Goal: Transaction & Acquisition: Purchase product/service

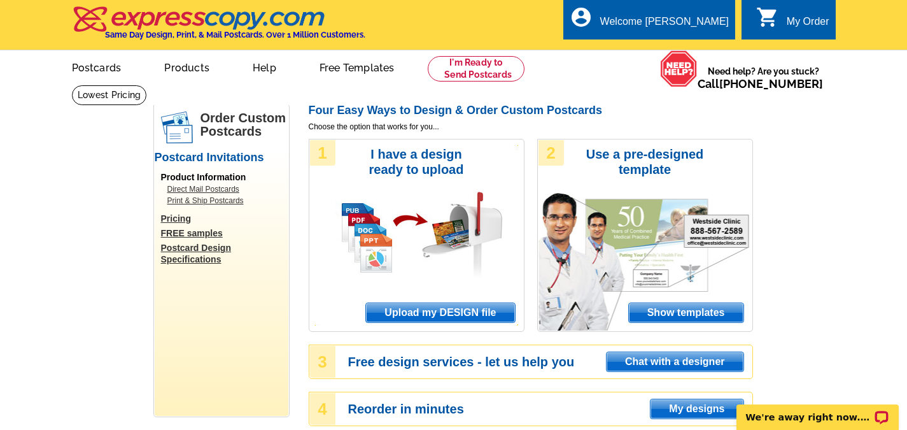
click at [446, 314] on span "Upload my DESIGN file" at bounding box center [440, 312] width 148 height 19
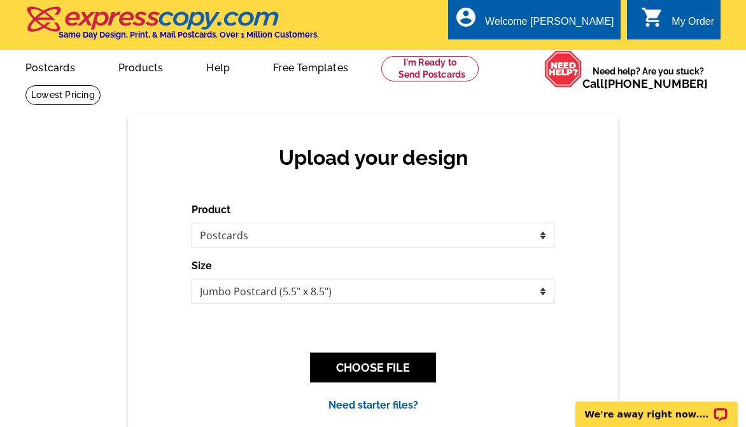
click at [297, 295] on select "Jumbo Postcard (5.5" x 8.5") Regular Postcard (4.25" x 5.6") Panoramic Postcard…" at bounding box center [373, 291] width 363 height 25
select select "1"
click at [192, 279] on select "Jumbo Postcard (5.5" x 8.5") Regular Postcard (4.25" x 5.6") Panoramic Postcard…" at bounding box center [373, 291] width 363 height 25
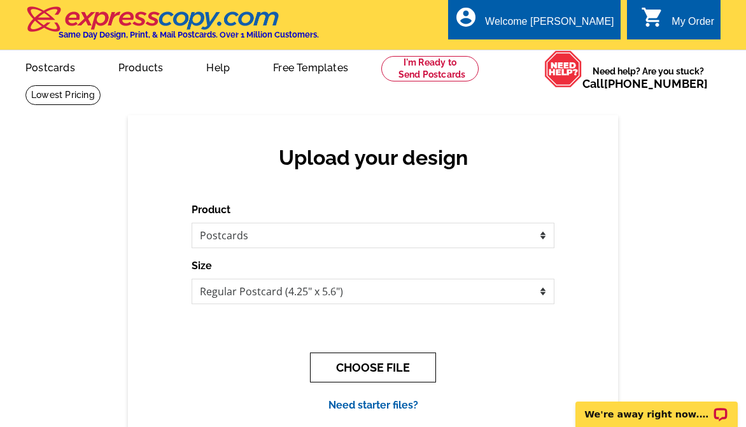
click at [379, 373] on button "CHOOSE FILE" at bounding box center [373, 368] width 126 height 30
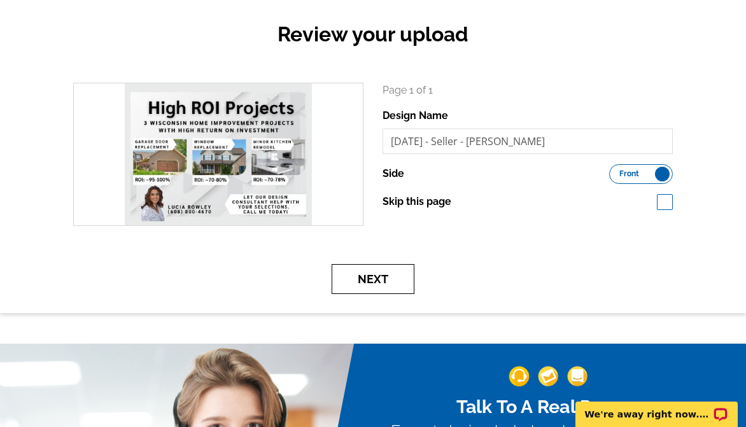
click at [388, 283] on button "Next" at bounding box center [373, 279] width 83 height 30
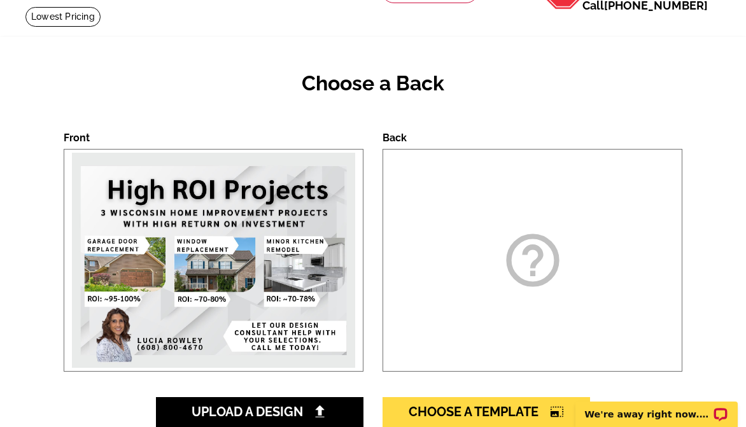
scroll to position [318, 0]
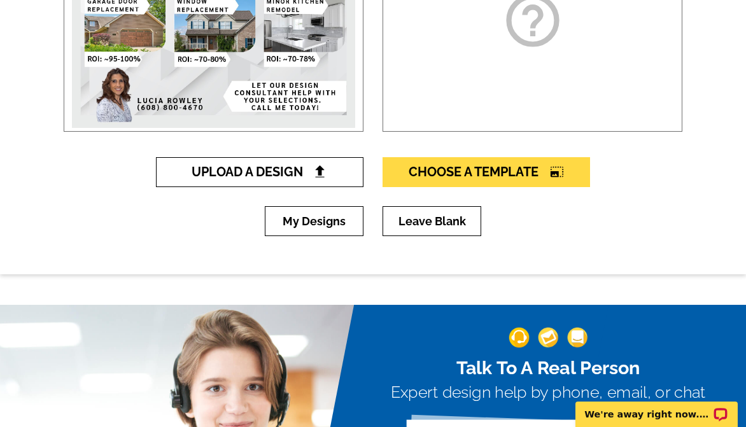
click at [264, 169] on span "Upload A Design" at bounding box center [260, 171] width 137 height 15
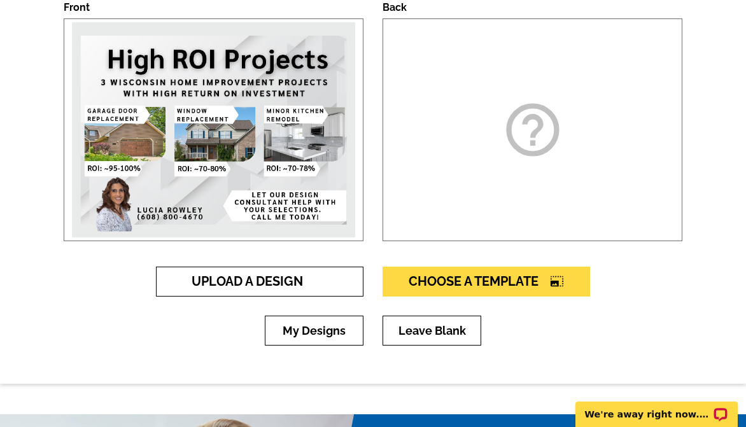
scroll to position [191, 0]
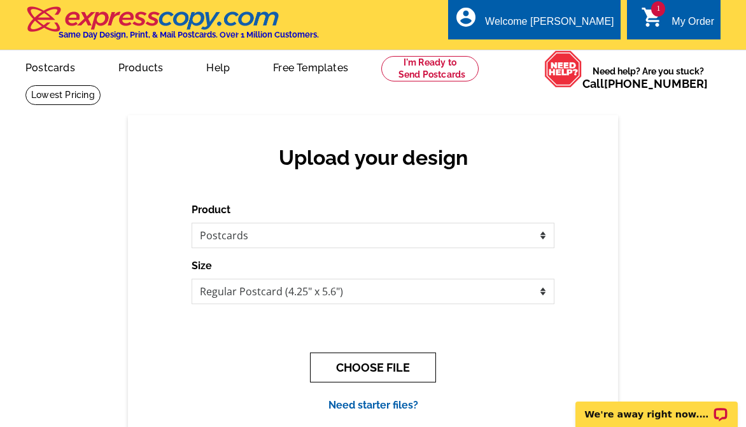
click at [344, 373] on button "CHOOSE FILE" at bounding box center [373, 368] width 126 height 30
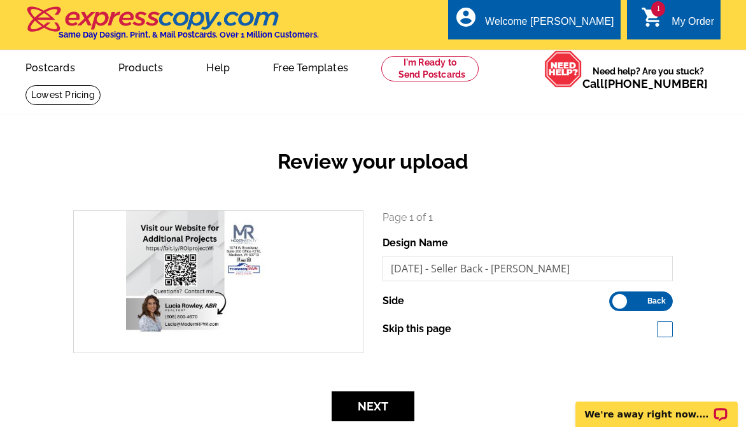
click at [552, 134] on div "Review your upload search Page 1 of 1 Design Name [DATE] - Seller Back - [PERSO…" at bounding box center [373, 277] width 746 height 325
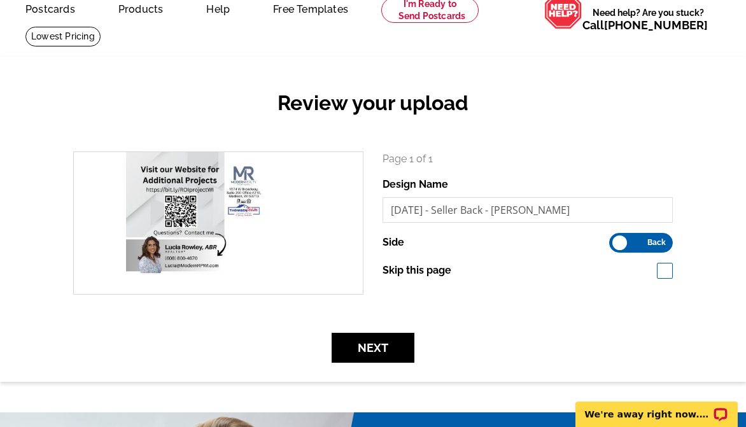
scroll to position [64, 0]
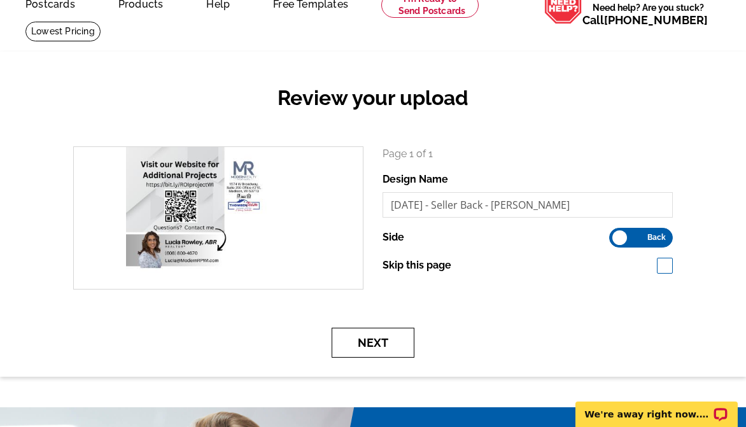
click at [386, 343] on button "Next" at bounding box center [373, 343] width 83 height 30
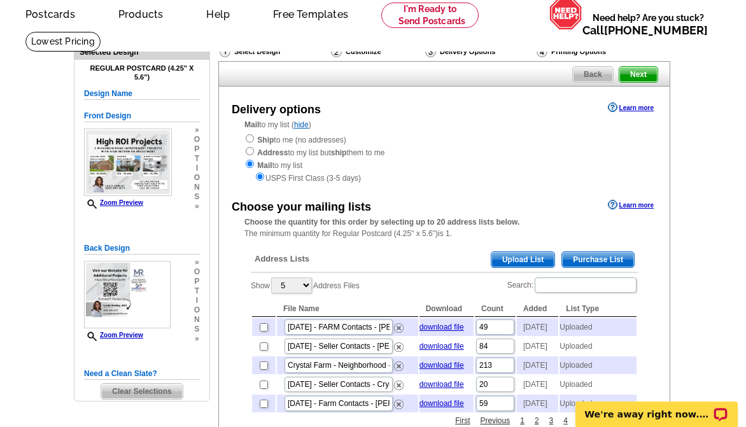
scroll to position [127, 0]
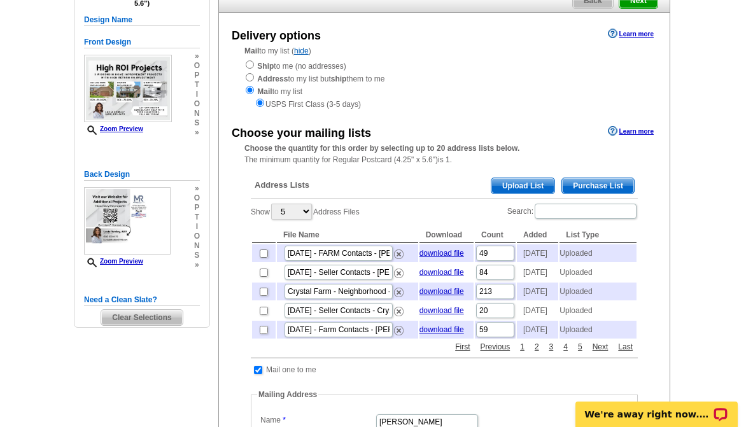
click at [522, 186] on span "Upload List" at bounding box center [522, 185] width 63 height 15
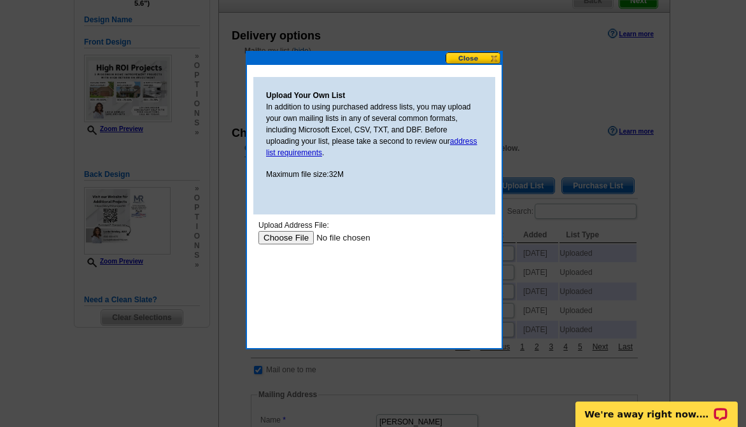
scroll to position [0, 0]
click at [291, 235] on input "file" at bounding box center [338, 237] width 161 height 13
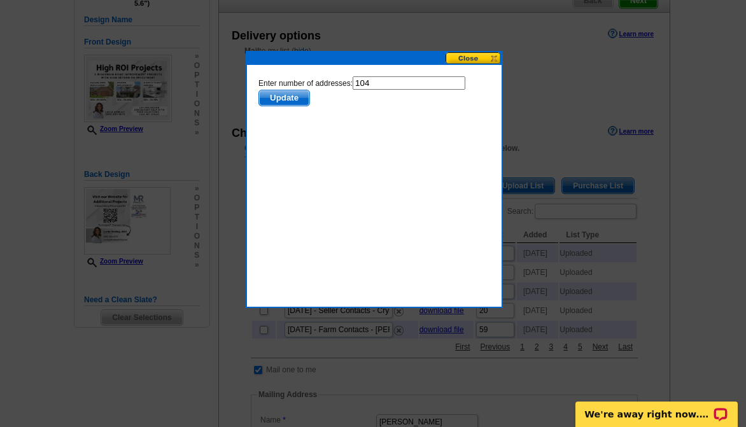
click at [388, 84] on input "104" at bounding box center [409, 82] width 113 height 13
type input "103"
click at [281, 101] on span "Update" at bounding box center [284, 97] width 50 height 15
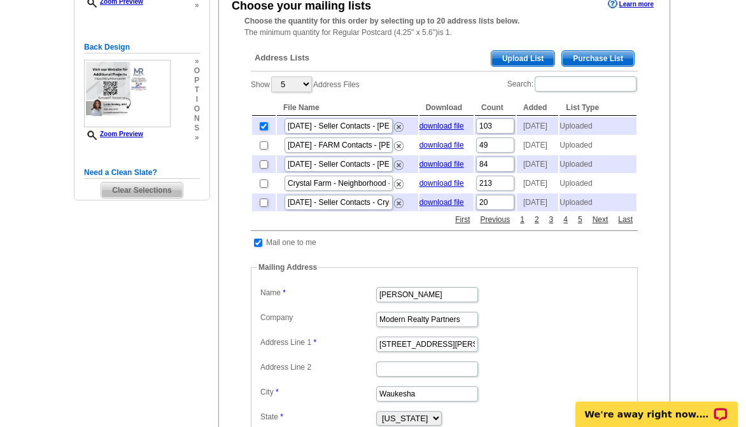
scroll to position [318, 0]
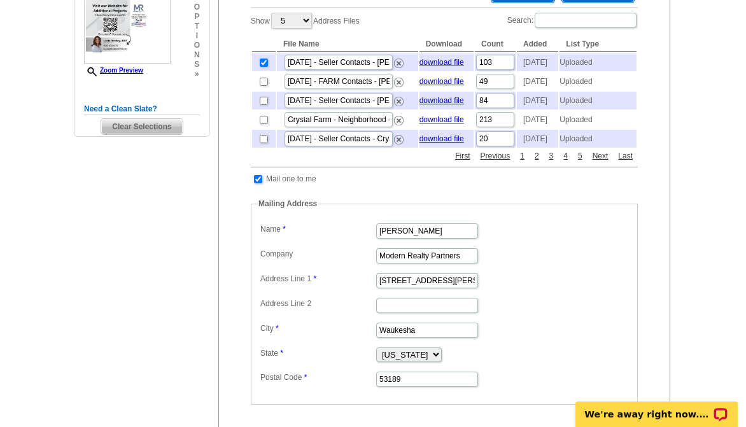
click at [262, 183] on input "checkbox" at bounding box center [258, 179] width 8 height 8
checkbox input "false"
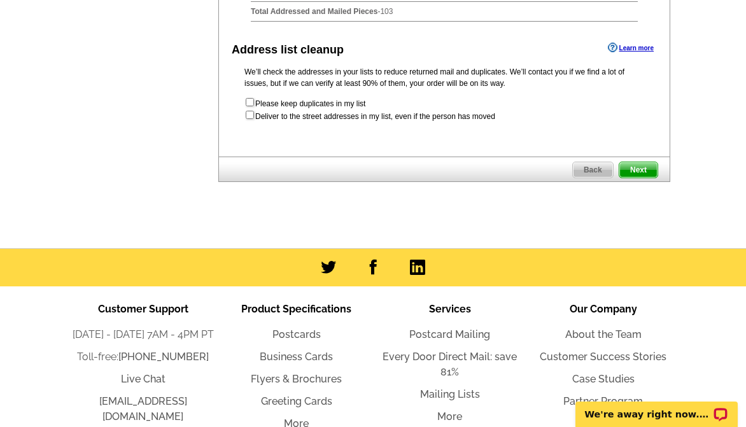
scroll to position [509, 0]
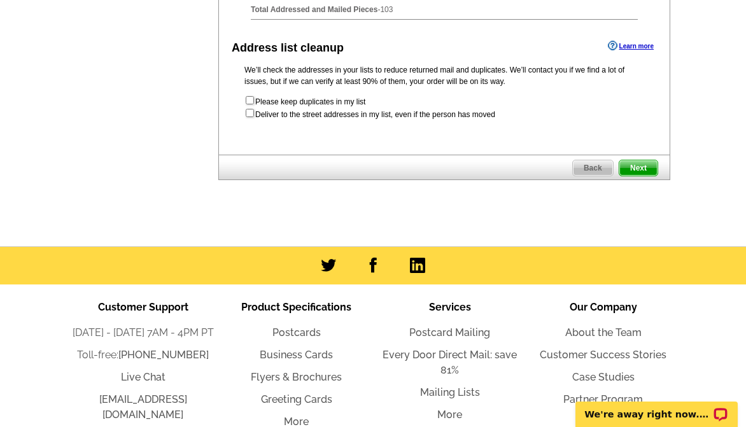
click at [643, 176] on span "Next" at bounding box center [638, 167] width 38 height 15
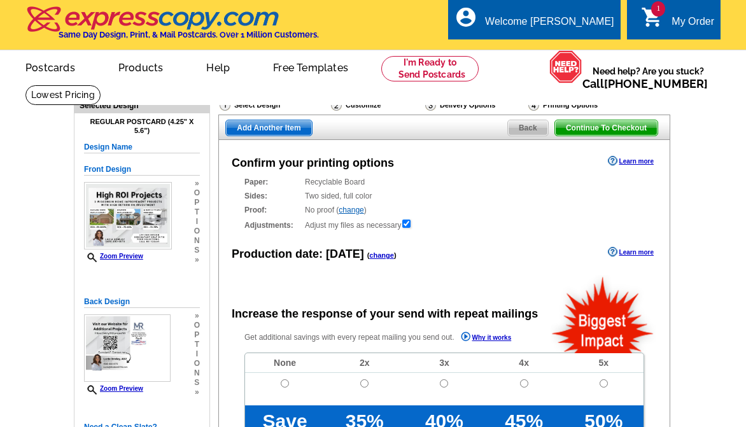
radio input "false"
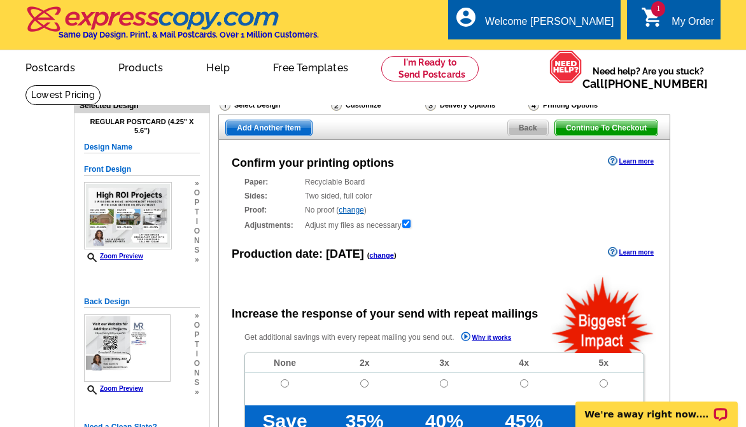
click at [377, 258] on link "change" at bounding box center [381, 255] width 25 height 8
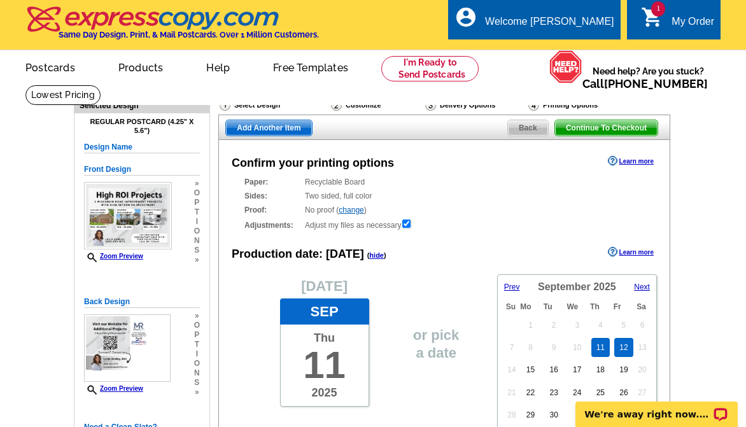
click at [619, 346] on link "12" at bounding box center [623, 347] width 18 height 19
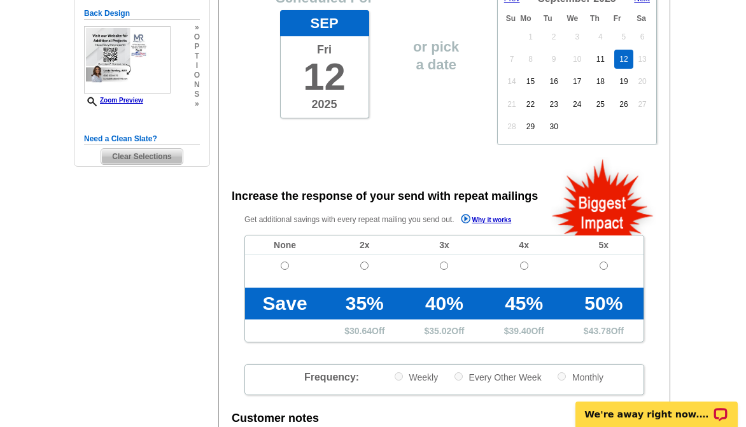
scroll to position [382, 0]
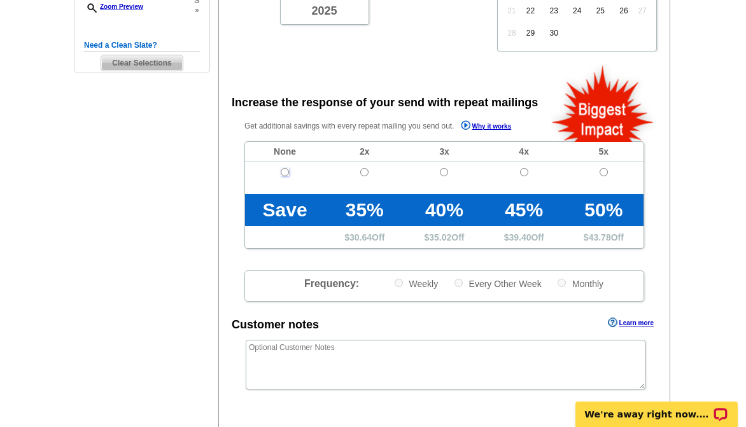
click at [283, 170] on input "radio" at bounding box center [285, 172] width 8 height 8
radio input "true"
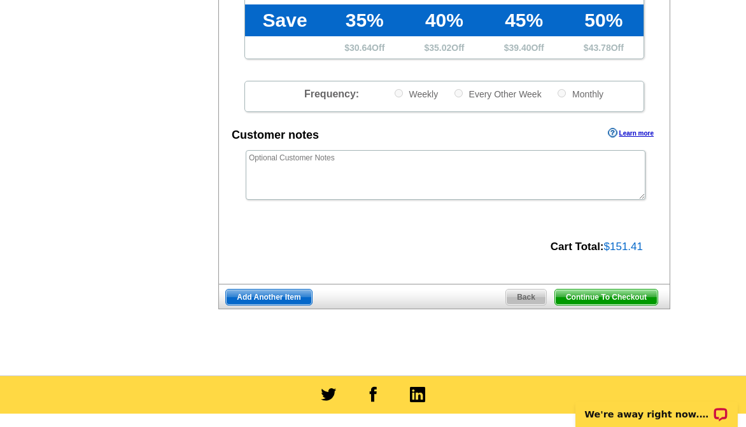
scroll to position [573, 0]
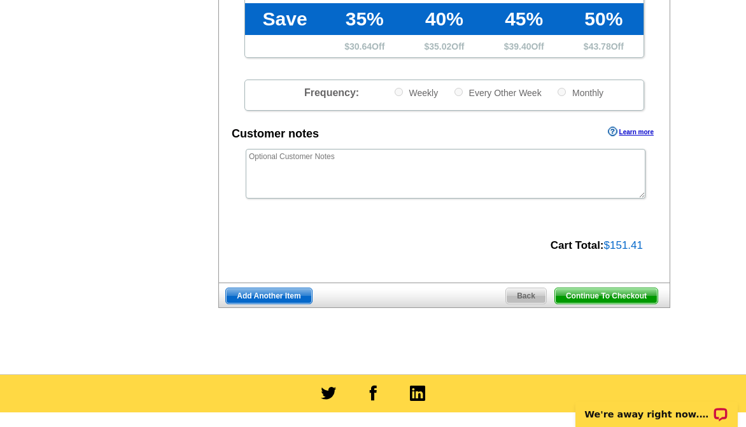
click at [280, 298] on span "Add Another Item" at bounding box center [268, 295] width 85 height 15
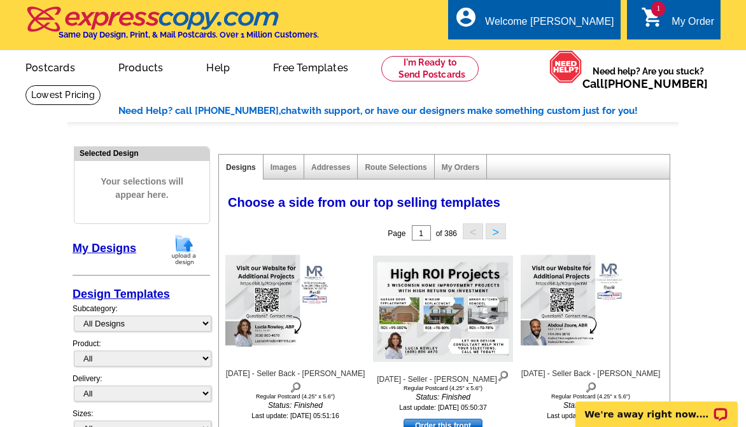
click at [189, 249] on img at bounding box center [183, 250] width 33 height 32
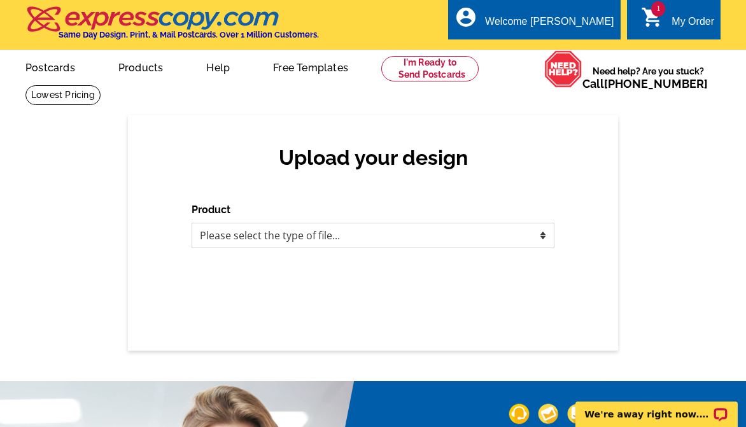
click at [354, 236] on select "Please select the type of file... Postcards Business Cards Letters and flyers G…" at bounding box center [373, 235] width 363 height 25
select select "1"
click at [192, 223] on select "Please select the type of file... Postcards Business Cards Letters and flyers G…" at bounding box center [373, 235] width 363 height 25
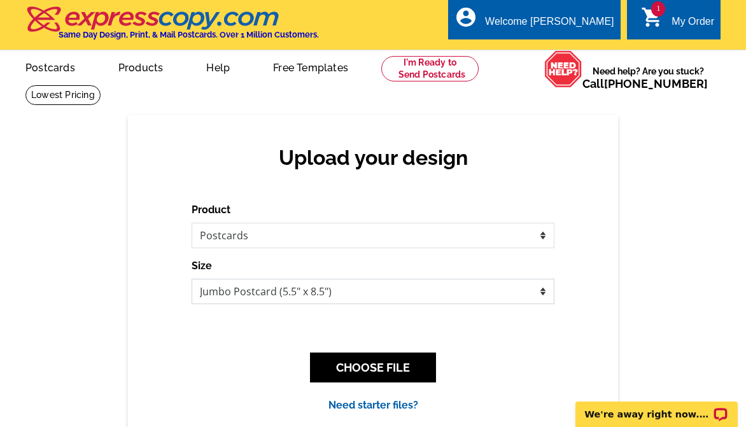
click at [269, 294] on select "Jumbo Postcard (5.5" x 8.5") Regular Postcard (4.25" x 5.6") Panoramic Postcard…" at bounding box center [373, 291] width 363 height 25
select select "1"
click at [192, 279] on select "Jumbo Postcard (5.5" x 8.5") Regular Postcard (4.25" x 5.6") Panoramic Postcard…" at bounding box center [373, 291] width 363 height 25
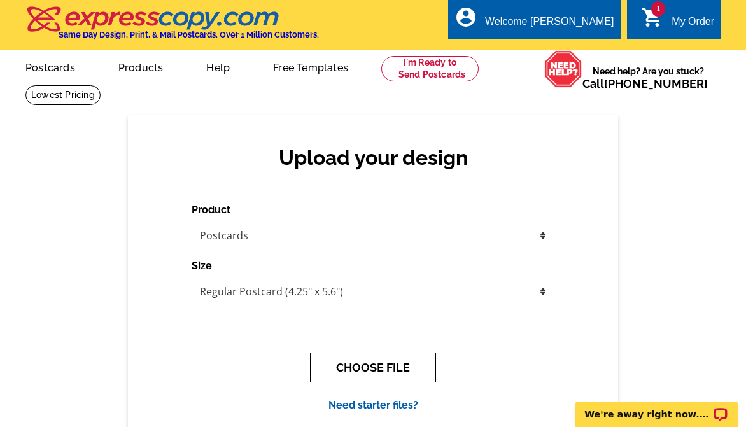
click at [388, 372] on button "CHOOSE FILE" at bounding box center [373, 368] width 126 height 30
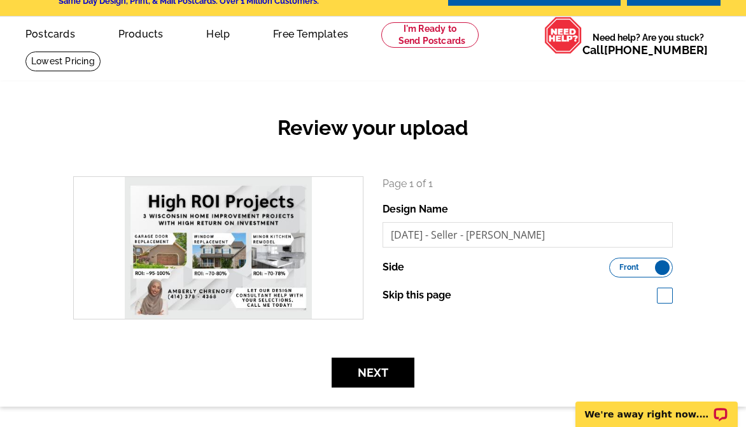
scroll to position [64, 0]
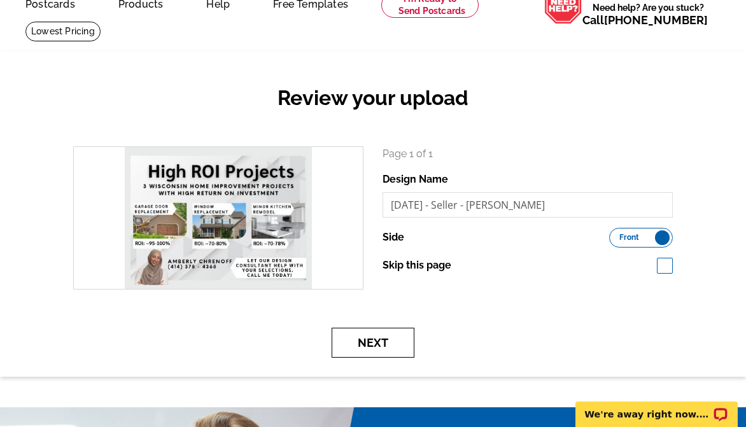
click at [395, 347] on button "Next" at bounding box center [373, 343] width 83 height 30
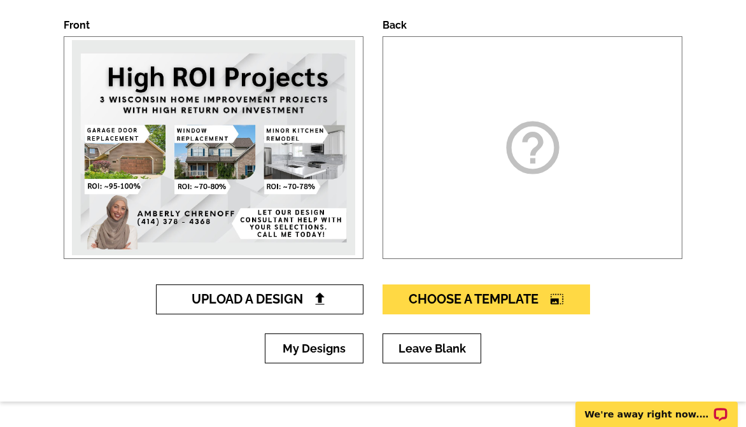
click at [310, 304] on span "Upload A Design" at bounding box center [260, 298] width 137 height 15
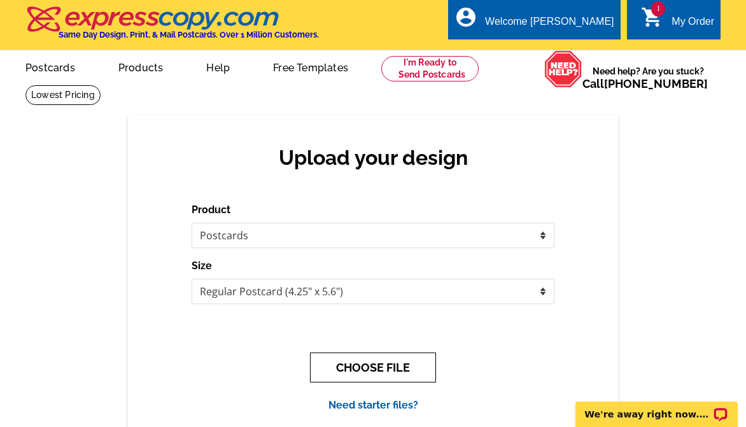
click at [361, 374] on button "CHOOSE FILE" at bounding box center [373, 368] width 126 height 30
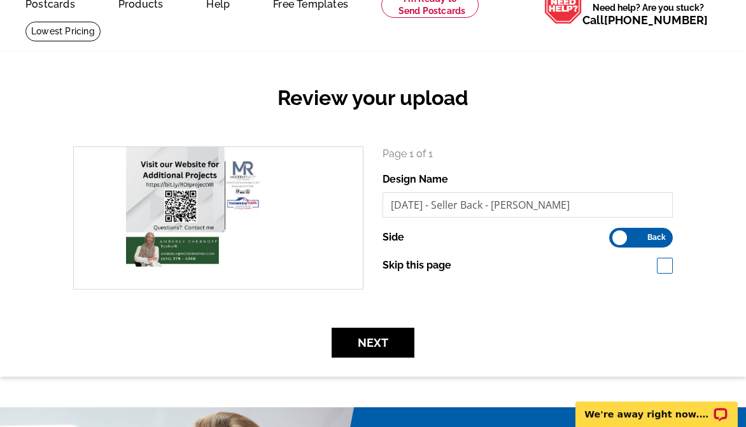
scroll to position [127, 0]
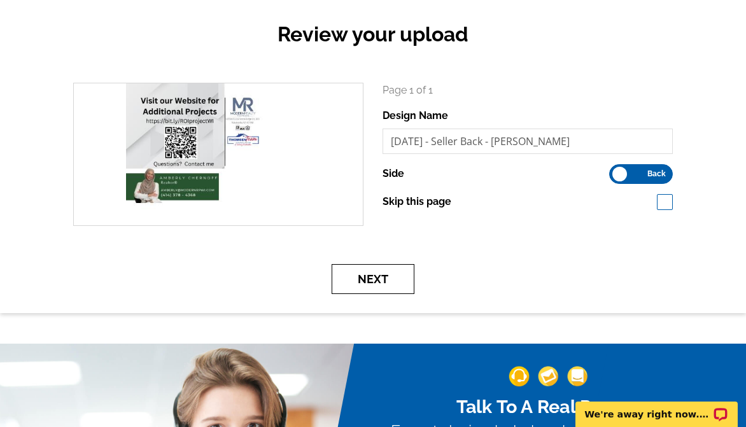
click at [385, 283] on button "Next" at bounding box center [373, 279] width 83 height 30
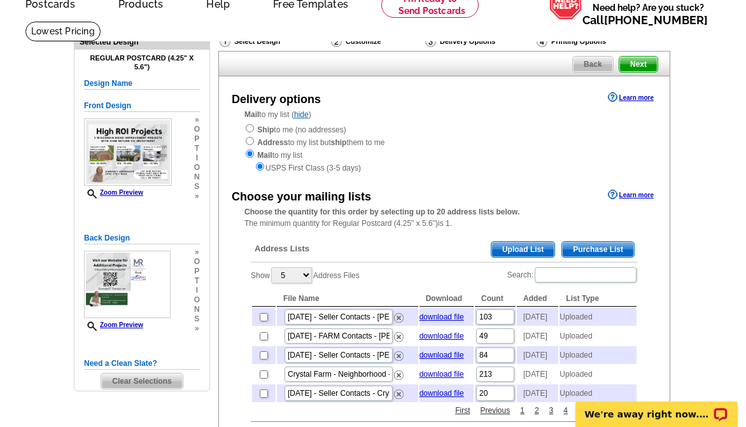
scroll to position [127, 0]
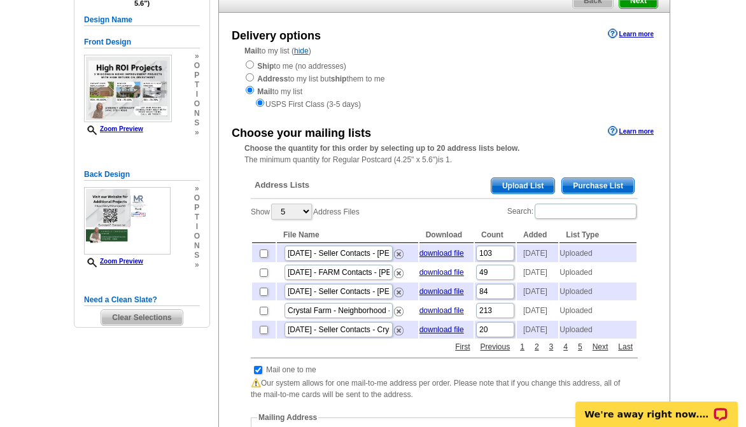
click at [526, 187] on span "Upload List" at bounding box center [522, 185] width 63 height 15
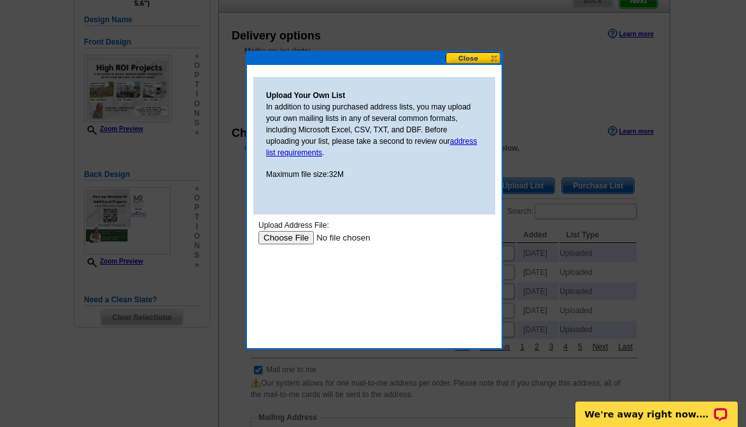
scroll to position [0, 0]
click at [291, 234] on input "file" at bounding box center [338, 237] width 161 height 13
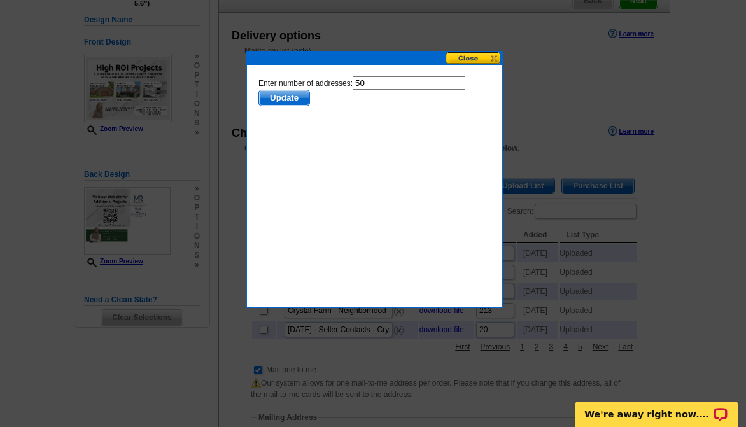
click at [286, 97] on span "Update" at bounding box center [284, 97] width 50 height 15
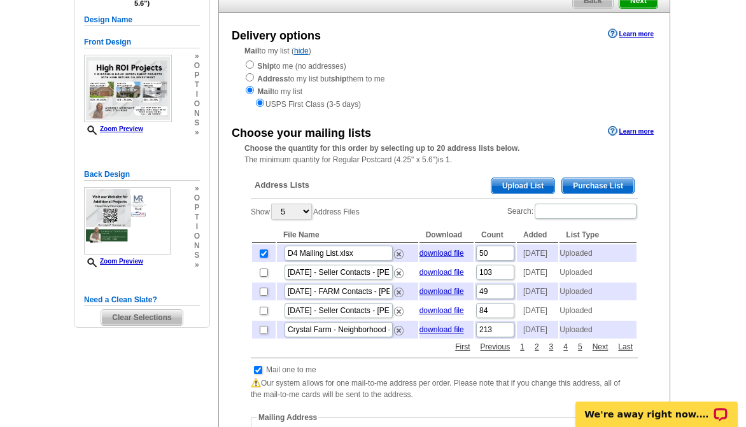
click at [514, 188] on span "Upload List" at bounding box center [522, 185] width 63 height 15
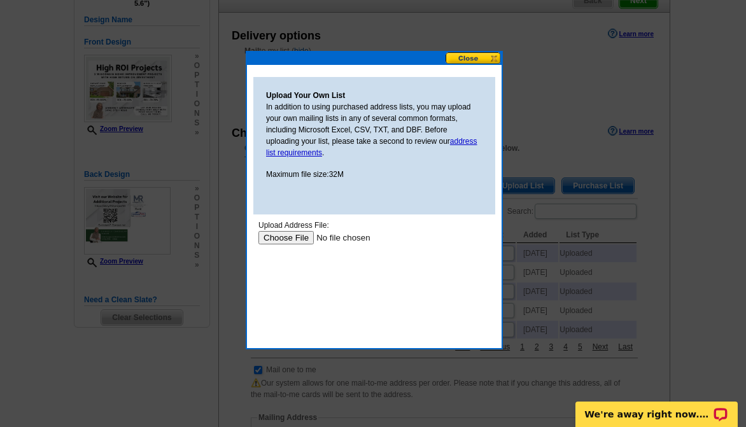
click at [307, 237] on input "file" at bounding box center [338, 237] width 161 height 13
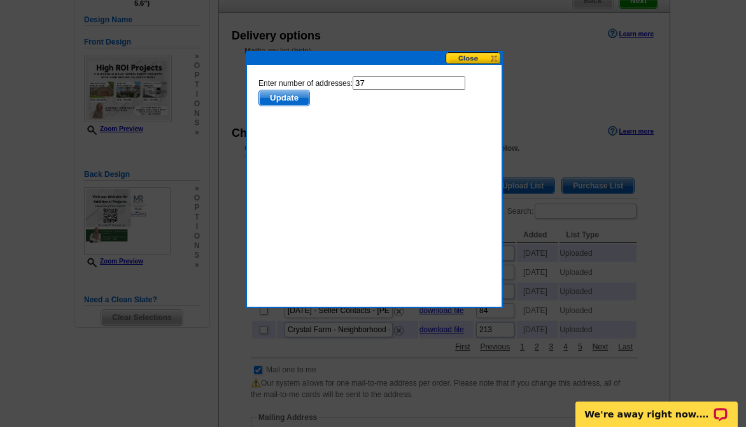
click at [400, 90] on form "Enter number of addresses: 37 Update" at bounding box center [374, 91] width 232 height 30
click at [405, 83] on input "37" at bounding box center [409, 82] width 113 height 13
type input "36"
click at [295, 94] on span "Update" at bounding box center [284, 97] width 50 height 15
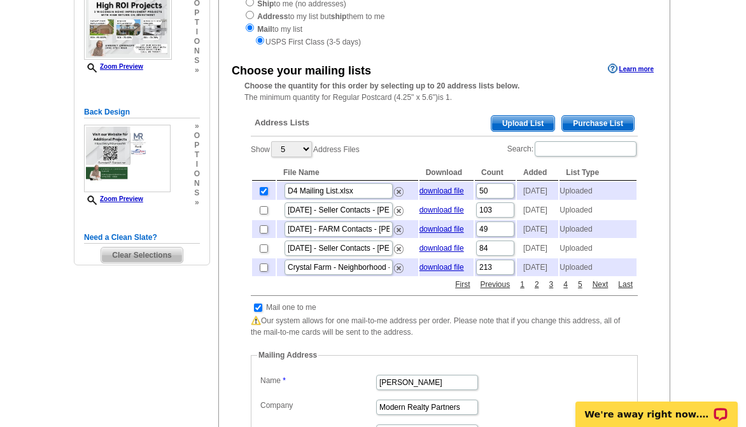
scroll to position [191, 0]
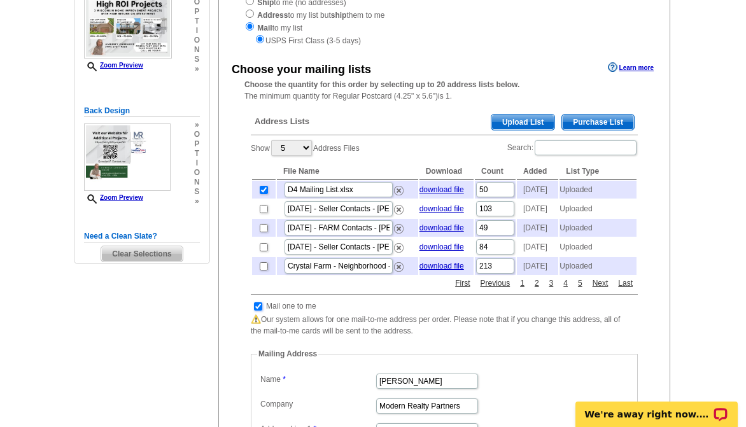
click at [258, 311] on input "checkbox" at bounding box center [258, 306] width 8 height 8
checkbox input "false"
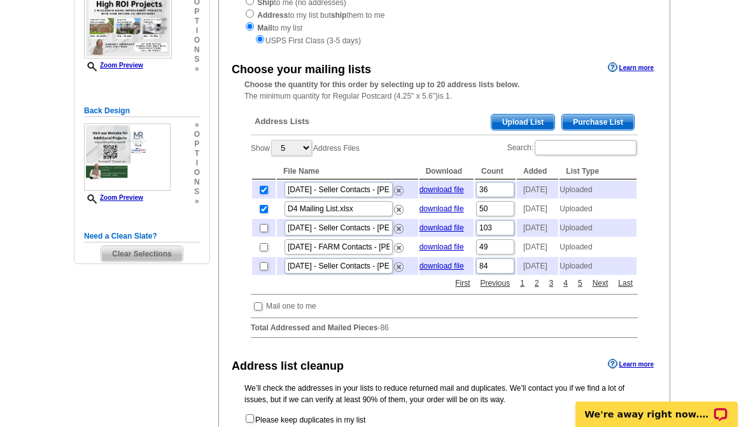
scroll to position [318, 0]
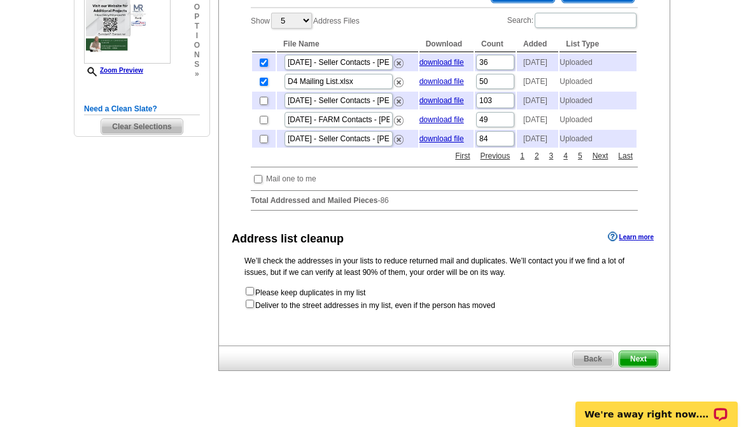
click at [640, 367] on span "Next" at bounding box center [638, 358] width 38 height 15
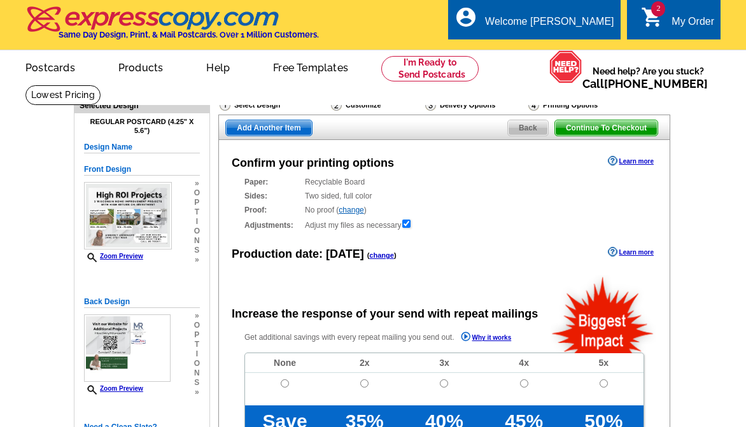
radio input "false"
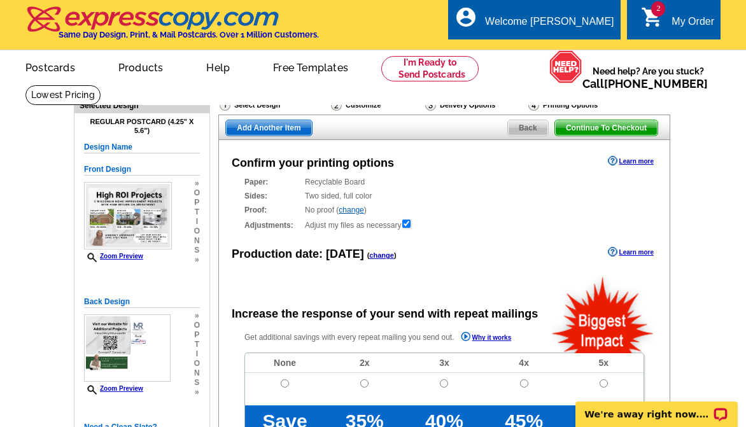
scroll to position [64, 0]
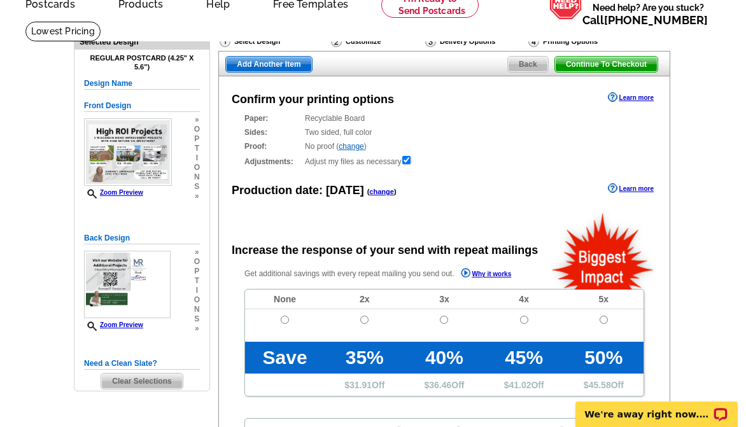
click at [373, 194] on link "change" at bounding box center [381, 192] width 25 height 8
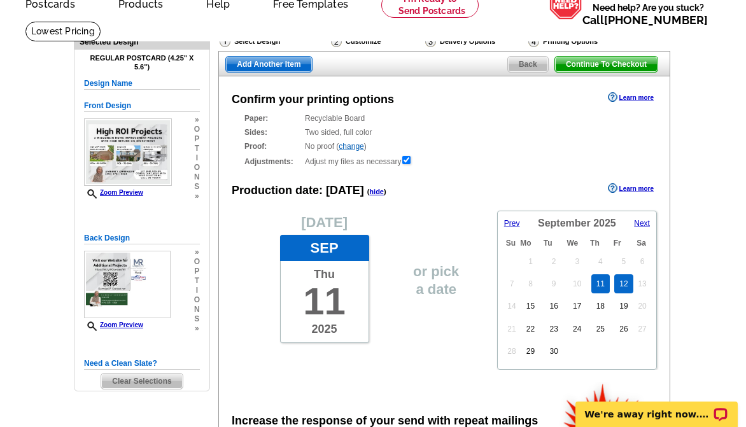
click at [620, 288] on link "12" at bounding box center [623, 283] width 18 height 19
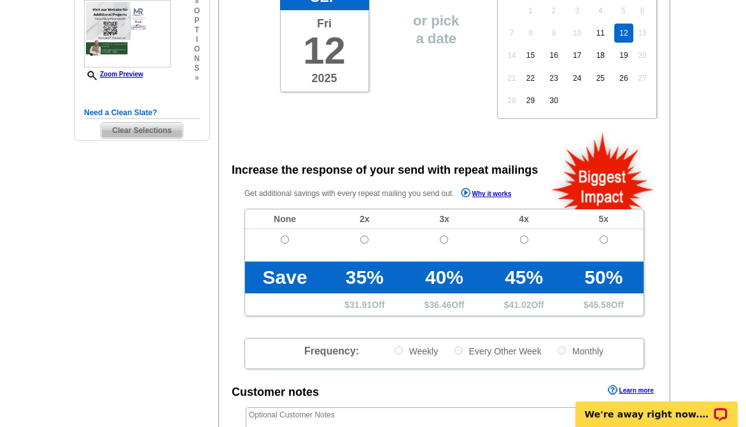
scroll to position [318, 0]
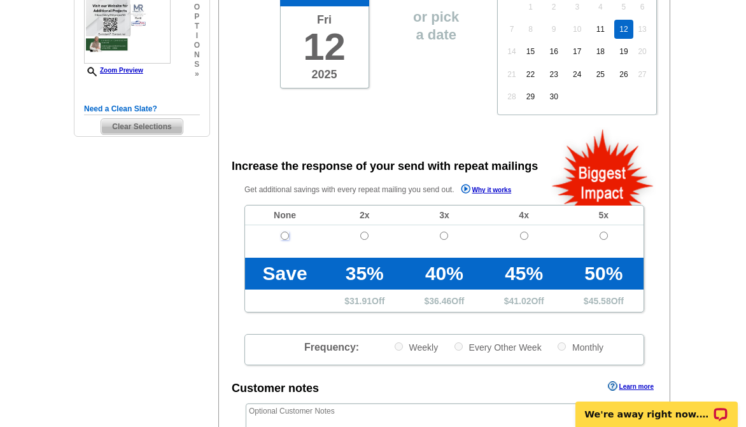
click at [285, 236] on input "radio" at bounding box center [285, 236] width 8 height 8
radio input "true"
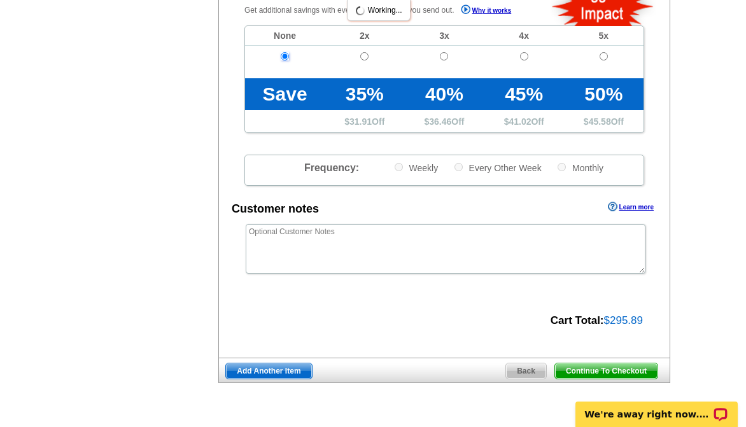
scroll to position [509, 0]
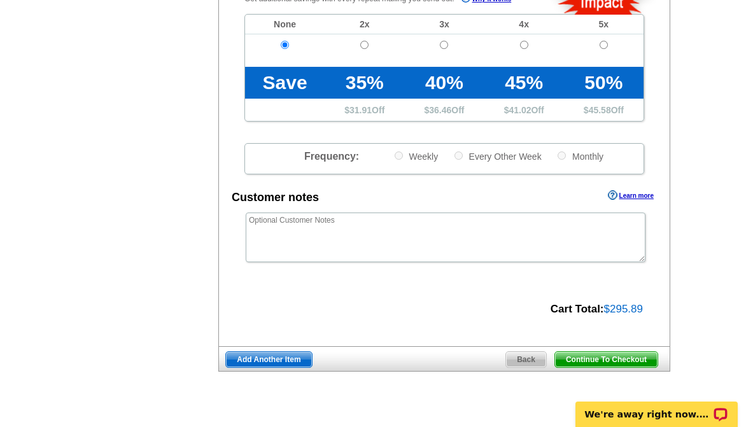
click at [277, 360] on span "Add Another Item" at bounding box center [268, 359] width 85 height 15
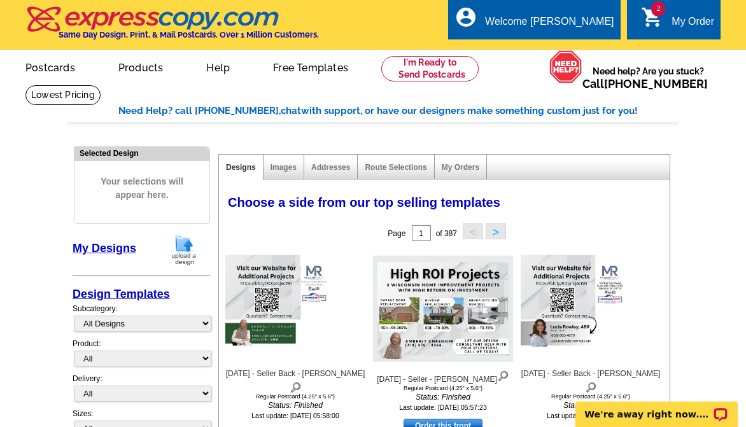
click at [183, 243] on img at bounding box center [183, 250] width 33 height 32
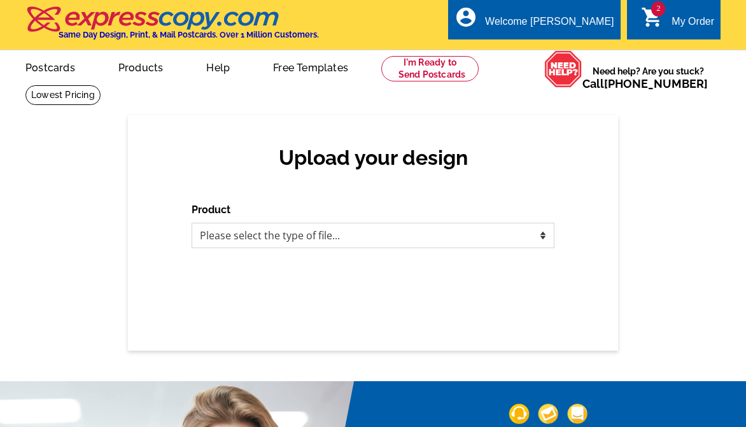
click at [325, 242] on select "Please select the type of file... Postcards Business Cards Letters and flyers G…" at bounding box center [373, 235] width 363 height 25
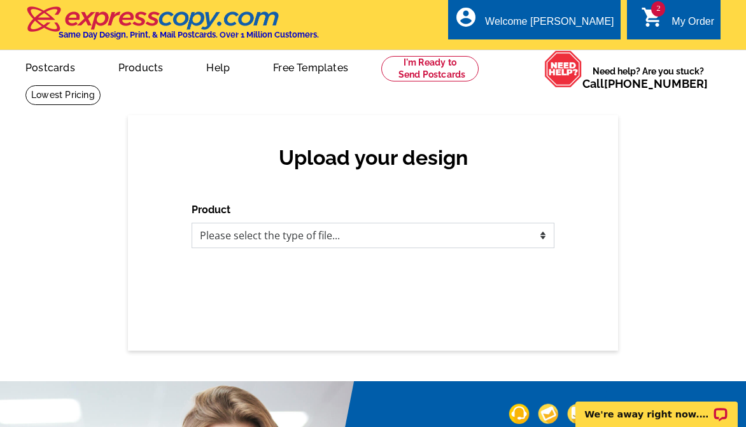
select select "1"
click at [192, 223] on select "Please select the type of file... Postcards Business Cards Letters and flyers G…" at bounding box center [373, 235] width 363 height 25
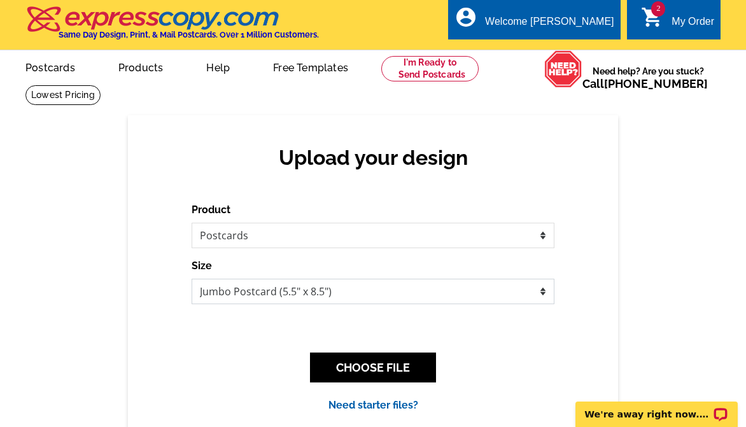
click at [276, 290] on select "Jumbo Postcard (5.5" x 8.5") Regular Postcard (4.25" x 5.6") Panoramic Postcard…" at bounding box center [373, 291] width 363 height 25
select select "1"
click at [192, 279] on select "Jumbo Postcard (5.5" x 8.5") Regular Postcard (4.25" x 5.6") Panoramic Postcard…" at bounding box center [373, 291] width 363 height 25
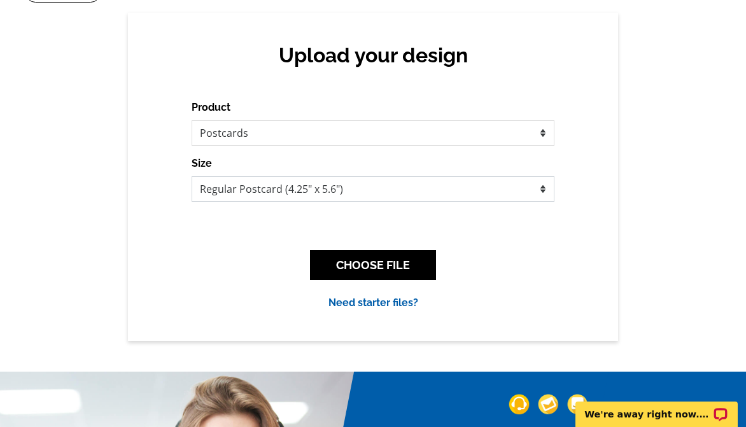
scroll to position [127, 0]
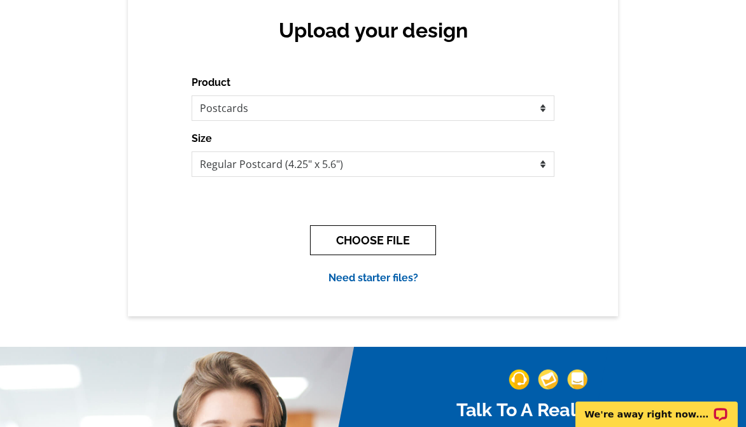
click at [390, 244] on button "CHOOSE FILE" at bounding box center [373, 240] width 126 height 30
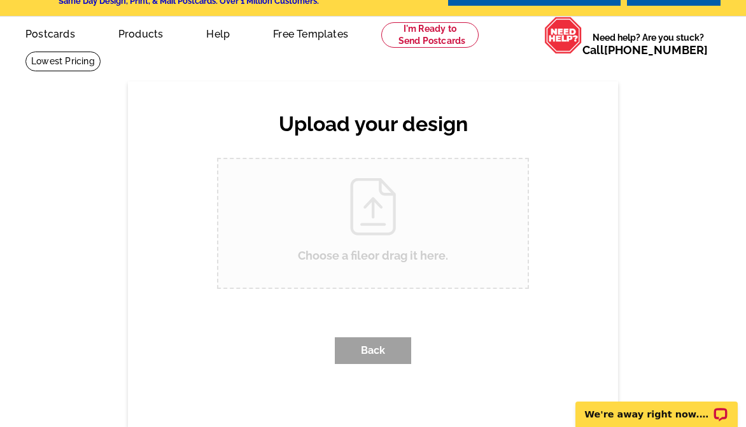
scroll to position [0, 0]
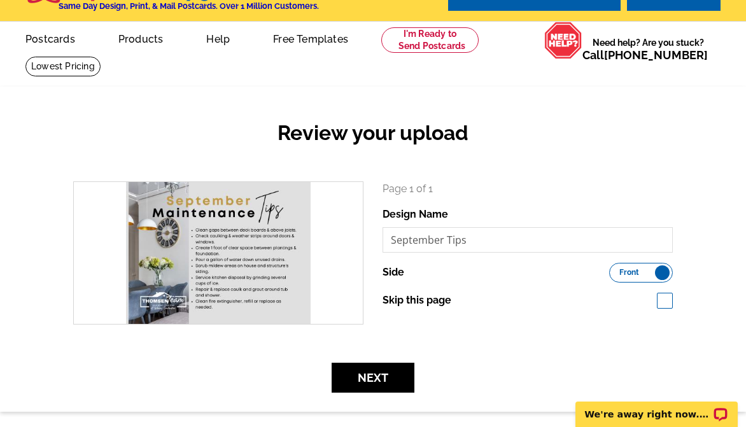
scroll to position [64, 0]
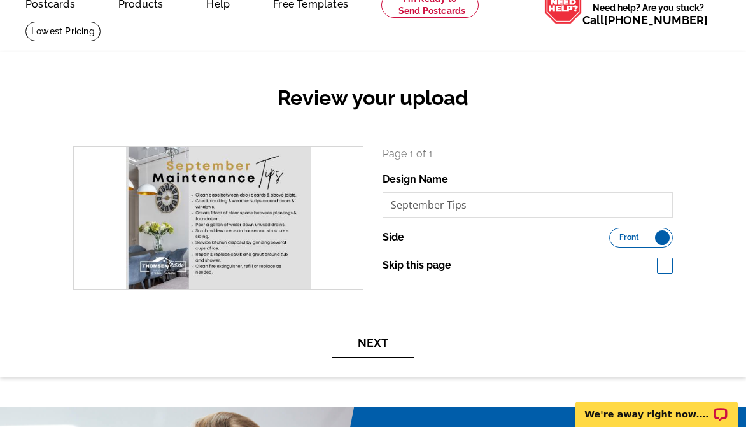
click at [370, 340] on button "Next" at bounding box center [373, 343] width 83 height 30
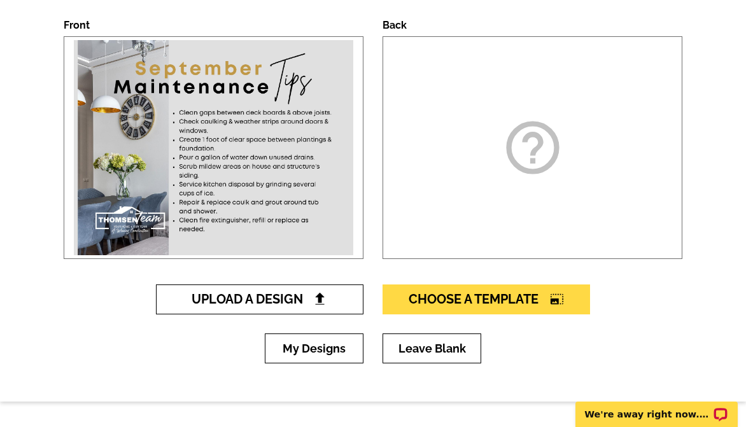
click at [294, 305] on span "Upload A Design" at bounding box center [260, 298] width 137 height 15
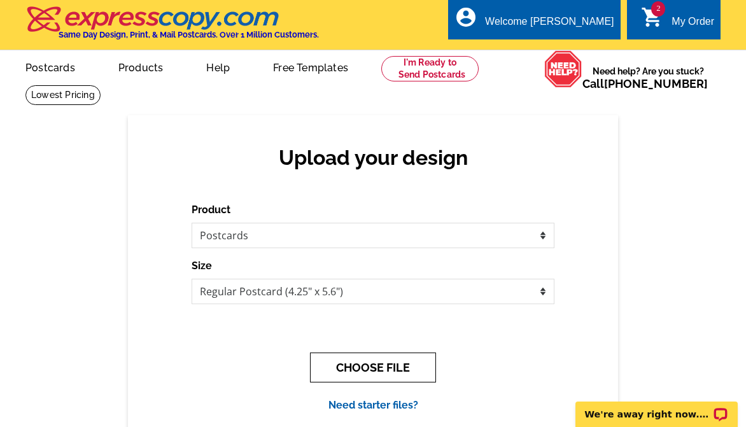
click at [367, 369] on button "CHOOSE FILE" at bounding box center [373, 368] width 126 height 30
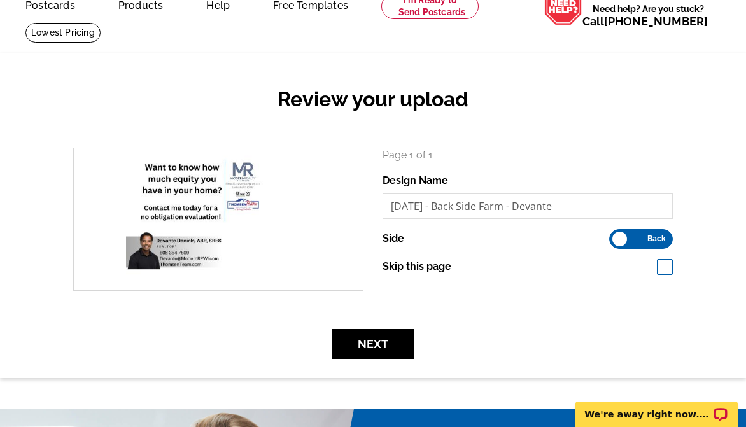
scroll to position [64, 0]
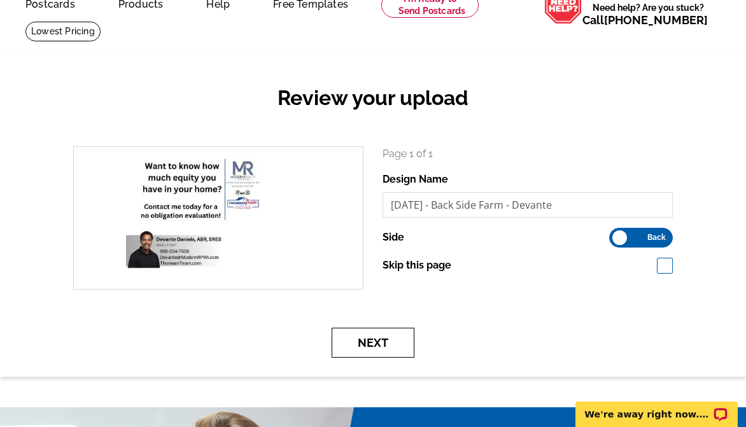
click at [383, 342] on button "Next" at bounding box center [373, 343] width 83 height 30
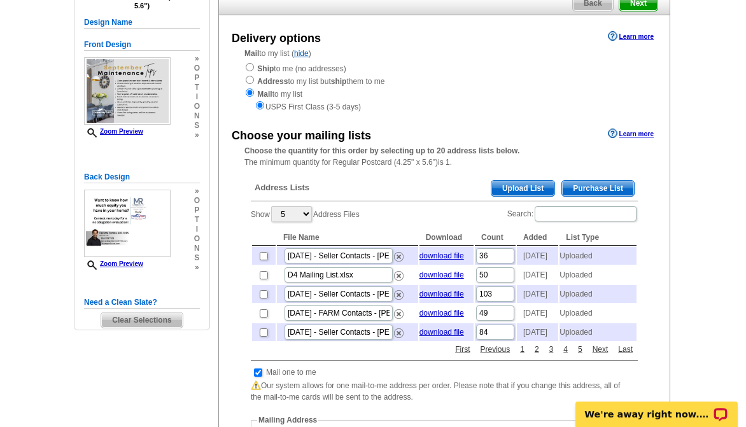
scroll to position [127, 0]
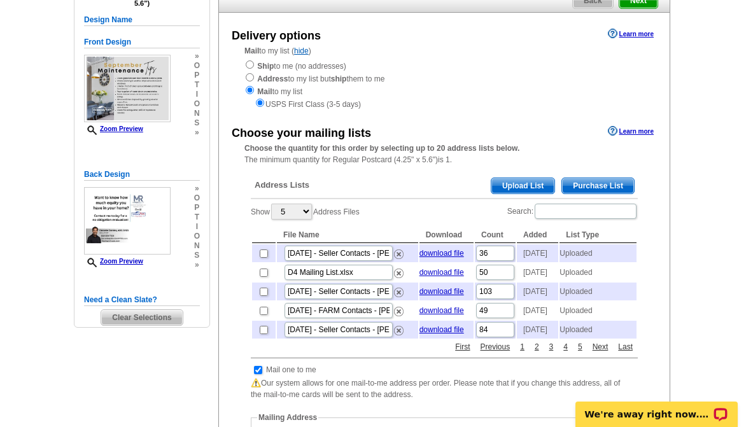
click at [529, 181] on span "Upload List" at bounding box center [522, 185] width 63 height 15
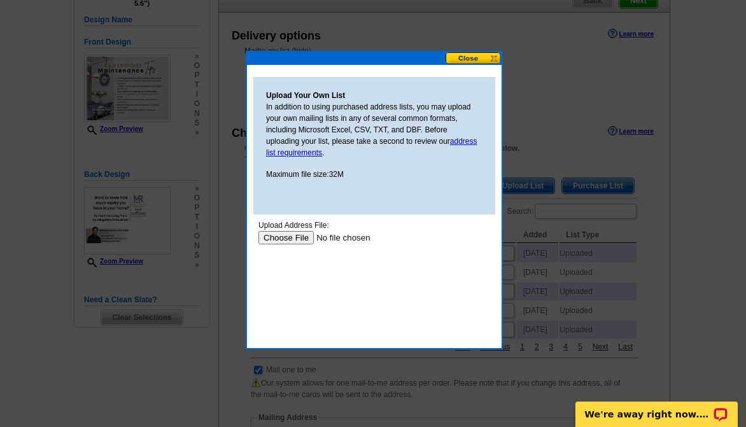
scroll to position [0, 0]
click at [291, 237] on input "file" at bounding box center [338, 237] width 161 height 13
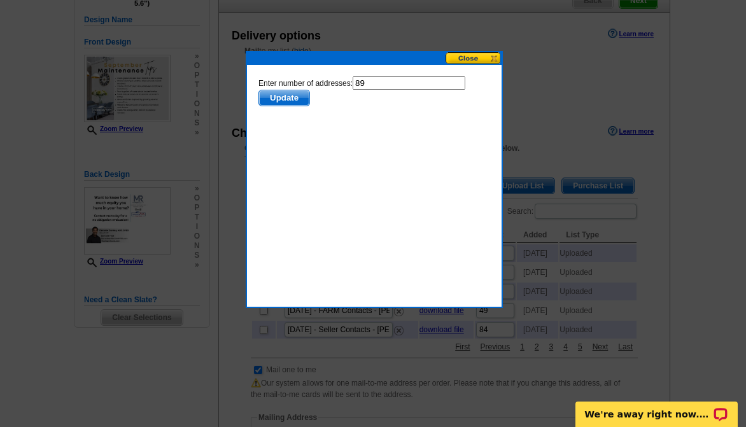
click at [386, 83] on input "89" at bounding box center [409, 82] width 113 height 13
type input "88"
click at [300, 97] on span "Update" at bounding box center [284, 97] width 50 height 15
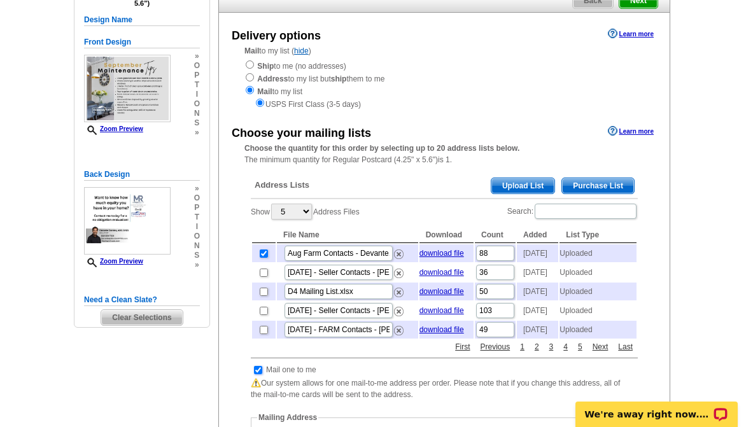
click at [256, 374] on input "checkbox" at bounding box center [258, 370] width 8 height 8
checkbox input "false"
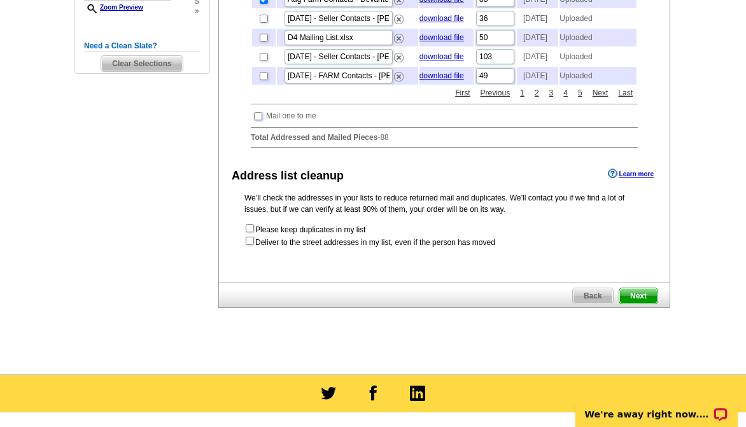
scroll to position [382, 0]
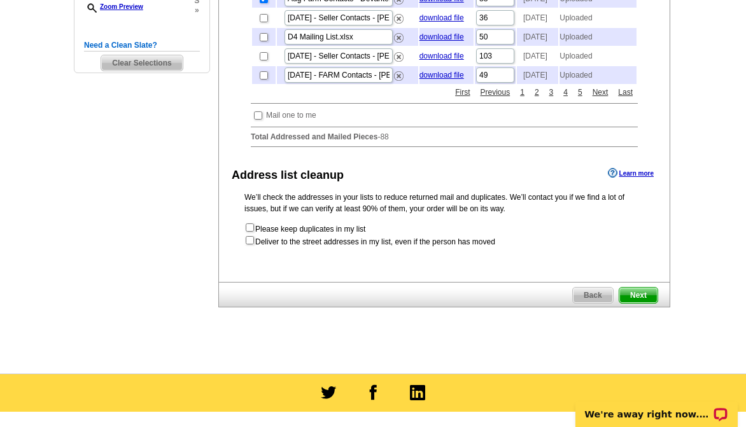
click at [635, 303] on span "Next" at bounding box center [638, 295] width 38 height 15
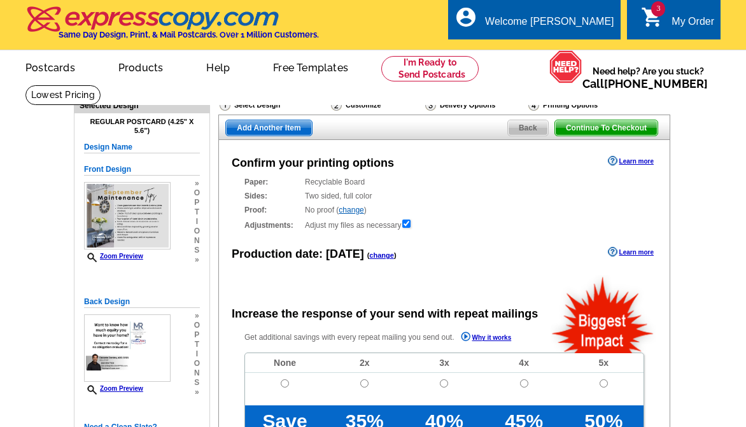
radio input "false"
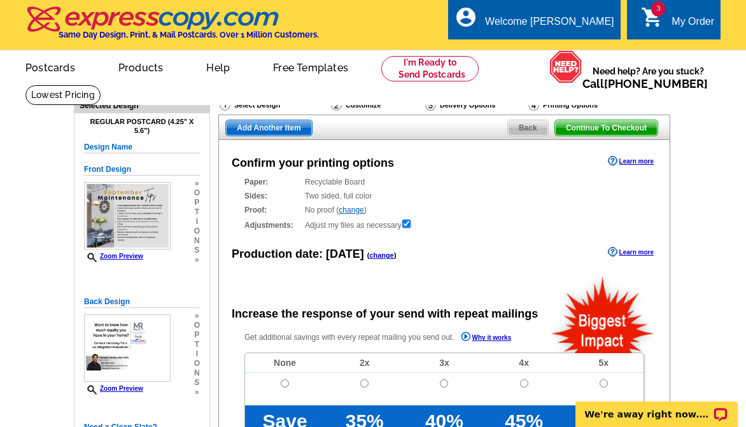
click at [381, 256] on link "change" at bounding box center [381, 255] width 25 height 8
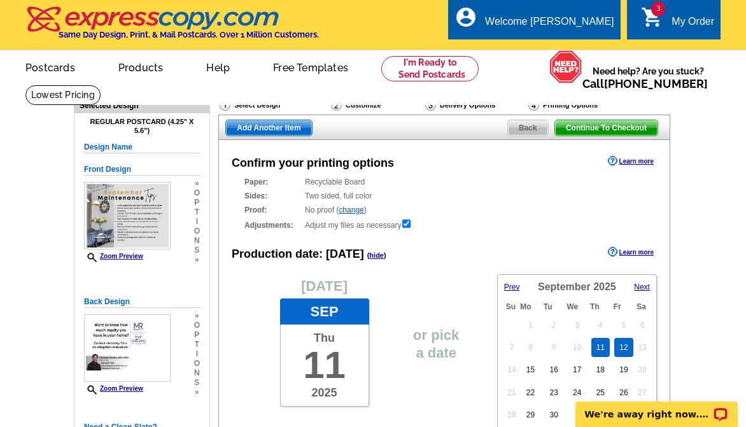
click at [620, 346] on link "12" at bounding box center [623, 347] width 18 height 19
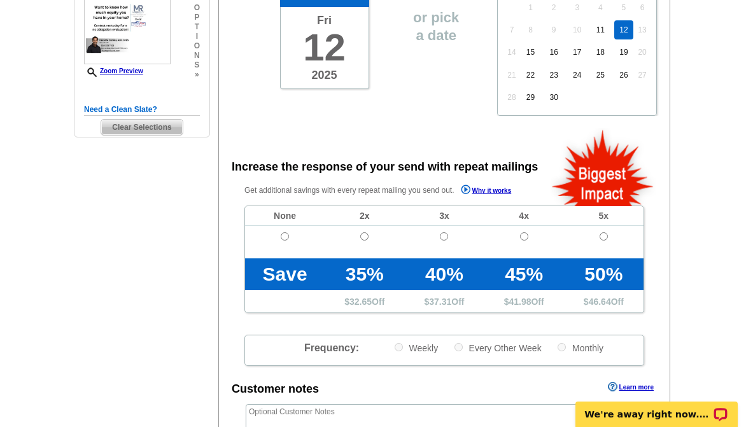
scroll to position [318, 0]
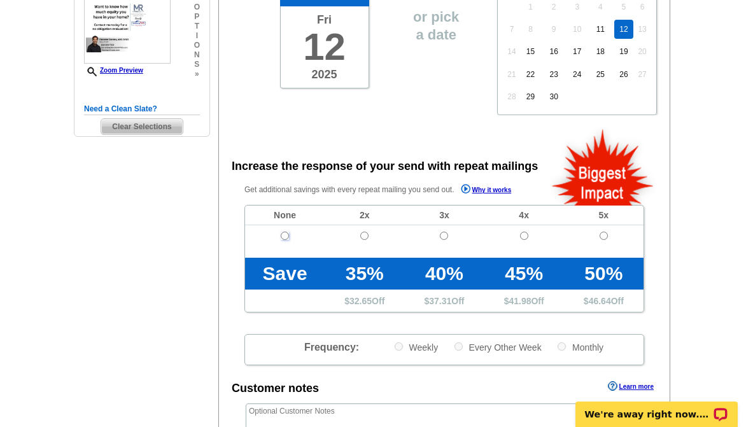
click at [286, 237] on input "radio" at bounding box center [285, 236] width 8 height 8
radio input "true"
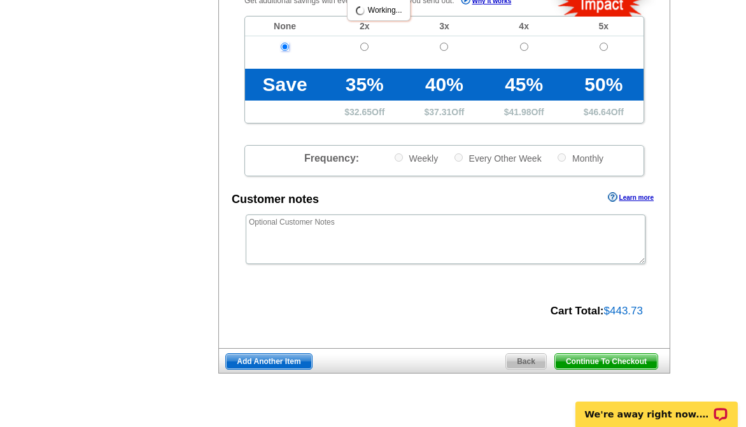
scroll to position [509, 0]
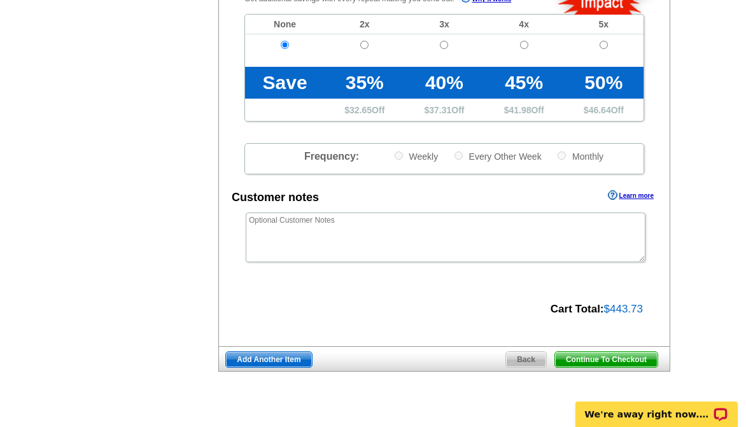
click at [269, 358] on span "Add Another Item" at bounding box center [268, 359] width 85 height 15
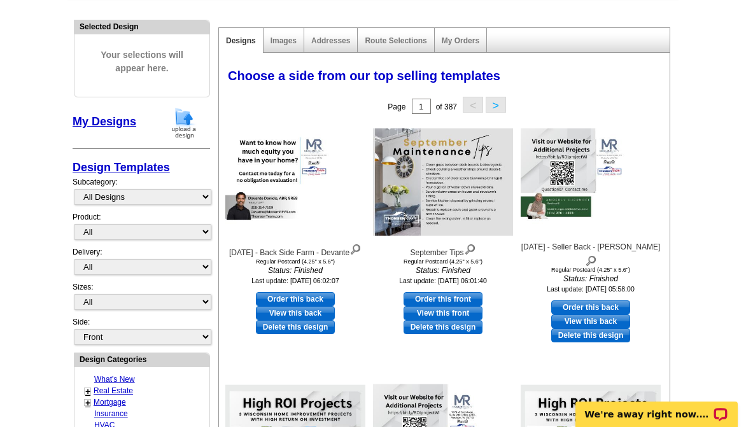
scroll to position [127, 0]
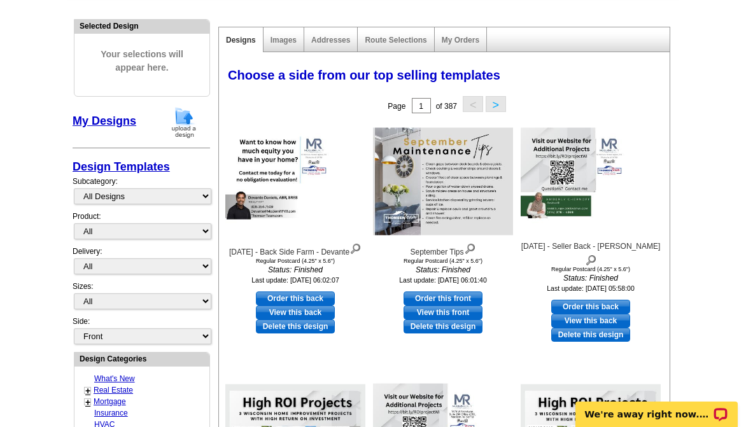
click at [194, 134] on img at bounding box center [183, 122] width 33 height 32
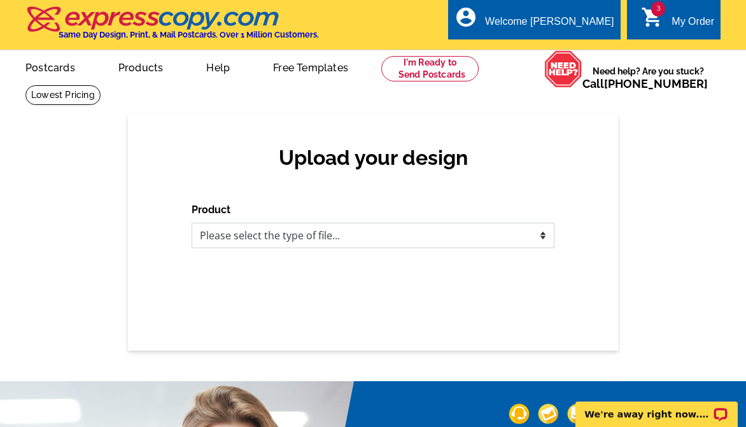
click at [345, 239] on select "Please select the type of file... Postcards Business Cards Letters and flyers G…" at bounding box center [373, 235] width 363 height 25
select select "1"
click at [192, 223] on select "Please select the type of file... Postcards Business Cards Letters and flyers G…" at bounding box center [373, 235] width 363 height 25
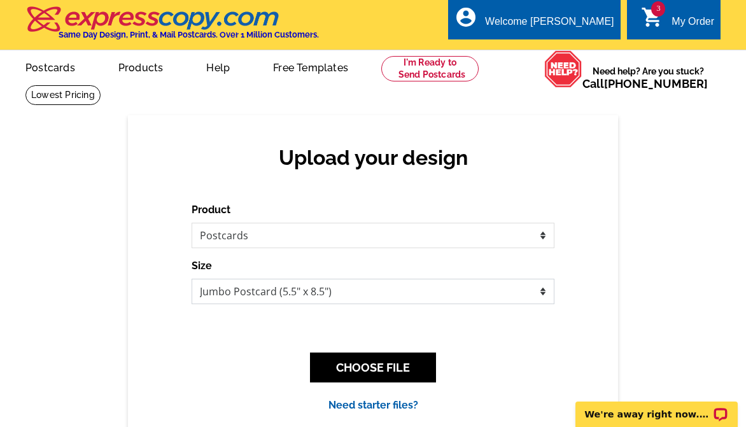
click at [288, 289] on select "Jumbo Postcard (5.5" x 8.5") Regular Postcard (4.25" x 5.6") Panoramic Postcard…" at bounding box center [373, 291] width 363 height 25
select select "1"
click at [192, 279] on select "Jumbo Postcard (5.5" x 8.5") Regular Postcard (4.25" x 5.6") Panoramic Postcard…" at bounding box center [373, 291] width 363 height 25
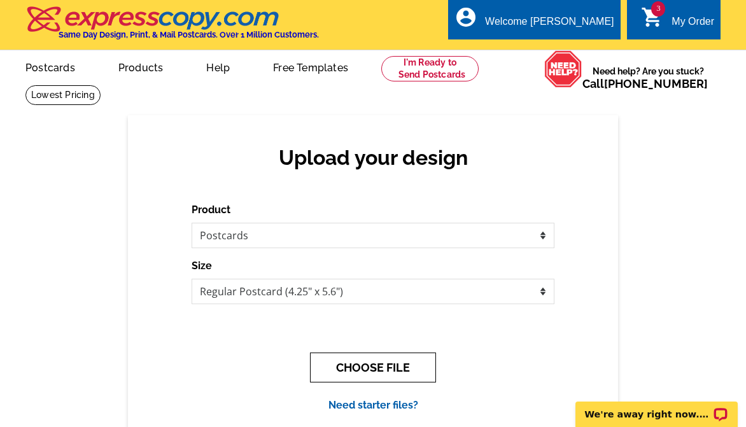
click at [350, 363] on button "CHOOSE FILE" at bounding box center [373, 368] width 126 height 30
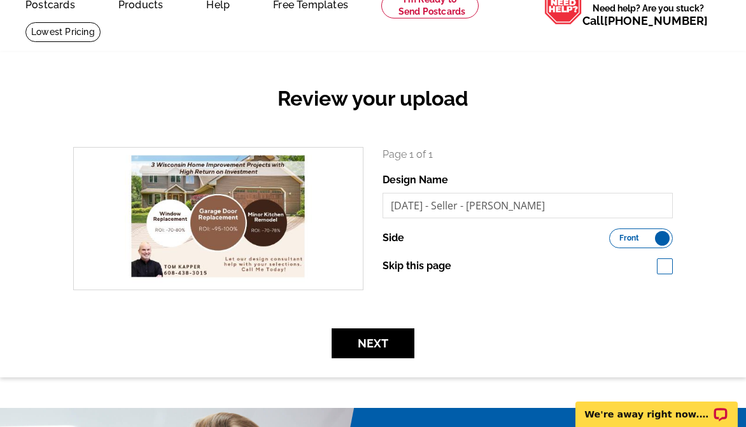
scroll to position [64, 0]
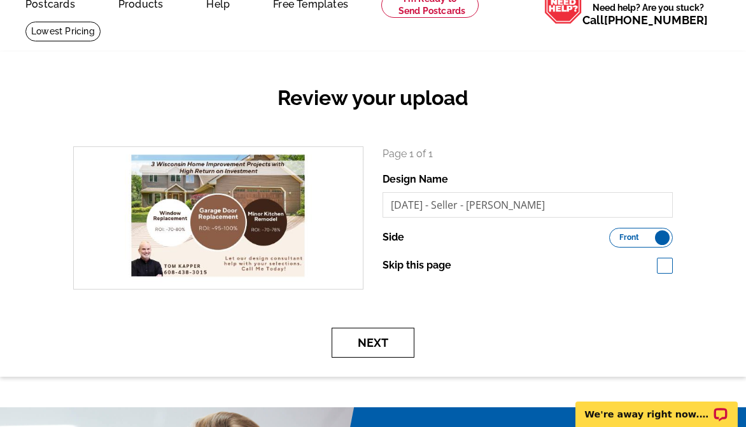
click at [384, 347] on button "Next" at bounding box center [373, 343] width 83 height 30
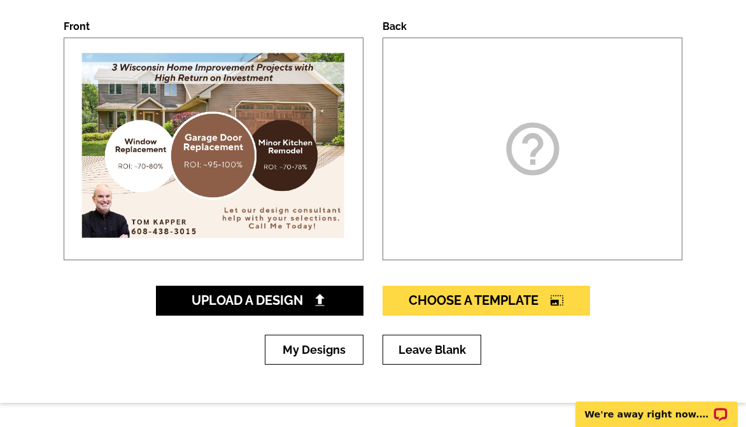
scroll to position [191, 0]
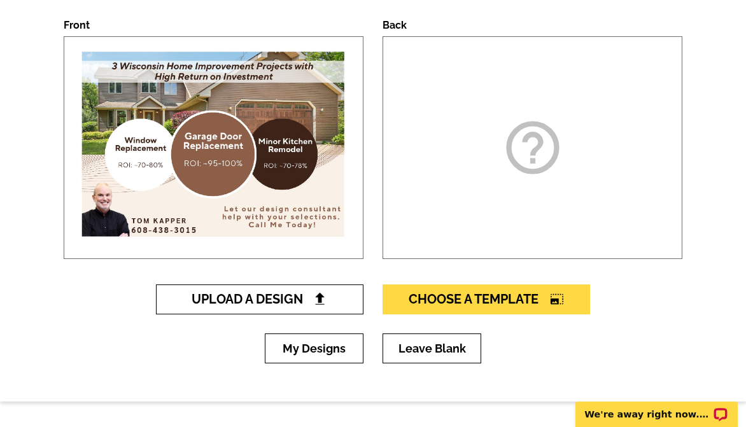
click at [305, 298] on span "Upload A Design" at bounding box center [260, 298] width 137 height 15
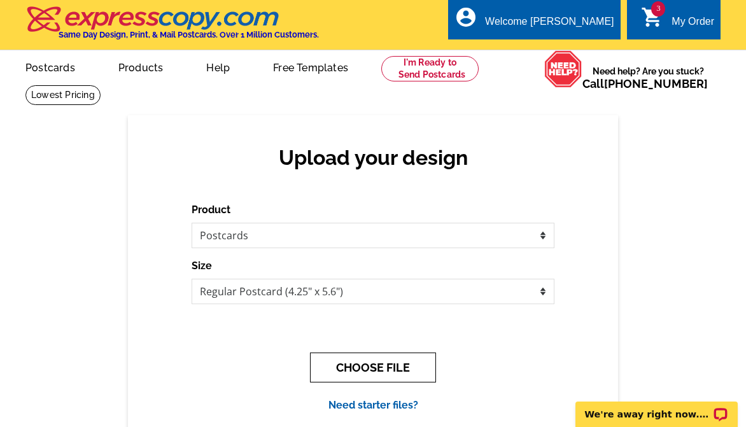
click at [354, 370] on button "CHOOSE FILE" at bounding box center [373, 368] width 126 height 30
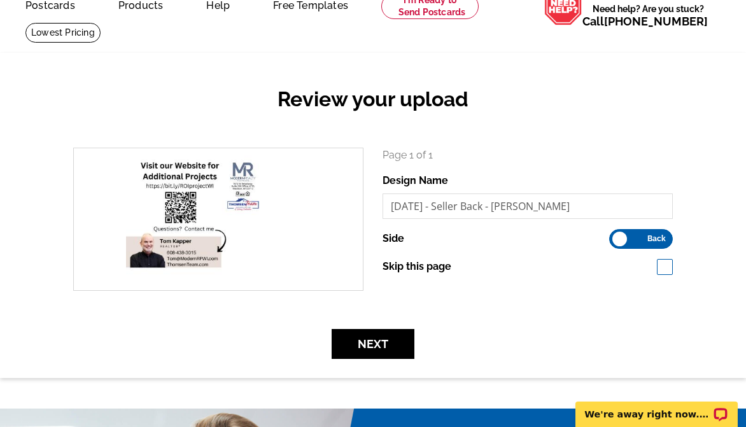
scroll to position [64, 0]
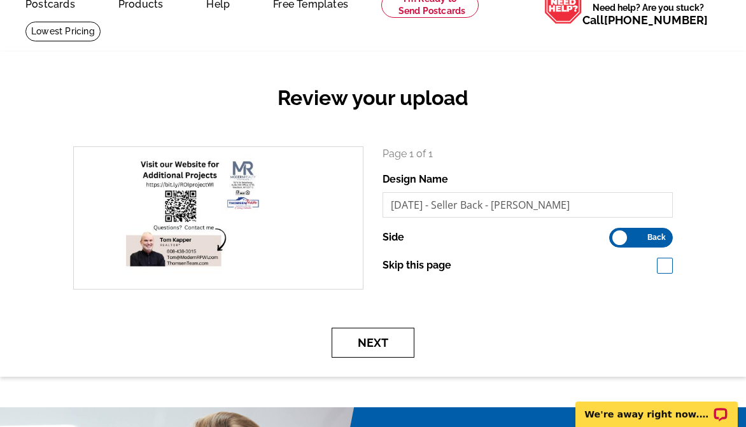
click at [400, 350] on button "Next" at bounding box center [373, 343] width 83 height 30
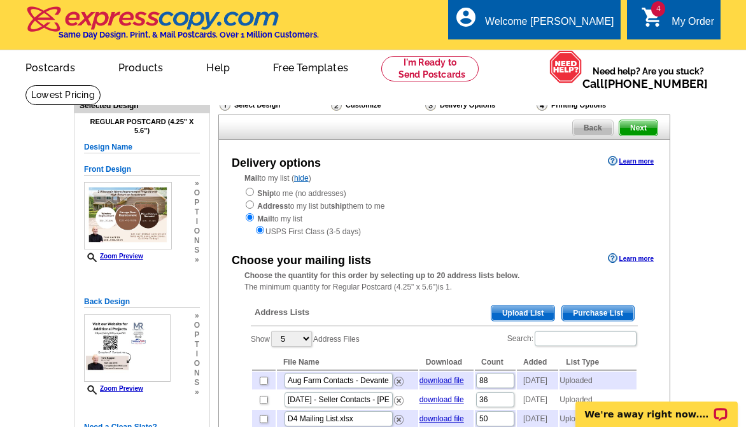
scroll to position [64, 0]
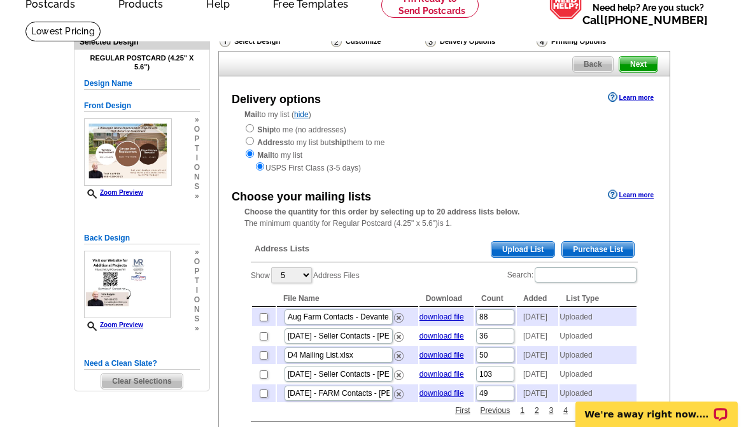
click at [535, 253] on span "Upload List" at bounding box center [522, 249] width 63 height 15
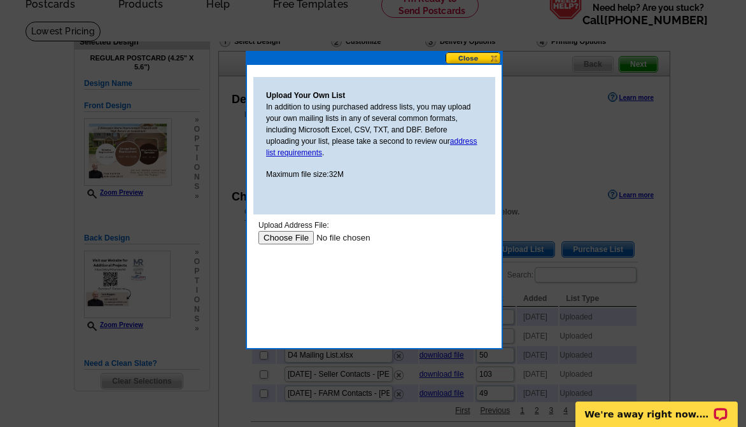
scroll to position [0, 0]
click at [286, 242] on input "file" at bounding box center [338, 237] width 161 height 13
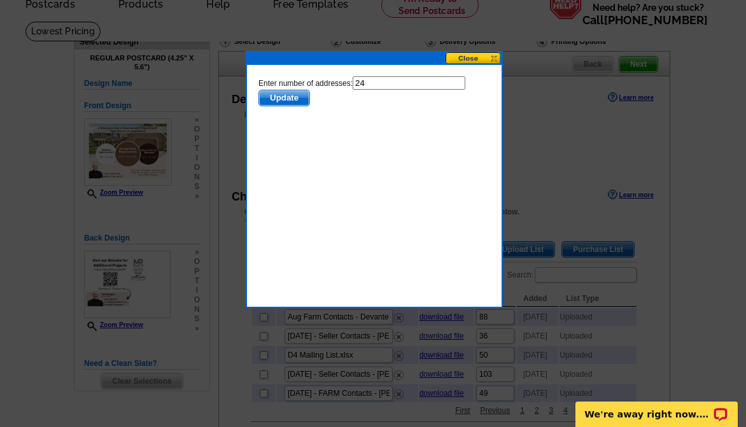
click at [428, 78] on input "24" at bounding box center [409, 82] width 113 height 13
type input "23"
click at [300, 97] on span "Update" at bounding box center [284, 97] width 50 height 15
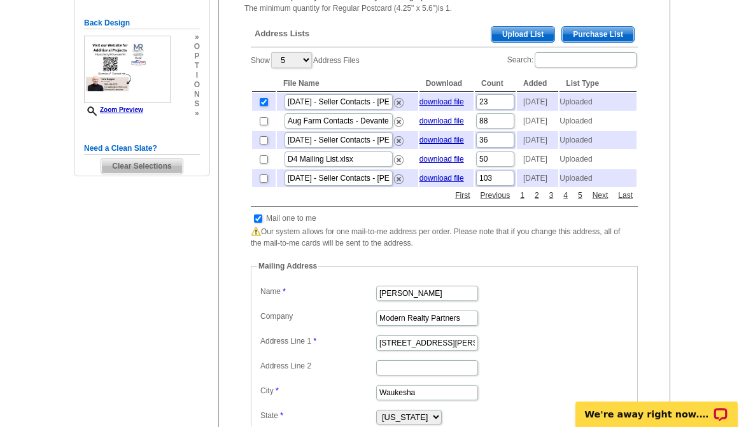
scroll to position [318, 0]
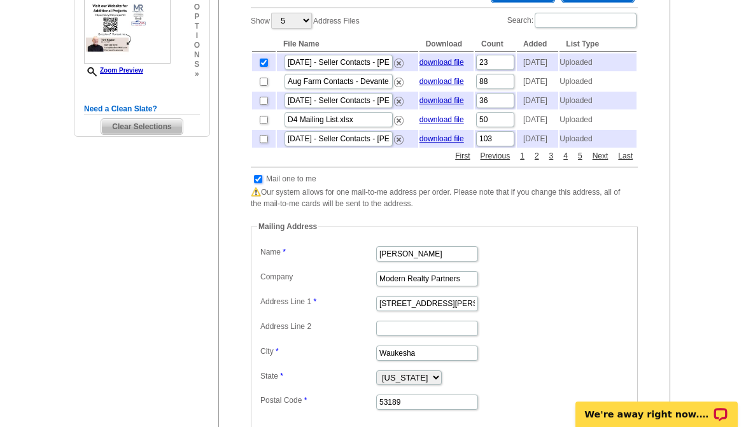
click at [256, 183] on input "checkbox" at bounding box center [258, 179] width 8 height 8
checkbox input "false"
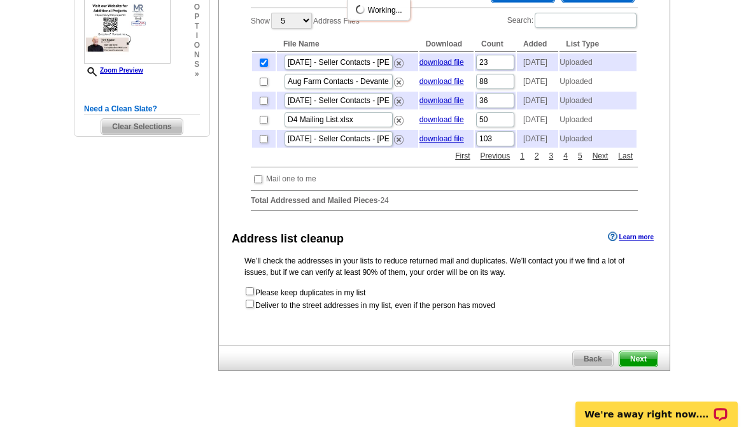
click at [638, 367] on span "Next" at bounding box center [638, 358] width 38 height 15
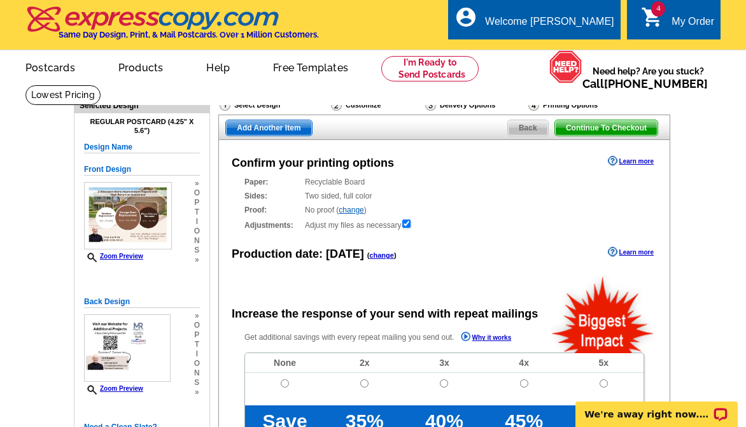
radio input "false"
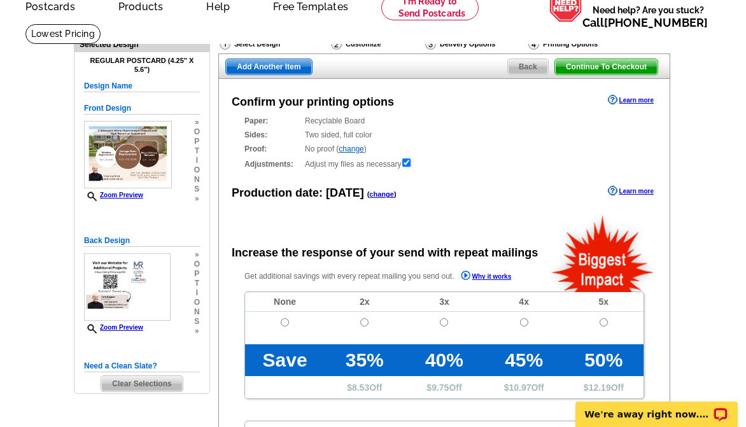
scroll to position [64, 0]
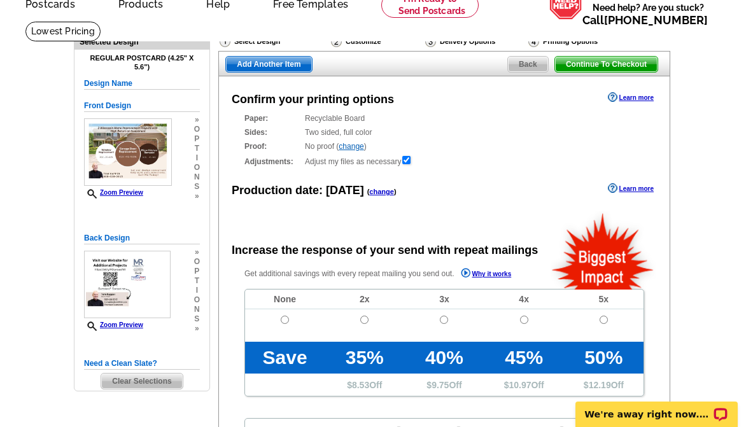
click at [374, 190] on link "change" at bounding box center [381, 192] width 25 height 8
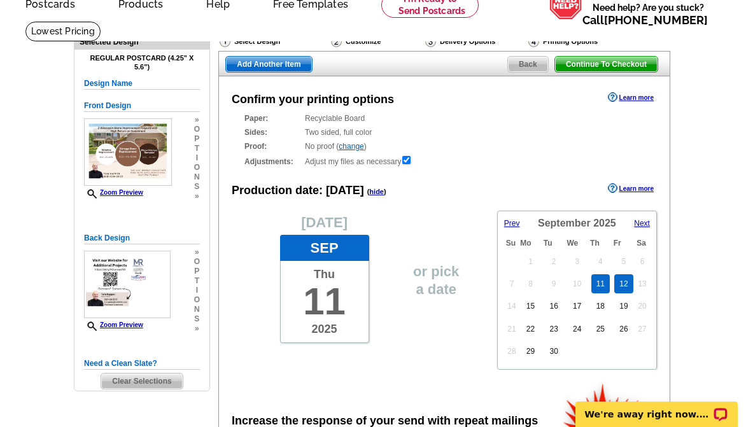
click at [625, 280] on link "12" at bounding box center [623, 283] width 18 height 19
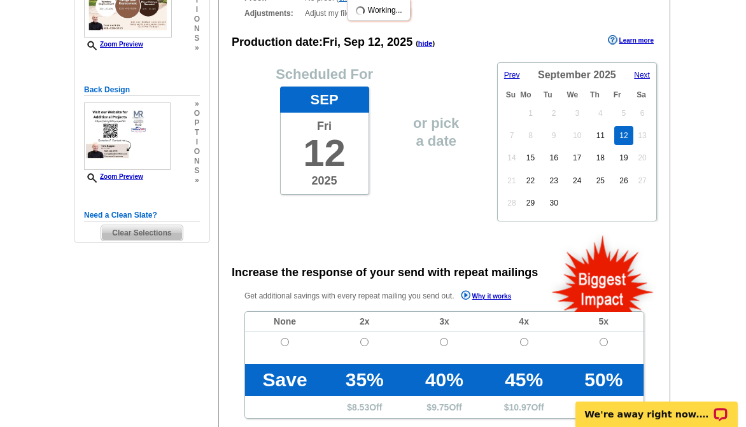
scroll to position [382, 0]
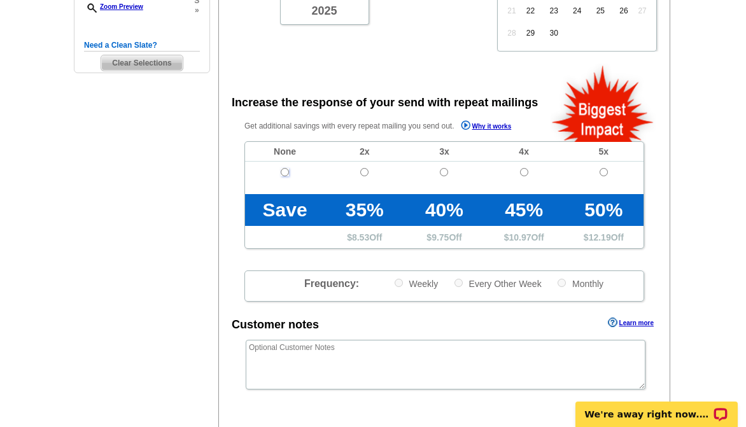
click at [287, 172] on input "radio" at bounding box center [285, 172] width 8 height 8
radio input "true"
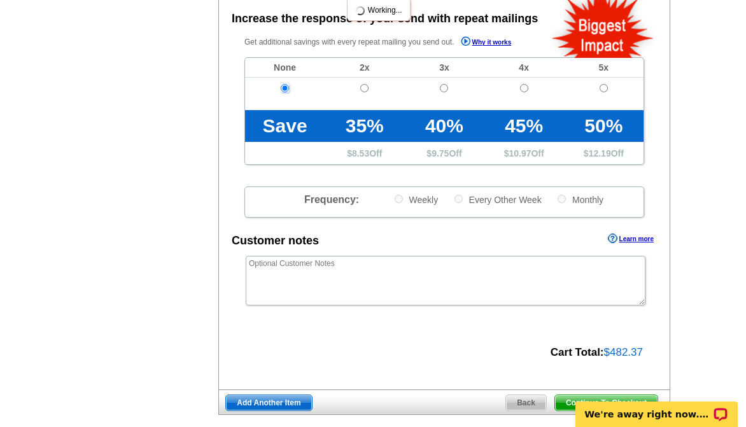
scroll to position [573, 0]
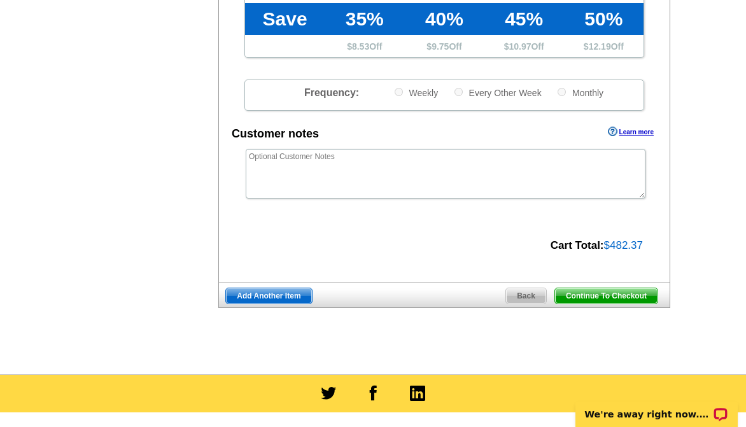
click at [260, 296] on span "Add Another Item" at bounding box center [268, 295] width 85 height 15
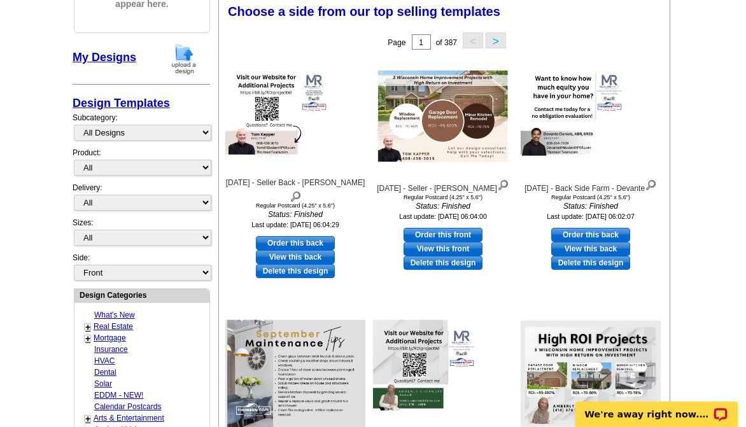
scroll to position [127, 0]
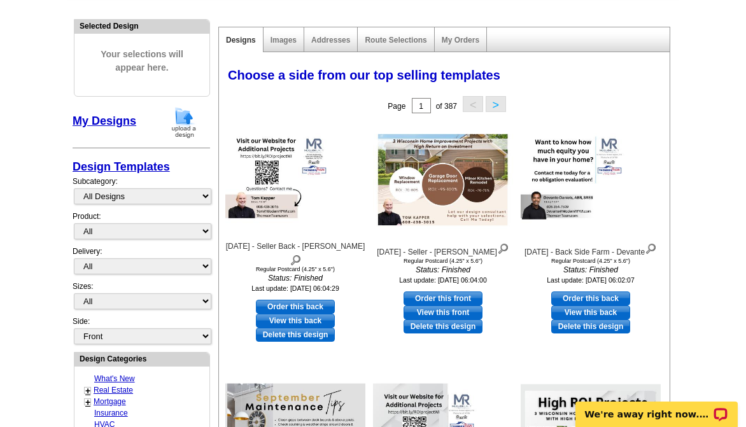
click at [183, 122] on img at bounding box center [183, 122] width 33 height 32
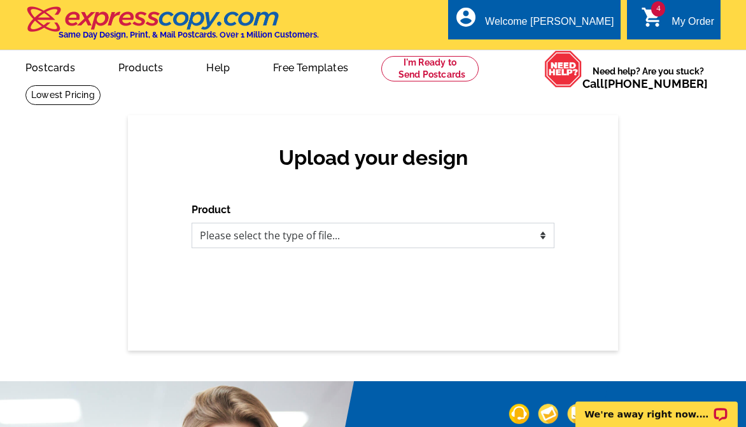
click at [304, 231] on select "Please select the type of file... Postcards Business Cards Letters and flyers G…" at bounding box center [373, 235] width 363 height 25
select select "1"
click at [192, 223] on select "Please select the type of file... Postcards Business Cards Letters and flyers G…" at bounding box center [373, 235] width 363 height 25
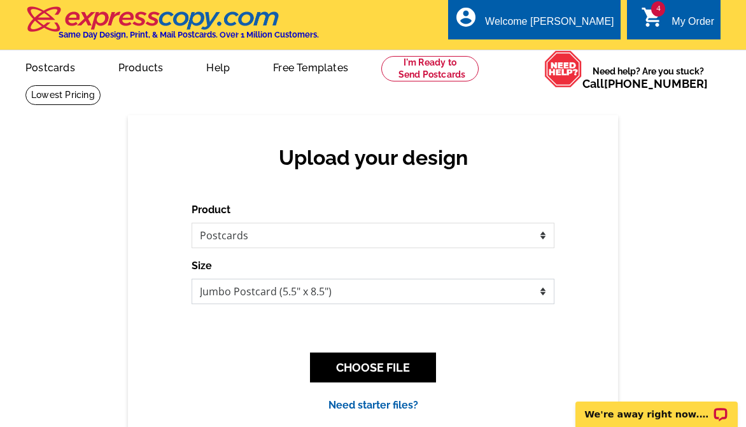
click at [271, 286] on select "Jumbo Postcard (5.5" x 8.5") Regular Postcard (4.25" x 5.6") Panoramic Postcard…" at bounding box center [373, 291] width 363 height 25
select select "1"
click at [192, 279] on select "Jumbo Postcard (5.5" x 8.5") Regular Postcard (4.25" x 5.6") Panoramic Postcard…" at bounding box center [373, 291] width 363 height 25
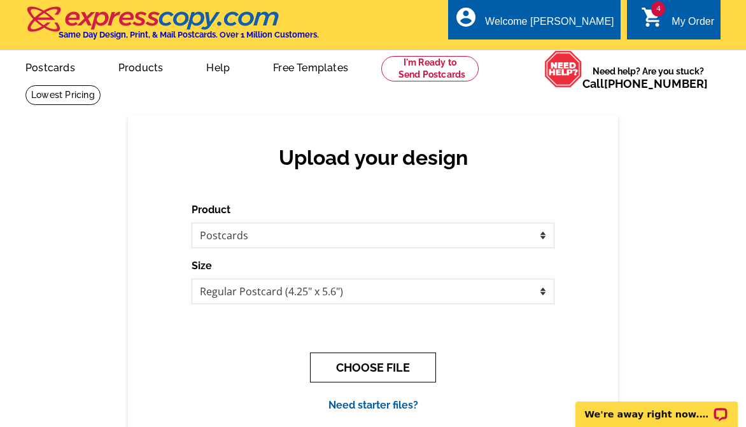
click at [364, 365] on button "CHOOSE FILE" at bounding box center [373, 368] width 126 height 30
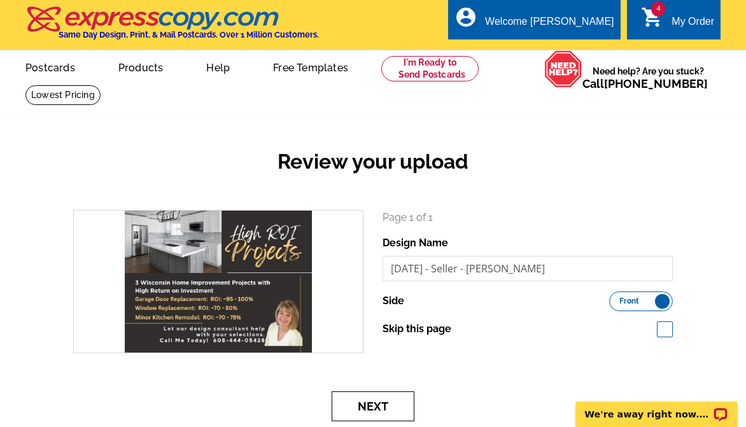
click at [386, 403] on button "Next" at bounding box center [373, 406] width 83 height 30
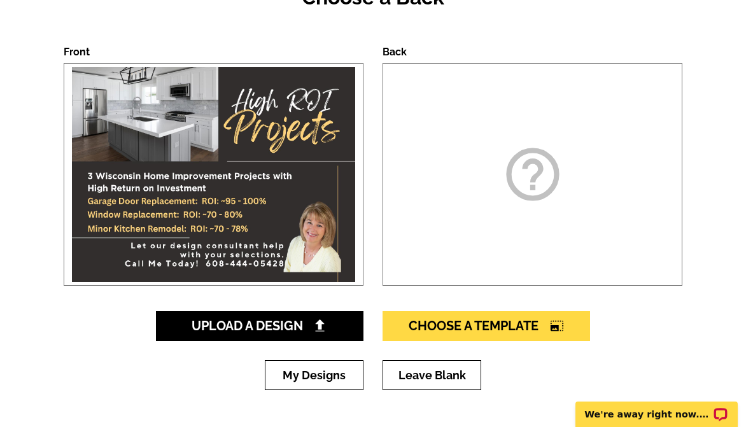
scroll to position [255, 0]
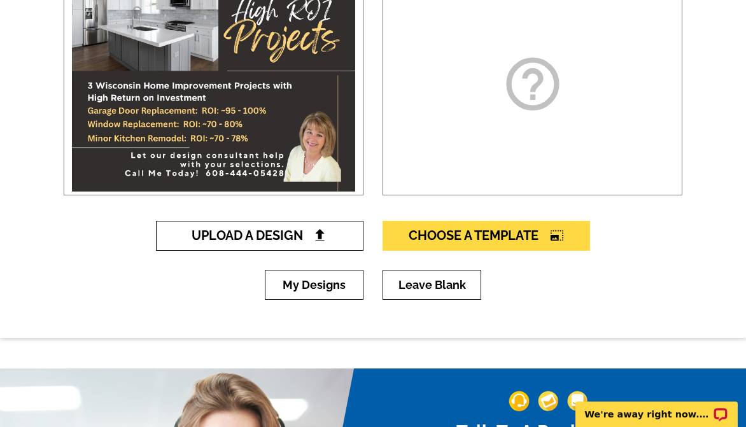
click at [326, 242] on img at bounding box center [319, 234] width 13 height 13
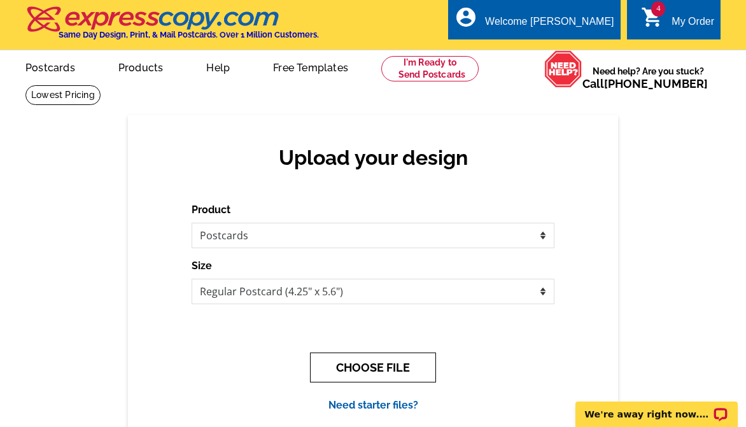
click at [371, 367] on button "CHOOSE FILE" at bounding box center [373, 368] width 126 height 30
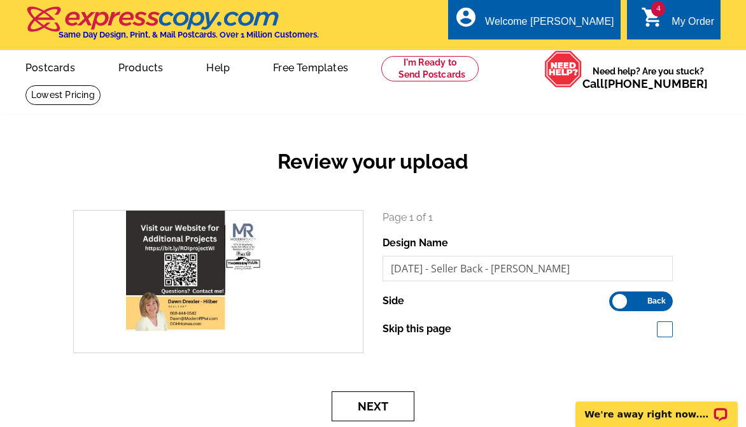
click at [381, 406] on button "Next" at bounding box center [373, 406] width 83 height 30
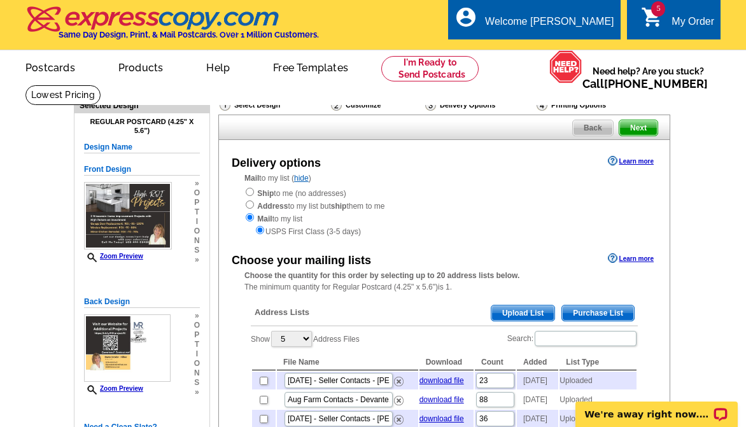
click at [536, 312] on span "Upload List" at bounding box center [522, 312] width 63 height 15
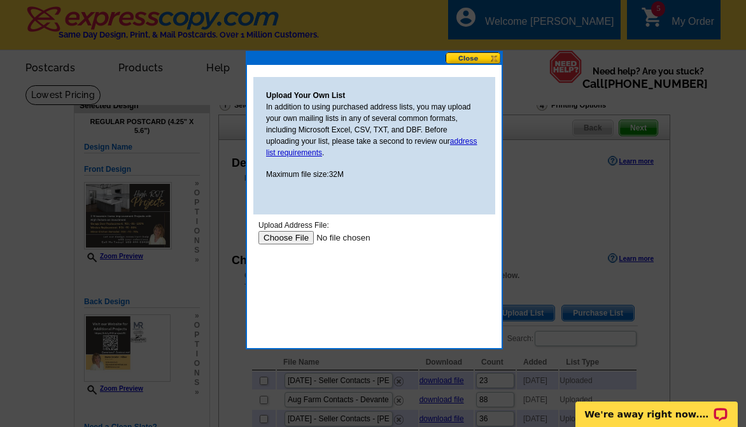
click at [277, 234] on input "file" at bounding box center [338, 237] width 161 height 13
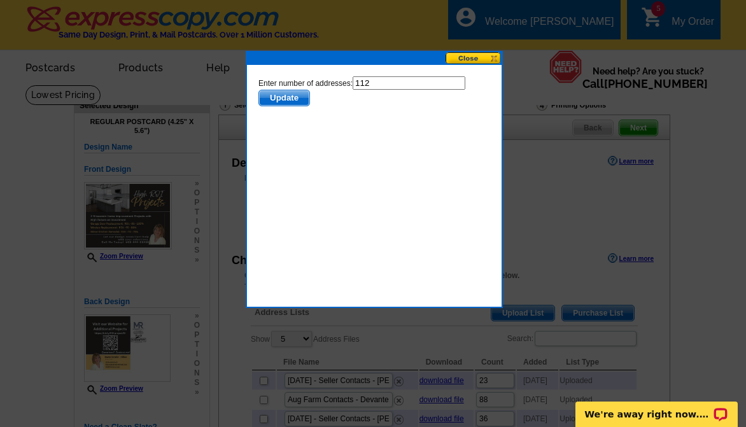
click at [404, 83] on input "112" at bounding box center [409, 82] width 113 height 13
type input "111"
click at [290, 98] on span "Update" at bounding box center [284, 97] width 50 height 15
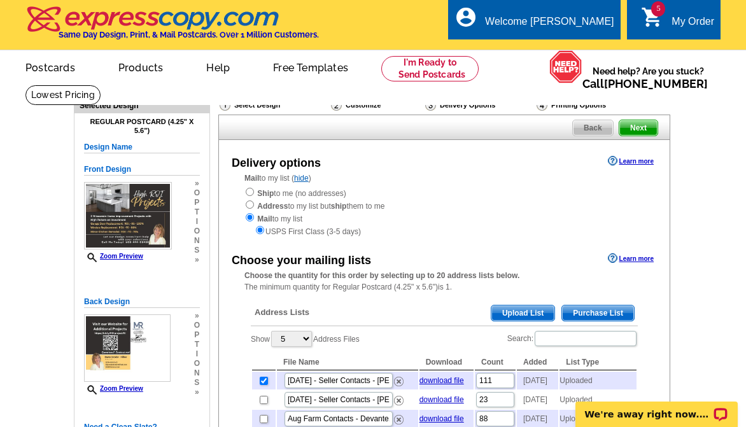
click at [535, 314] on span "Upload List" at bounding box center [522, 312] width 63 height 15
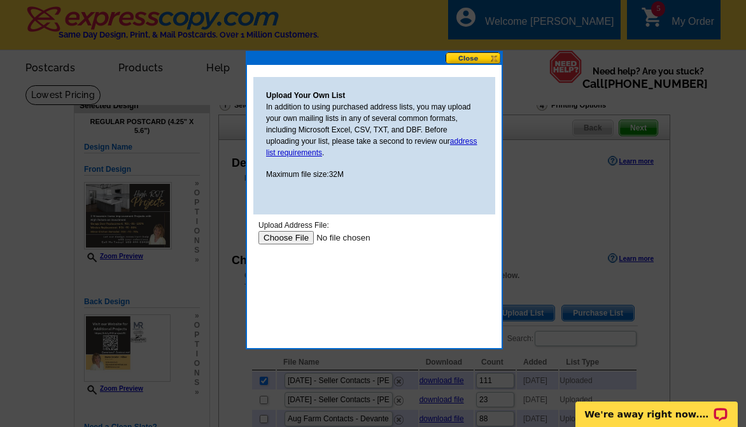
click at [285, 238] on input "file" at bounding box center [338, 237] width 161 height 13
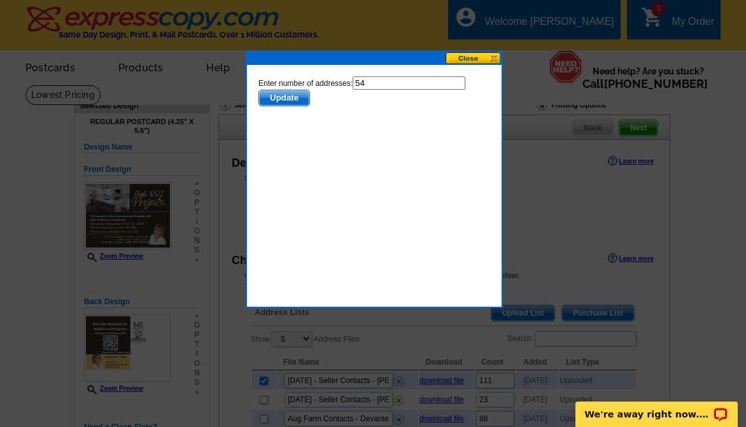
click at [400, 89] on input "54" at bounding box center [409, 82] width 113 height 13
type input "53"
click at [283, 99] on span "Update" at bounding box center [284, 97] width 50 height 15
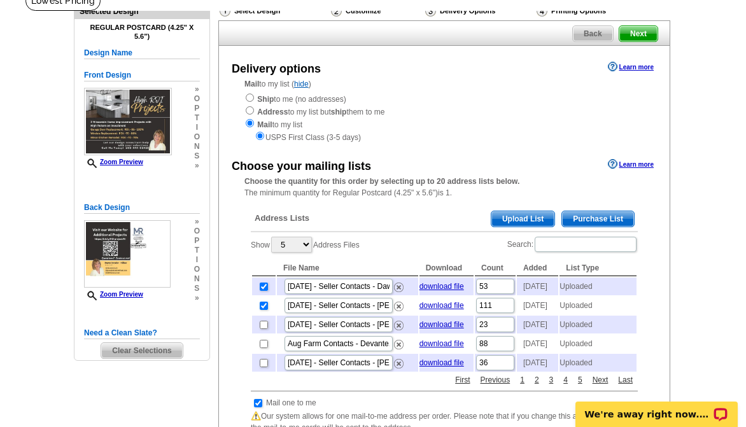
scroll to position [127, 0]
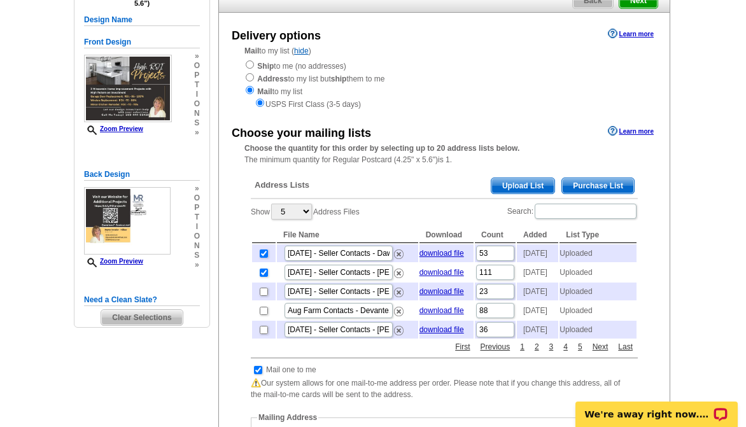
click at [524, 185] on span "Upload List" at bounding box center [522, 185] width 63 height 15
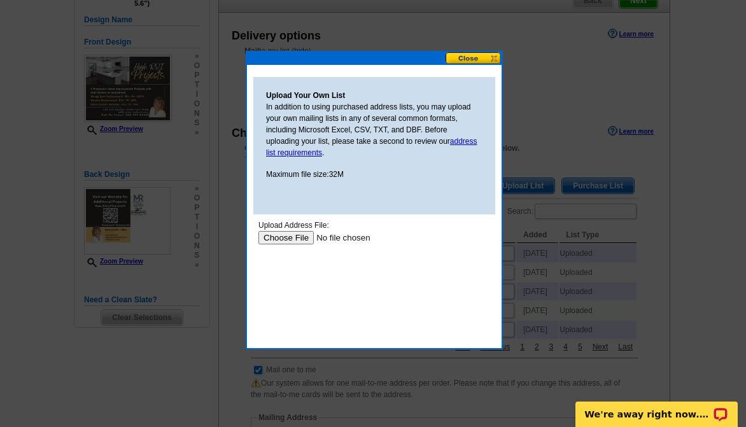
scroll to position [0, 0]
click at [282, 234] on input "file" at bounding box center [338, 237] width 161 height 13
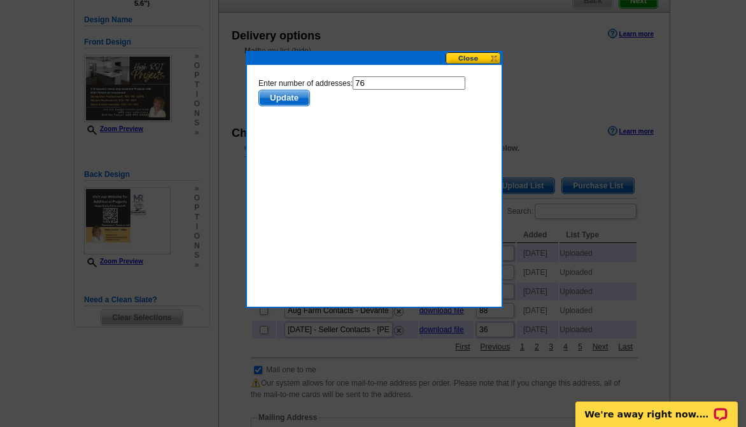
click at [380, 79] on input "76" at bounding box center [409, 82] width 113 height 13
type input "75"
click at [304, 95] on span "Update" at bounding box center [284, 97] width 50 height 15
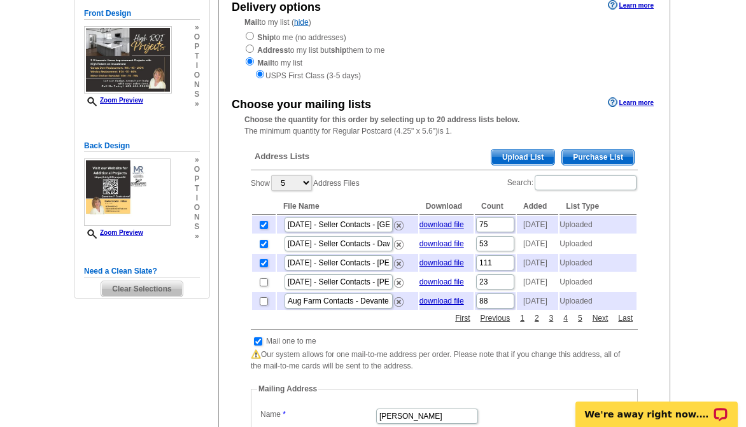
scroll to position [191, 0]
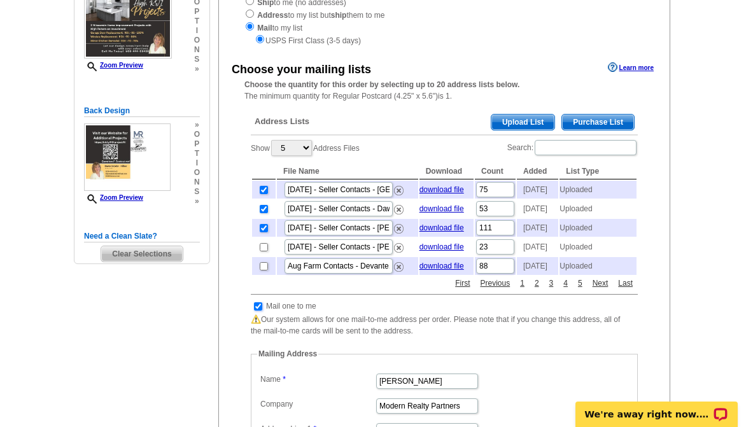
click at [260, 311] on input "checkbox" at bounding box center [258, 306] width 8 height 8
checkbox input "false"
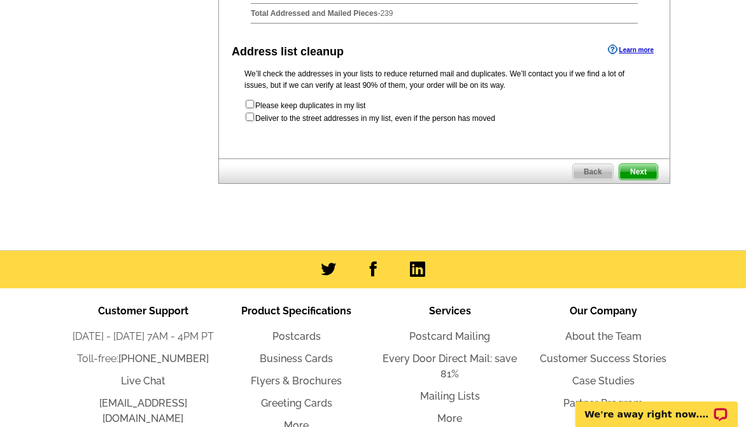
scroll to position [509, 0]
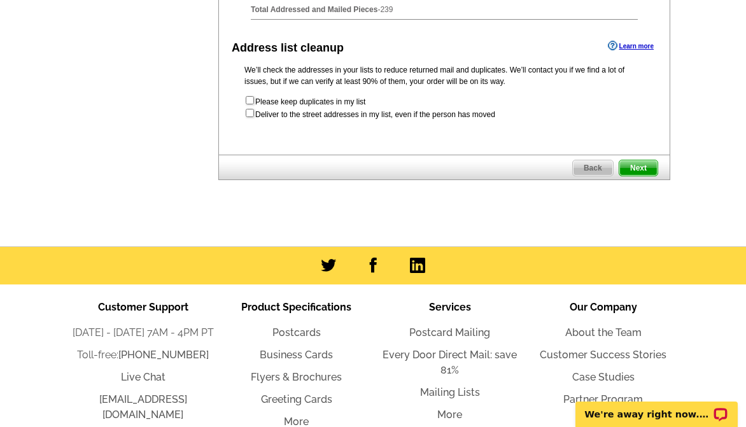
click at [644, 176] on span "Next" at bounding box center [638, 167] width 38 height 15
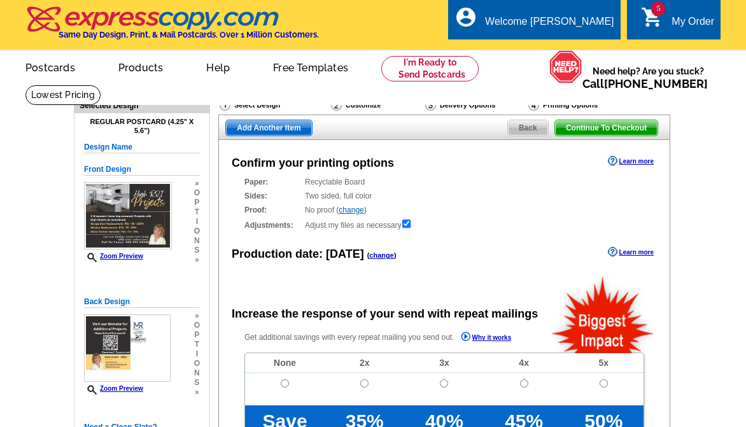
radio input "false"
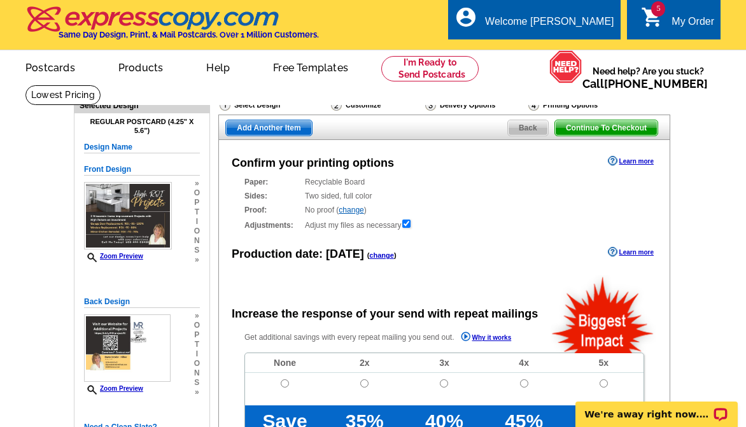
click at [382, 256] on link "change" at bounding box center [381, 255] width 25 height 8
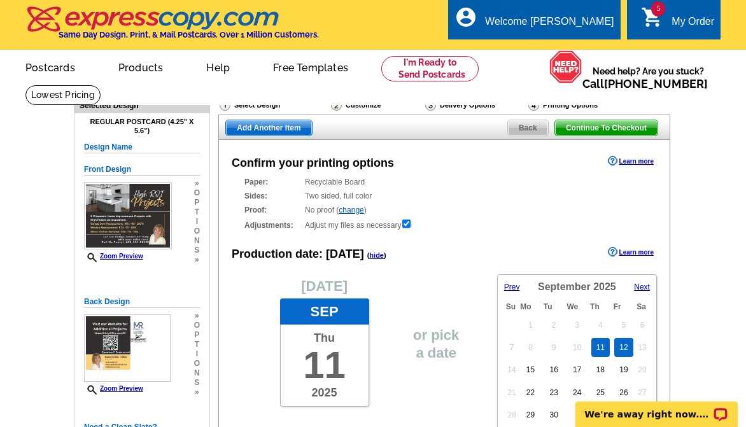
click at [626, 348] on link "12" at bounding box center [623, 347] width 18 height 19
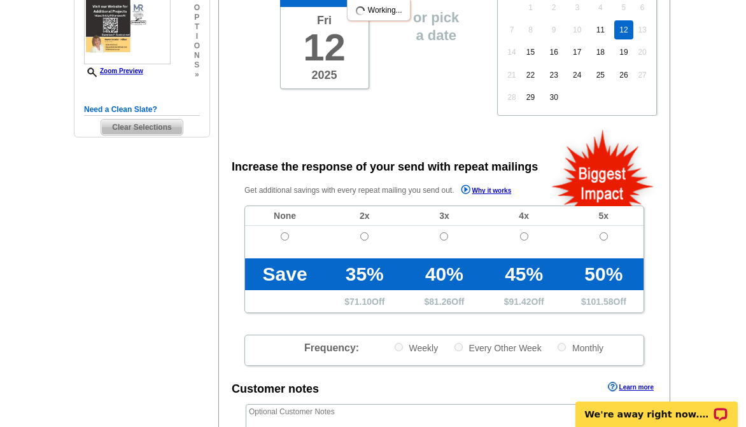
scroll to position [318, 0]
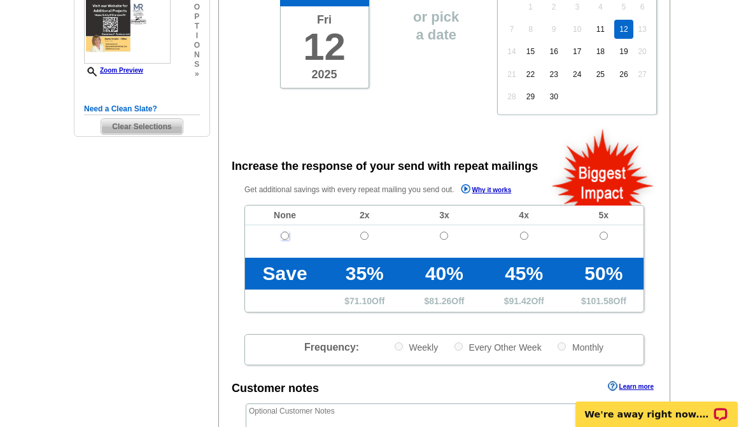
click at [283, 234] on input "radio" at bounding box center [285, 236] width 8 height 8
radio input "true"
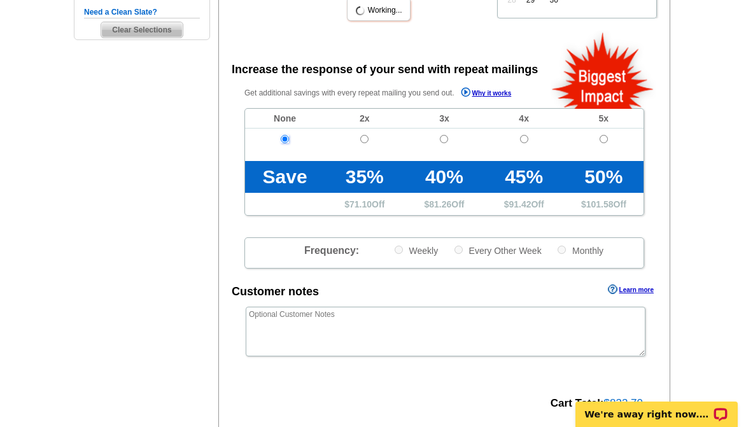
scroll to position [509, 0]
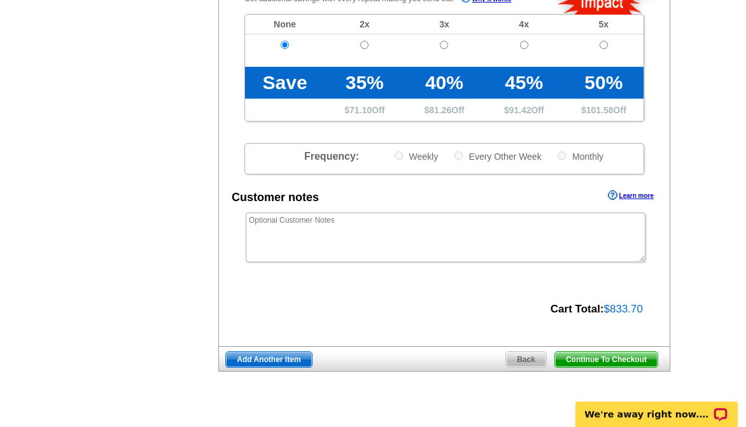
click at [266, 358] on span "Add Another Item" at bounding box center [268, 359] width 85 height 15
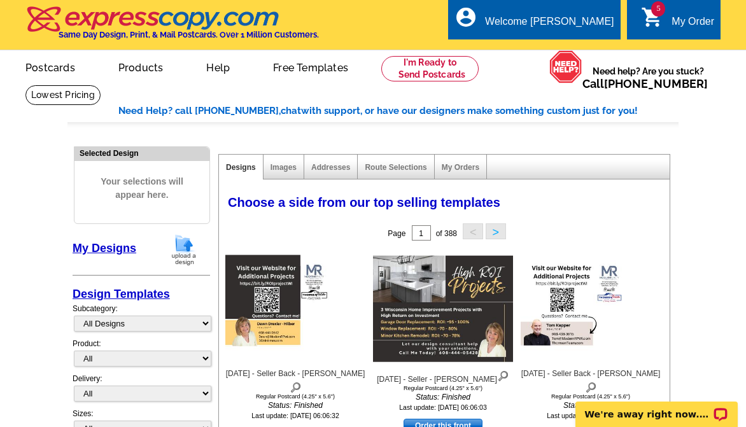
click at [188, 244] on img at bounding box center [183, 250] width 33 height 32
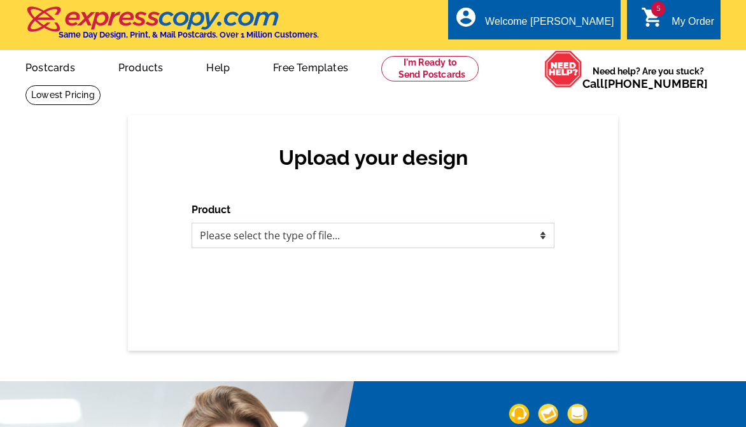
click at [302, 239] on select "Please select the type of file... Postcards Business Cards Letters and flyers G…" at bounding box center [373, 235] width 363 height 25
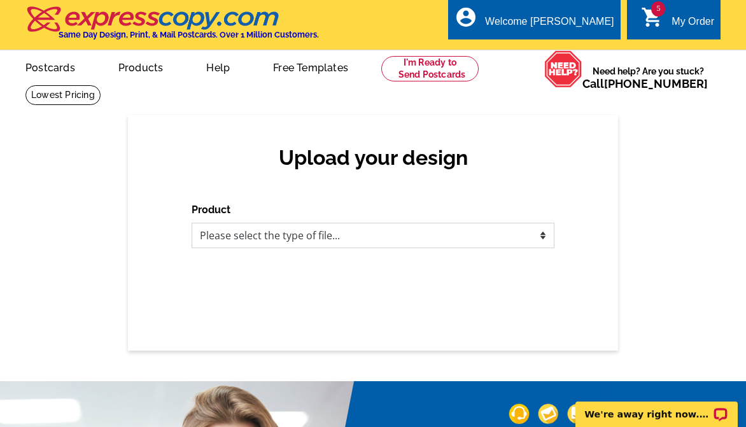
select select "1"
click at [192, 223] on select "Please select the type of file... Postcards Business Cards Letters and flyers G…" at bounding box center [373, 235] width 363 height 25
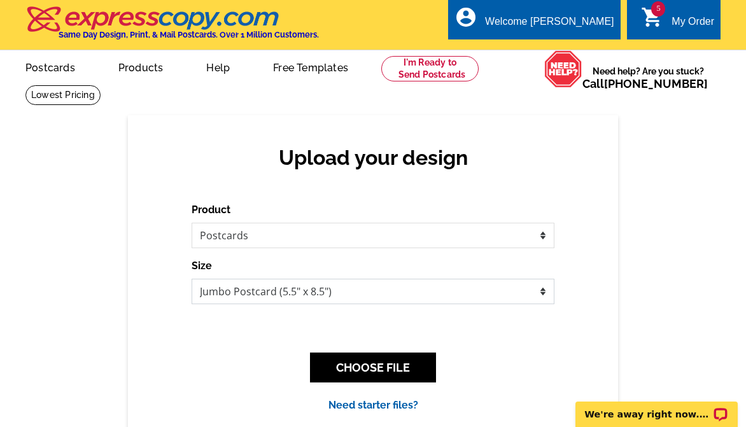
click at [242, 295] on select "Jumbo Postcard (5.5" x 8.5") Regular Postcard (4.25" x 5.6") Panoramic Postcard…" at bounding box center [373, 291] width 363 height 25
select select "1"
click at [192, 279] on select "Jumbo Postcard (5.5" x 8.5") Regular Postcard (4.25" x 5.6") Panoramic Postcard…" at bounding box center [373, 291] width 363 height 25
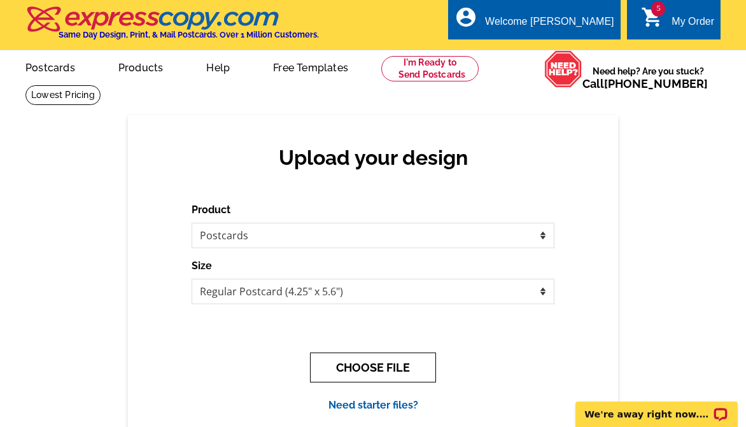
click at [374, 370] on button "CHOOSE FILE" at bounding box center [373, 368] width 126 height 30
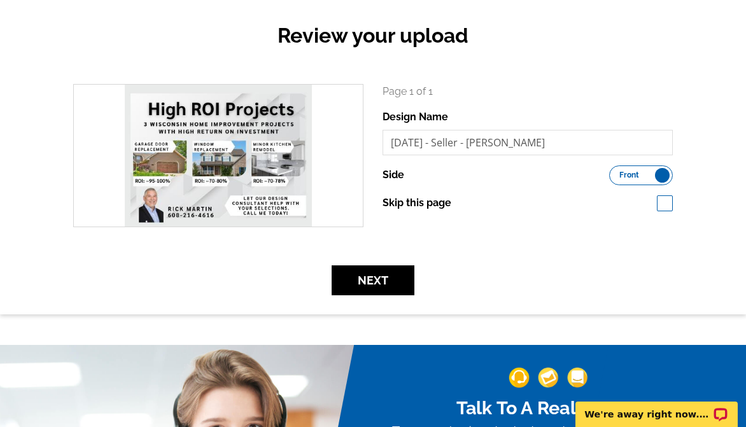
scroll to position [127, 0]
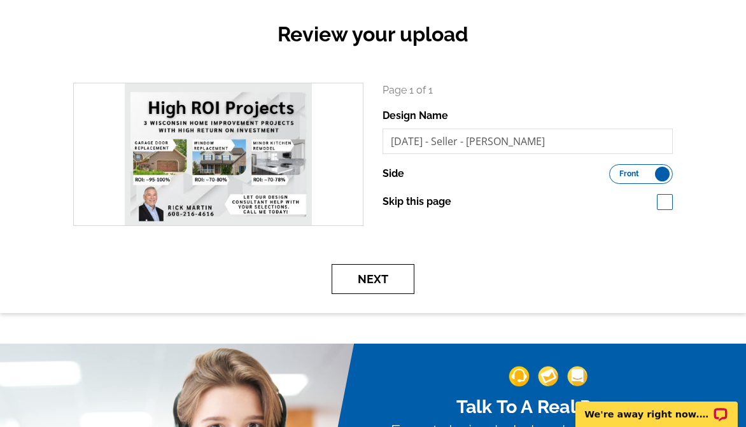
click at [382, 284] on button "Next" at bounding box center [373, 279] width 83 height 30
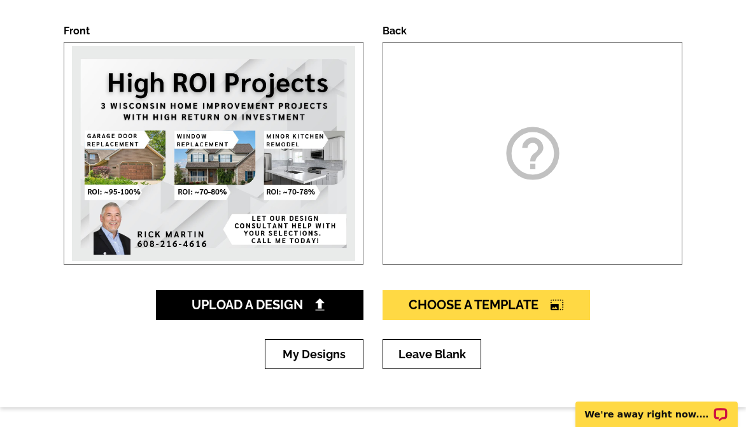
scroll to position [255, 0]
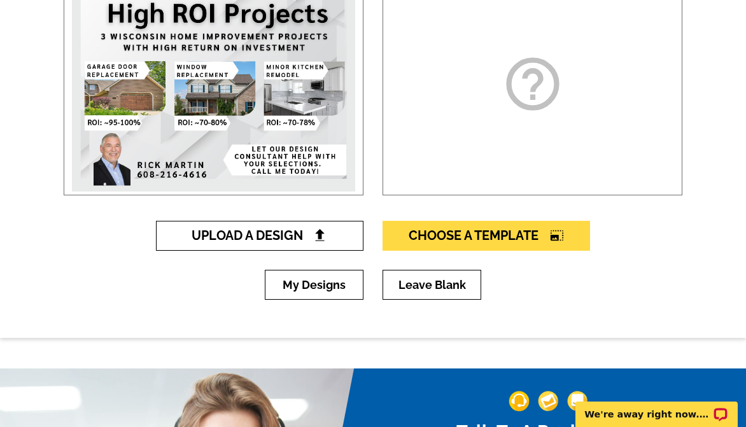
click at [321, 237] on img at bounding box center [319, 234] width 13 height 13
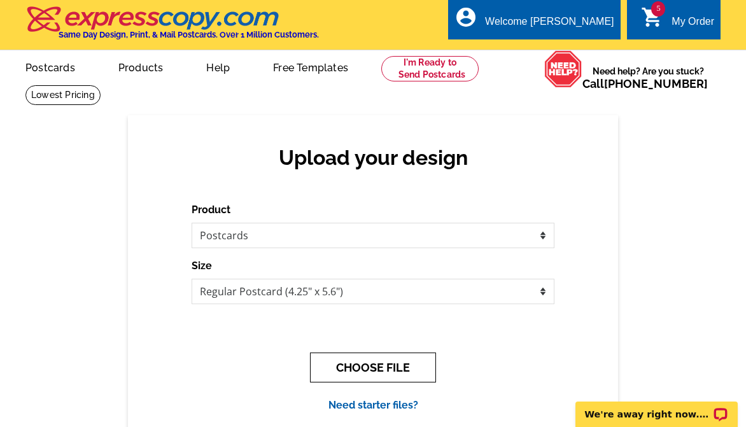
click at [375, 366] on button "CHOOSE FILE" at bounding box center [373, 368] width 126 height 30
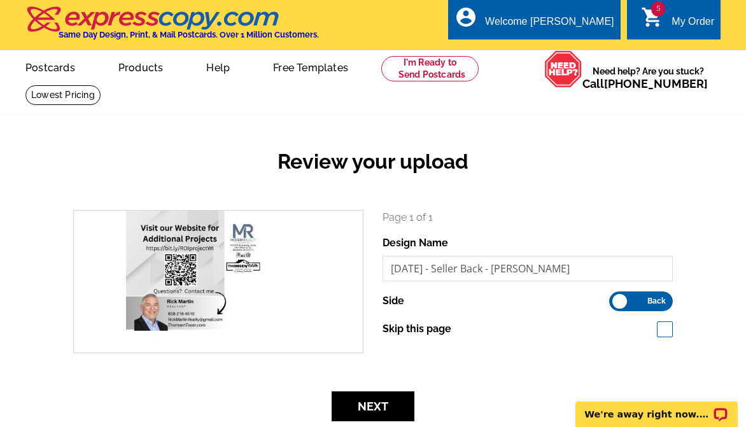
scroll to position [64, 0]
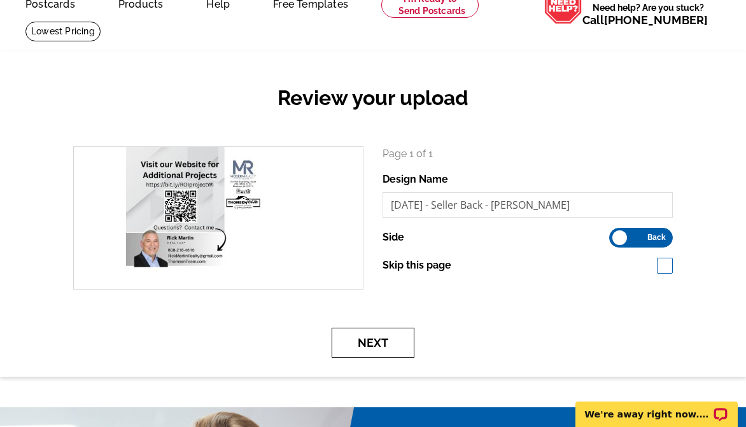
click at [370, 349] on button "Next" at bounding box center [373, 343] width 83 height 30
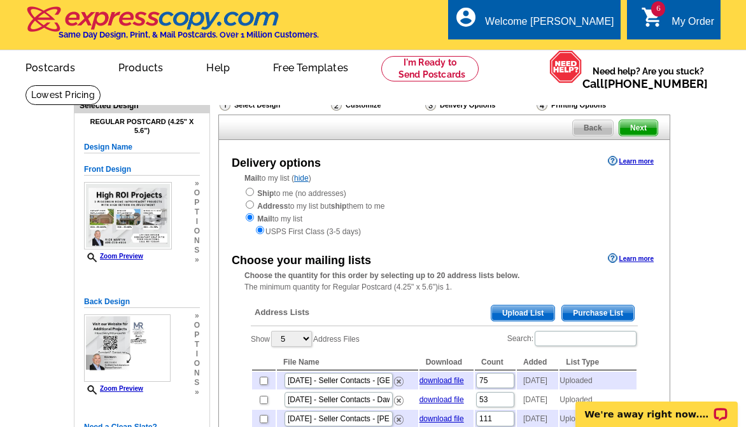
click at [524, 311] on span "Upload List" at bounding box center [522, 312] width 63 height 15
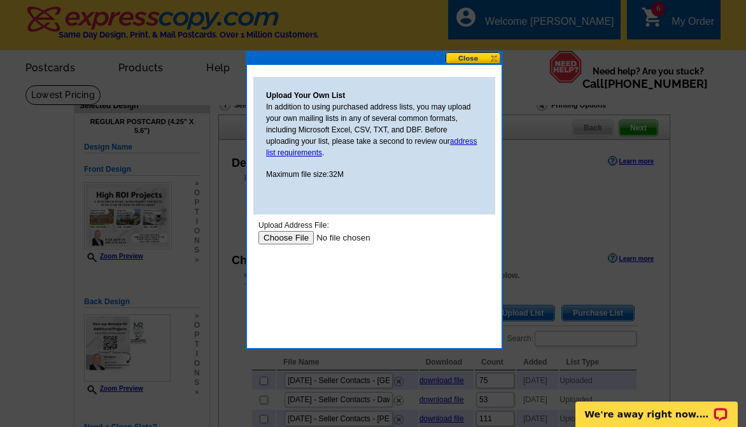
click at [277, 235] on input "file" at bounding box center [338, 237] width 161 height 13
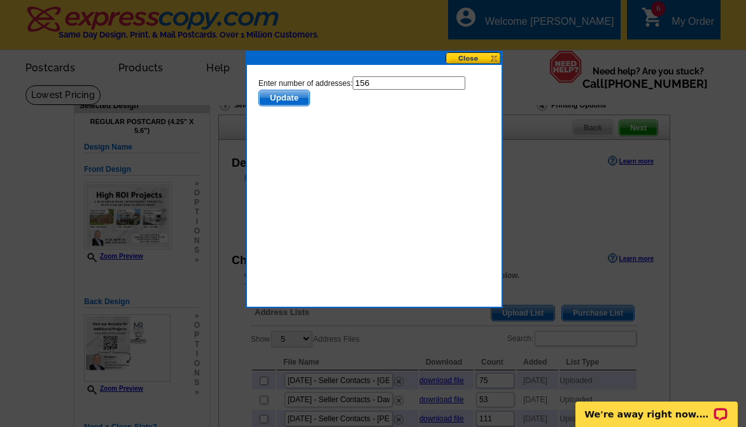
click at [411, 77] on input "156" at bounding box center [409, 82] width 113 height 13
type input "155"
click at [289, 97] on span "Update" at bounding box center [284, 97] width 50 height 15
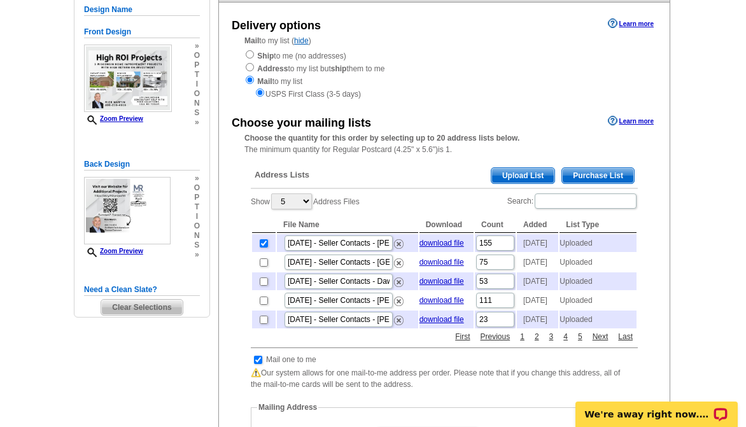
scroll to position [191, 0]
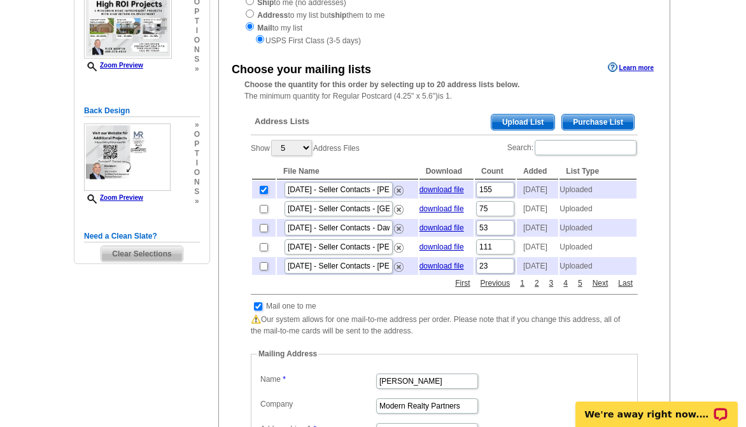
click at [259, 311] on input "checkbox" at bounding box center [258, 306] width 8 height 8
checkbox input "false"
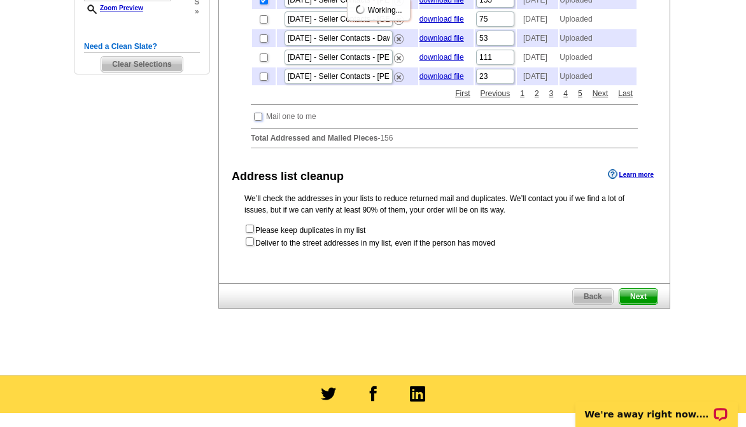
scroll to position [382, 0]
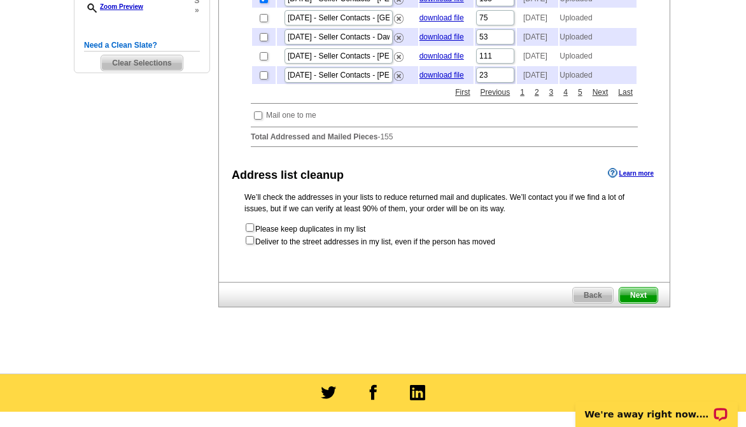
click at [635, 303] on span "Next" at bounding box center [638, 295] width 38 height 15
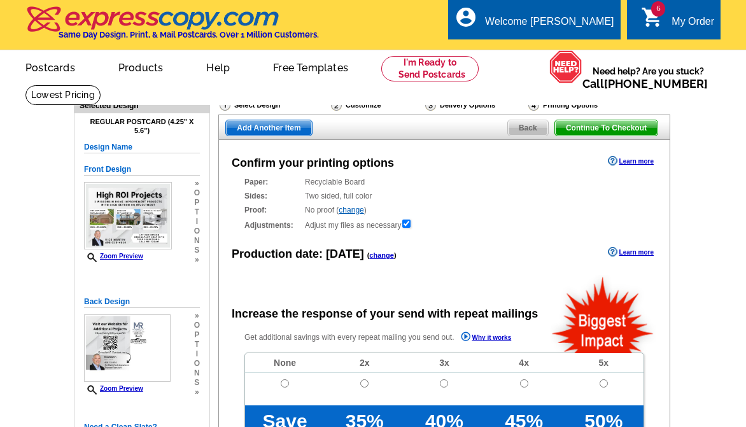
radio input "false"
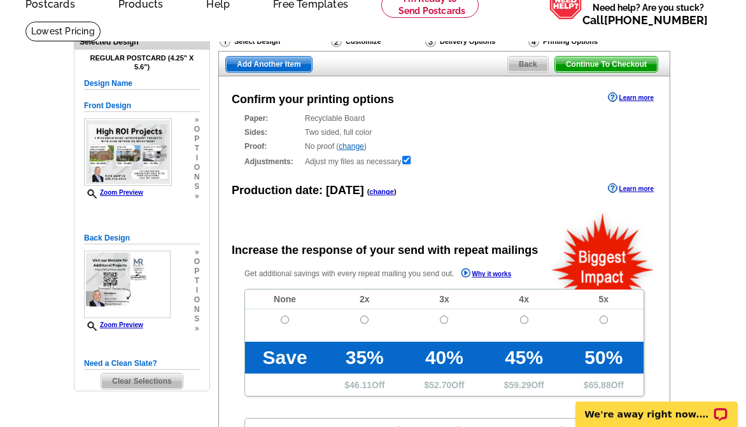
click at [375, 193] on link "change" at bounding box center [381, 192] width 25 height 8
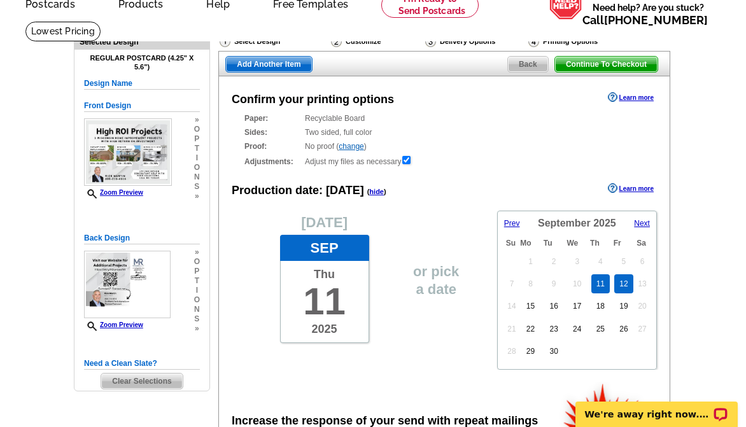
click at [623, 286] on link "12" at bounding box center [623, 283] width 18 height 19
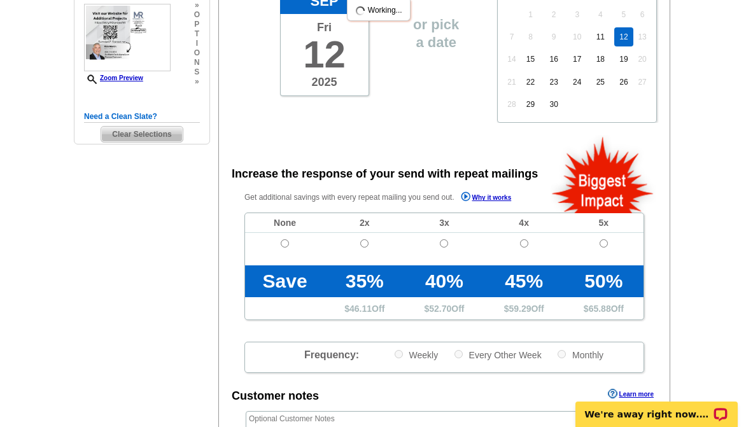
scroll to position [445, 0]
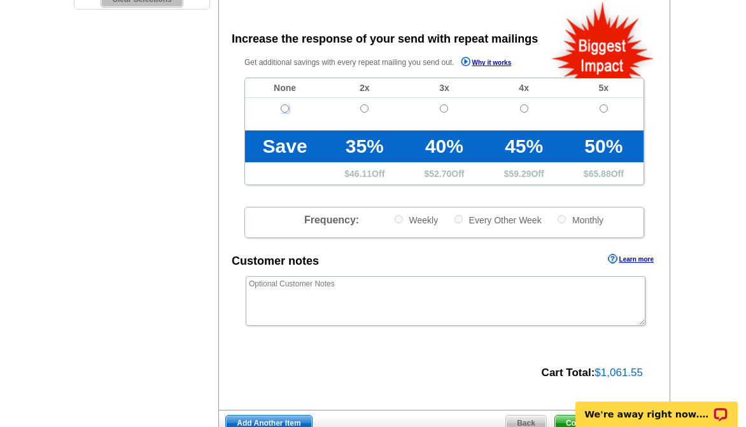
click at [286, 107] on input "radio" at bounding box center [285, 108] width 8 height 8
radio input "true"
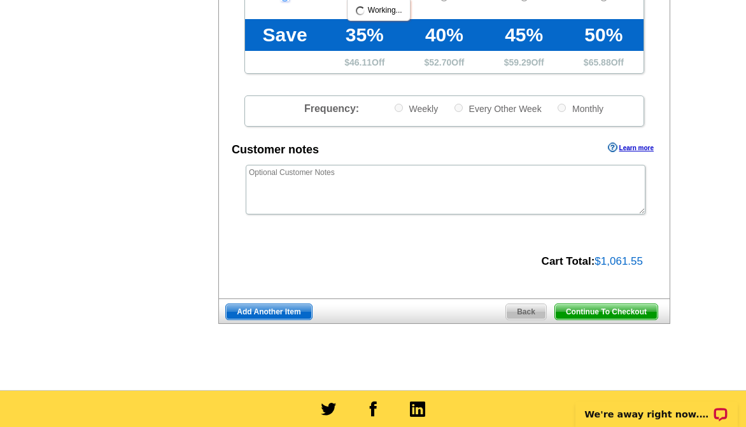
scroll to position [636, 0]
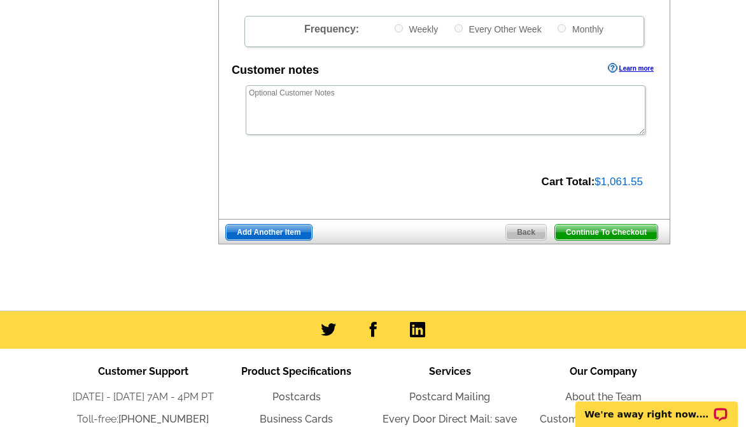
click at [612, 236] on span "Continue To Checkout" at bounding box center [606, 232] width 102 height 15
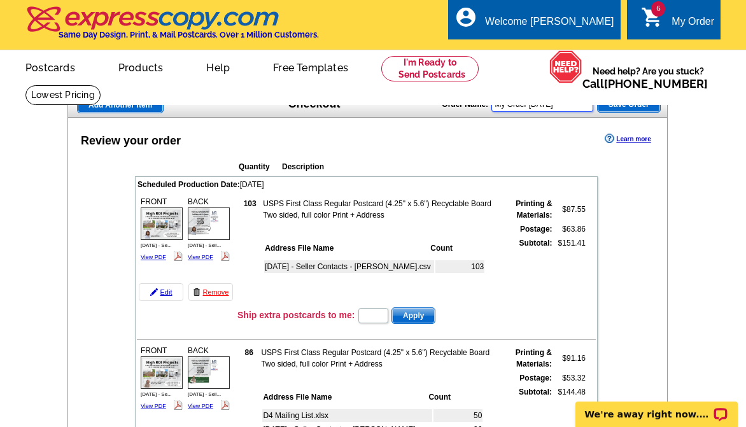
click at [568, 109] on input "My Order 2025-09-11" at bounding box center [542, 104] width 102 height 15
drag, startPoint x: 571, startPoint y: 110, endPoint x: 441, endPoint y: 115, distance: 129.9
click at [441, 115] on div "Add Another Item Checkout Order Name: My Order 2025-09-11 Save Order" at bounding box center [367, 104] width 600 height 25
type input "Sept Seller 2025 - 2"
click at [627, 109] on span "Save Order" at bounding box center [628, 104] width 62 height 15
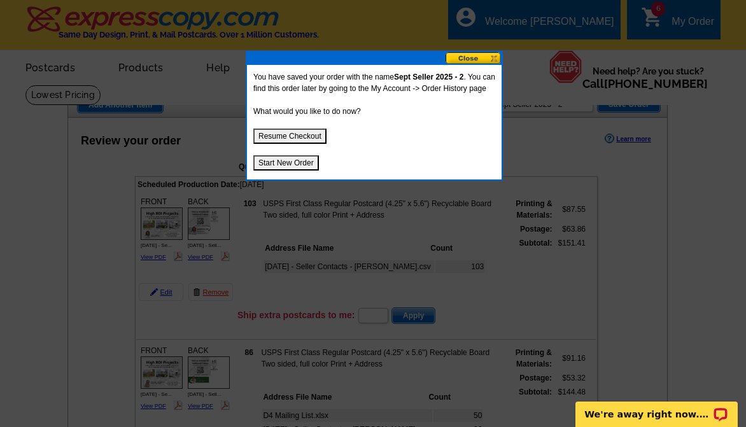
click at [286, 144] on button "Resume Checkout" at bounding box center [289, 136] width 73 height 15
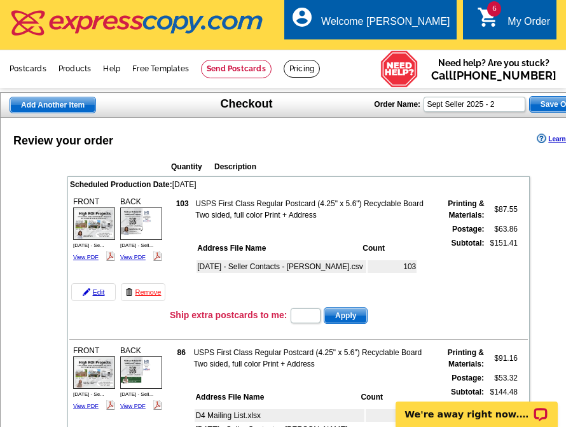
click at [421, 294] on div "Sept 25 - Seller Contacts - Lucia.csv 103" at bounding box center [314, 279] width 239 height 46
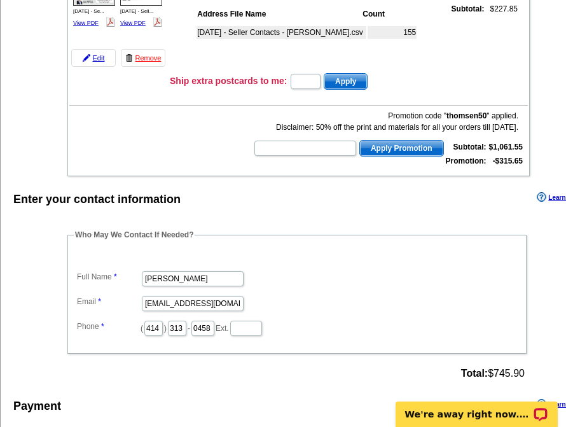
scroll to position [1018, 0]
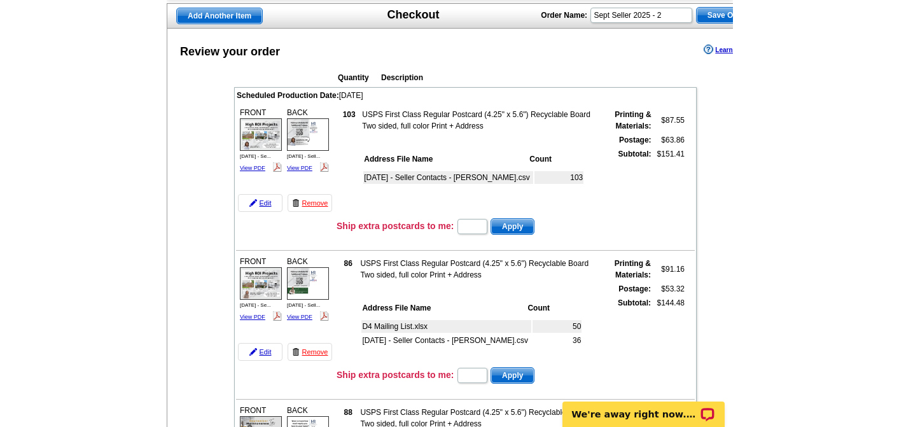
scroll to position [0, 0]
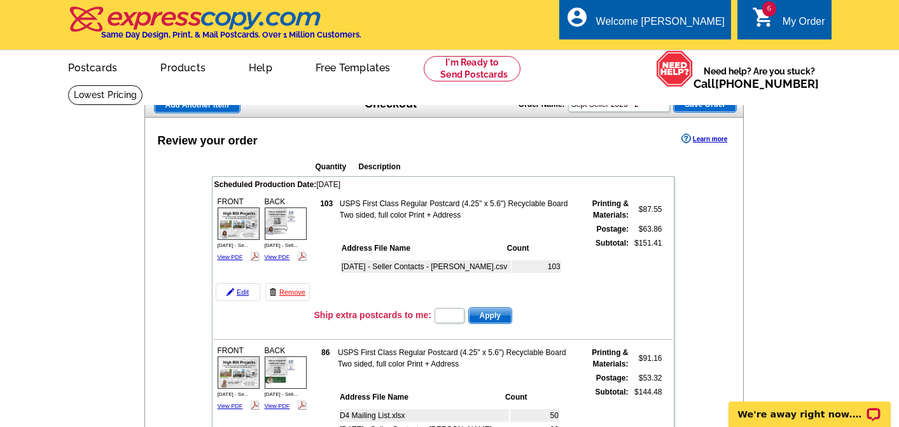
click at [711, 106] on span "Save Order" at bounding box center [705, 104] width 62 height 15
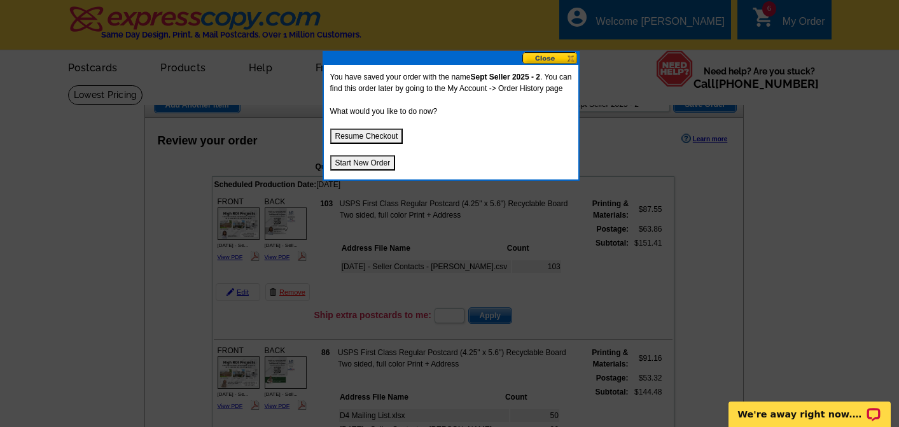
click at [379, 171] on button "Start New Order" at bounding box center [363, 162] width 66 height 15
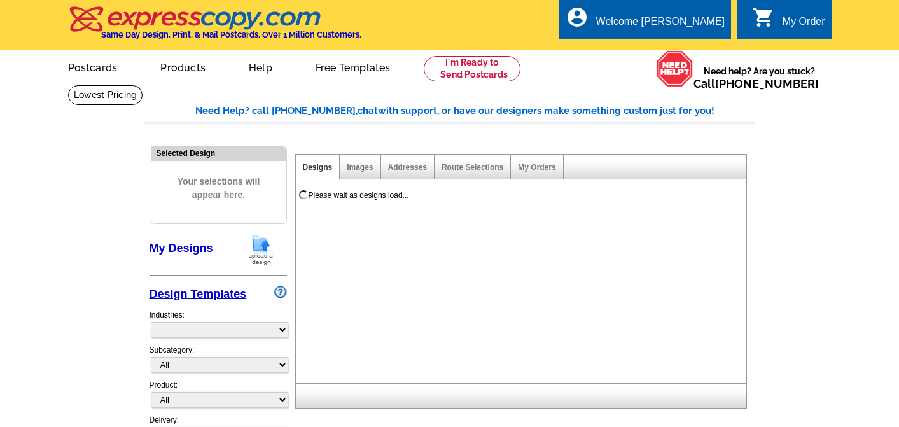
select select "785"
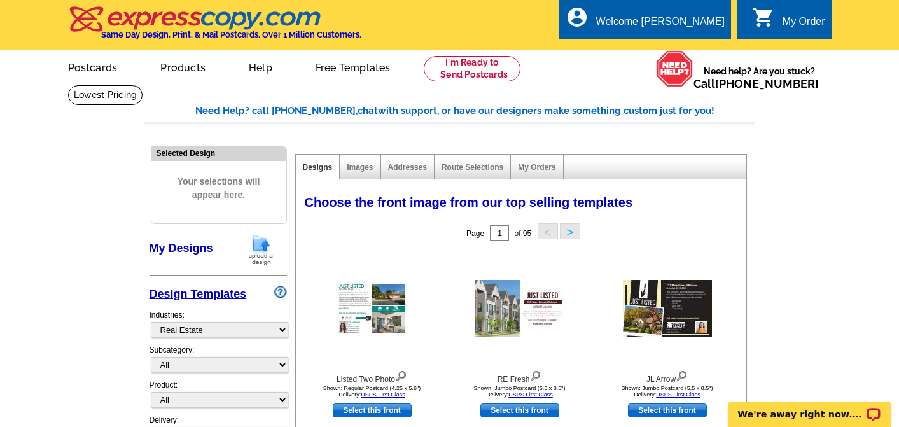
click at [263, 248] on img at bounding box center [260, 250] width 33 height 32
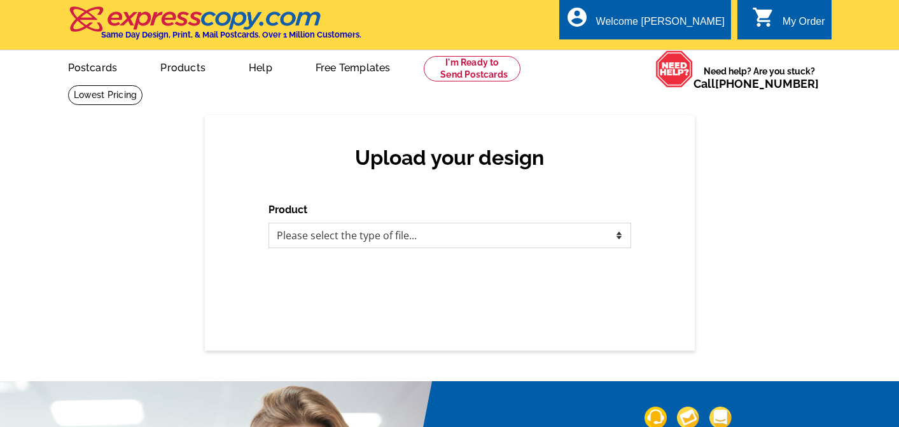
click at [459, 241] on select "Please select the type of file... Postcards Business Cards Letters and flyers G…" at bounding box center [450, 235] width 363 height 25
select select "1"
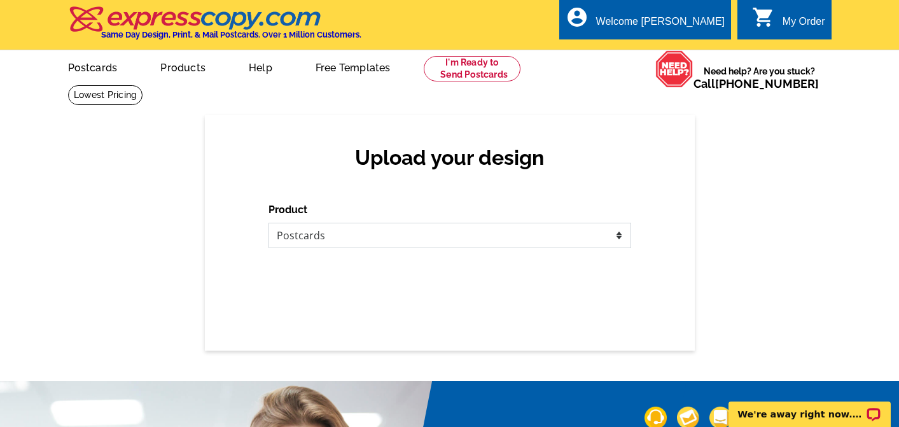
click at [269, 223] on select "Please select the type of file... Postcards Business Cards Letters and flyers G…" at bounding box center [450, 235] width 363 height 25
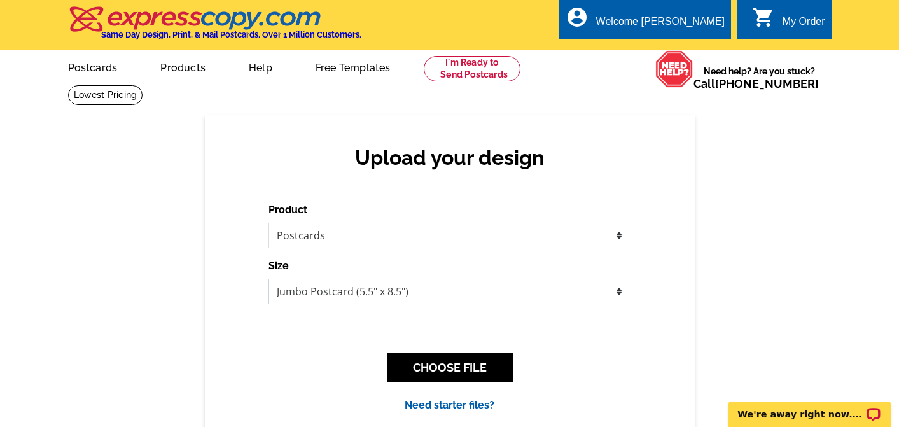
click at [321, 288] on select "Jumbo Postcard (5.5" x 8.5") Regular Postcard (4.25" x 5.6") Panoramic Postcard…" at bounding box center [450, 291] width 363 height 25
select select "1"
click at [269, 279] on select "Jumbo Postcard (5.5" x 8.5") Regular Postcard (4.25" x 5.6") Panoramic Postcard…" at bounding box center [450, 291] width 363 height 25
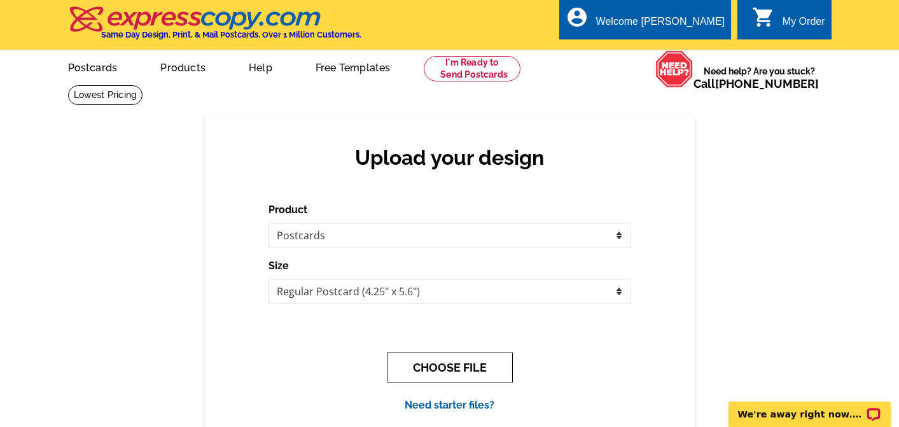
click at [416, 366] on button "CHOOSE FILE" at bounding box center [450, 368] width 126 height 30
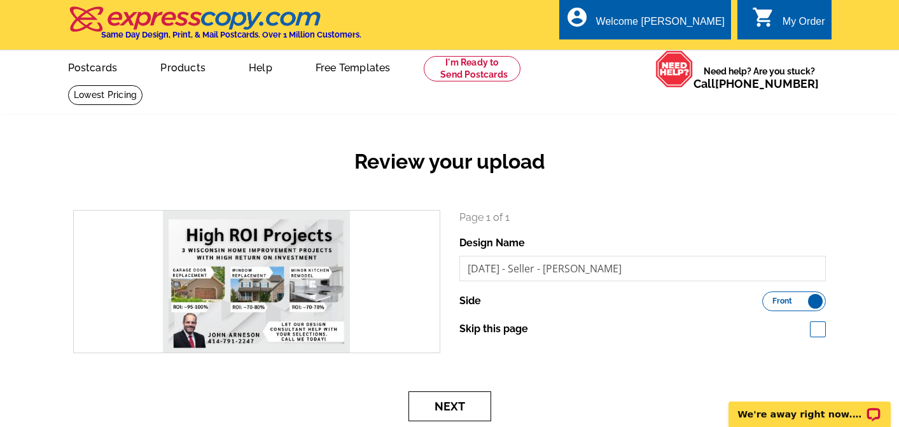
click at [449, 409] on button "Next" at bounding box center [450, 406] width 83 height 30
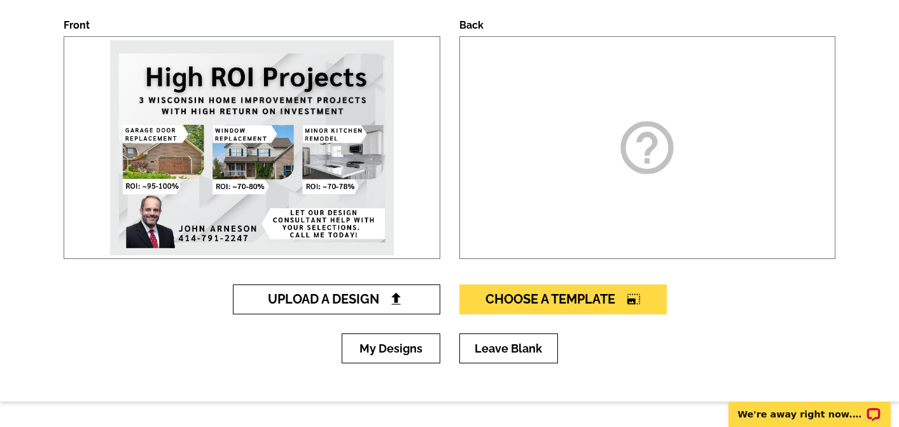
click at [426, 306] on link "Upload A Design" at bounding box center [336, 299] width 207 height 30
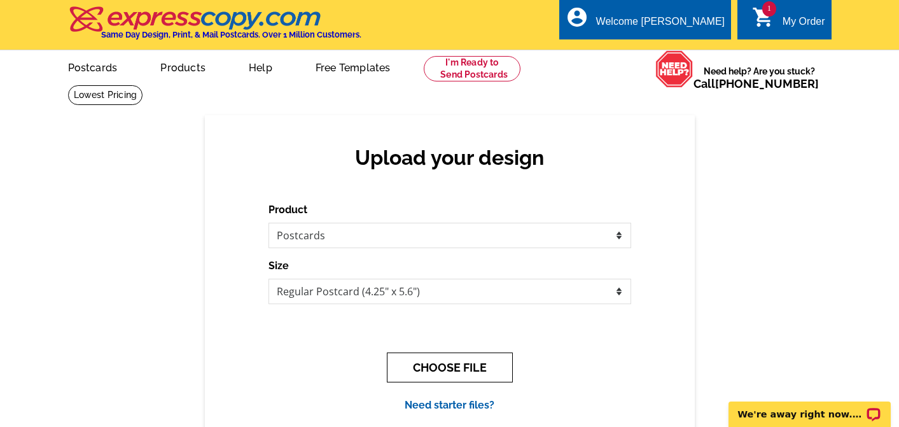
click at [447, 365] on button "CHOOSE FILE" at bounding box center [450, 368] width 126 height 30
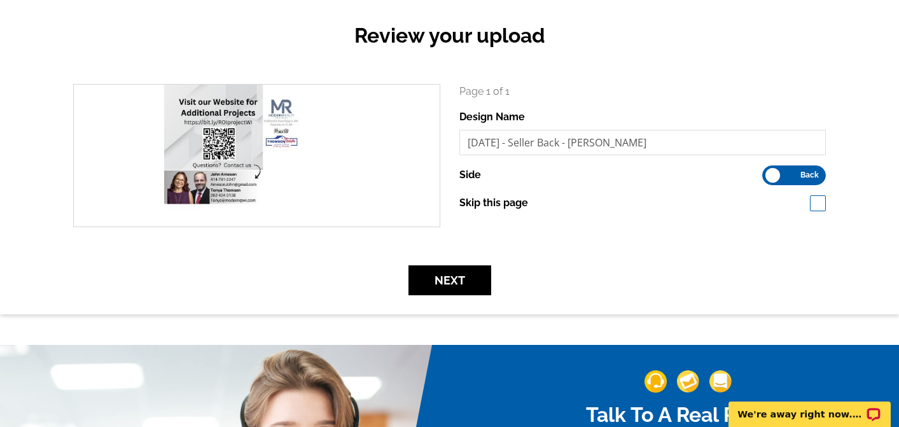
scroll to position [127, 0]
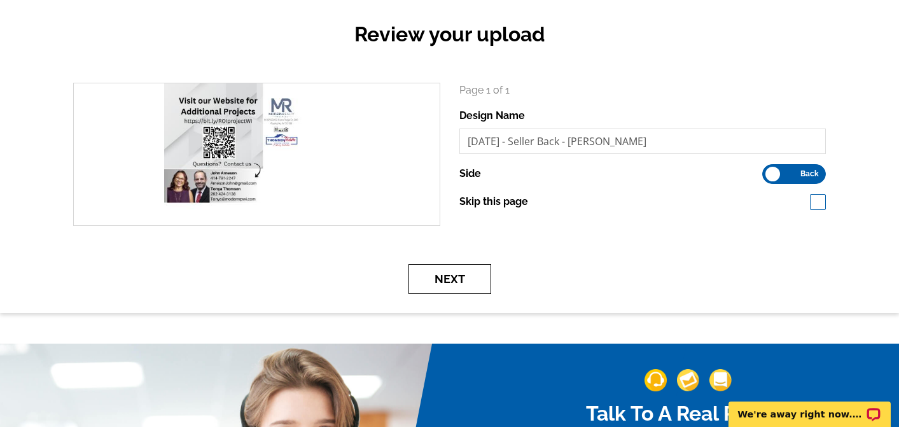
click at [449, 279] on button "Next" at bounding box center [450, 279] width 83 height 30
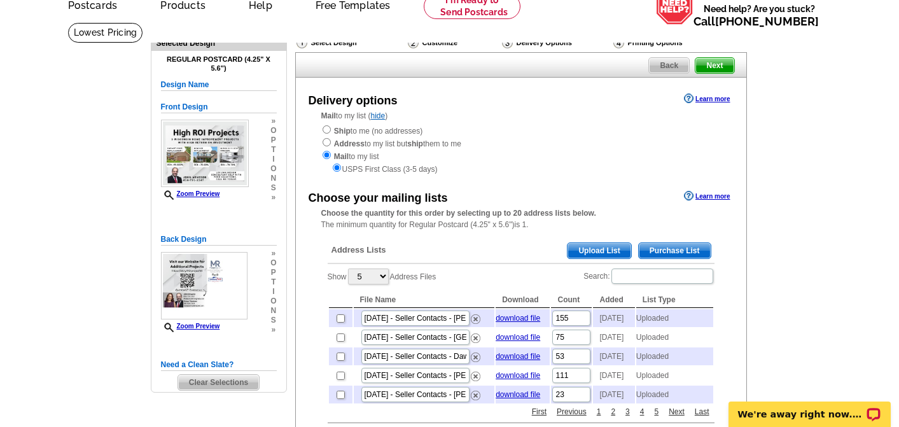
scroll to position [64, 0]
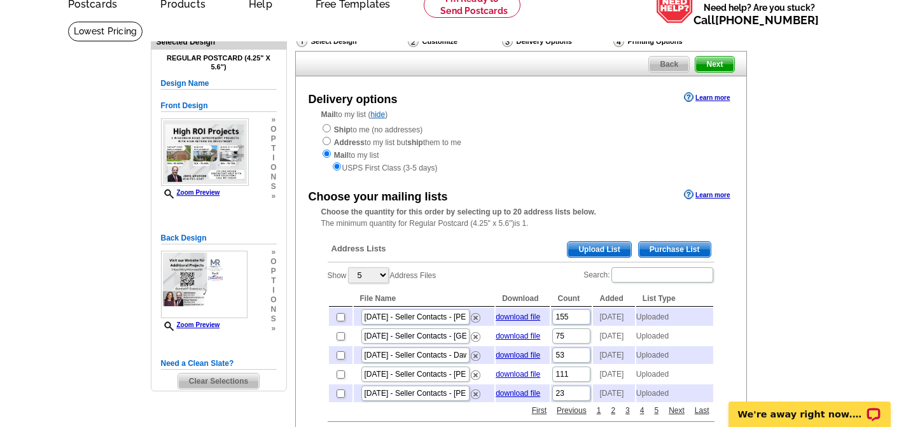
click at [611, 252] on span "Upload List" at bounding box center [599, 249] width 63 height 15
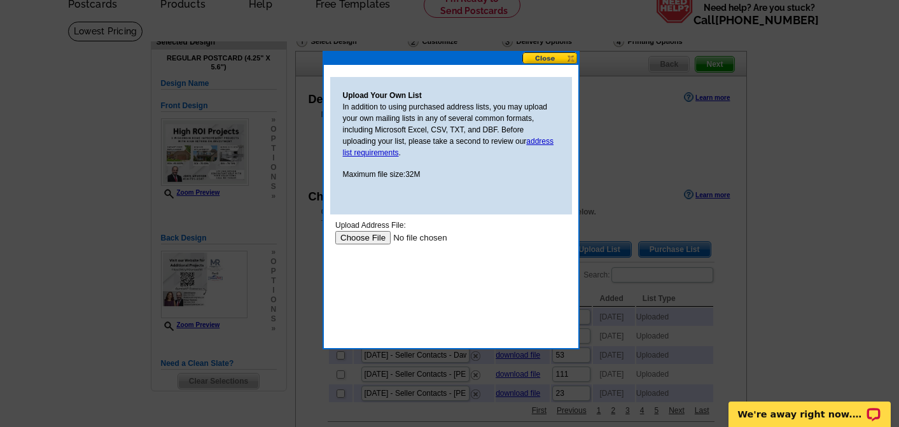
scroll to position [0, 0]
click at [355, 239] on input "file" at bounding box center [415, 237] width 161 height 13
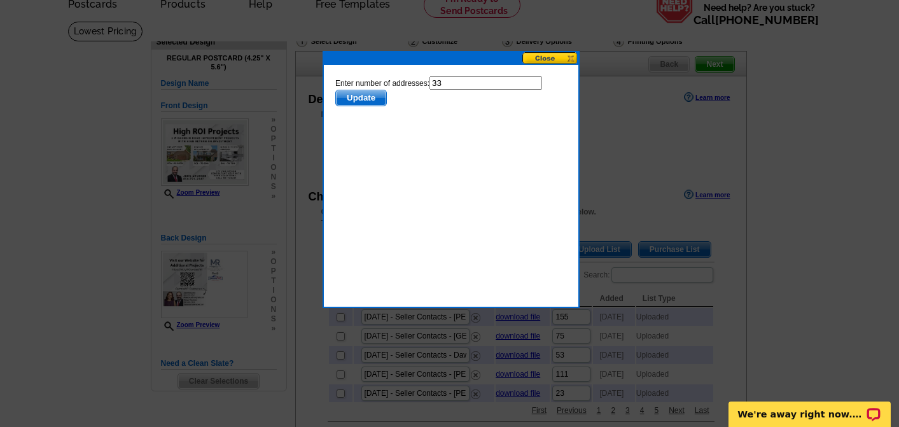
click at [475, 80] on input "33" at bounding box center [485, 82] width 113 height 13
type input "32"
click at [371, 97] on span "Update" at bounding box center [360, 97] width 50 height 15
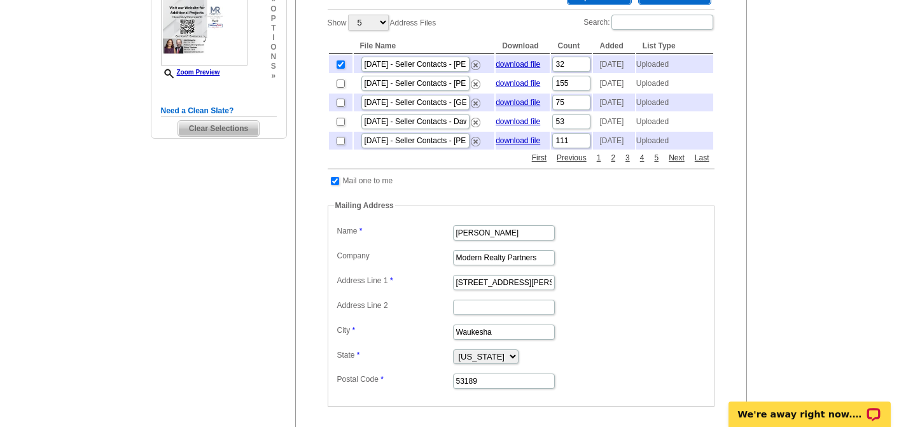
scroll to position [318, 0]
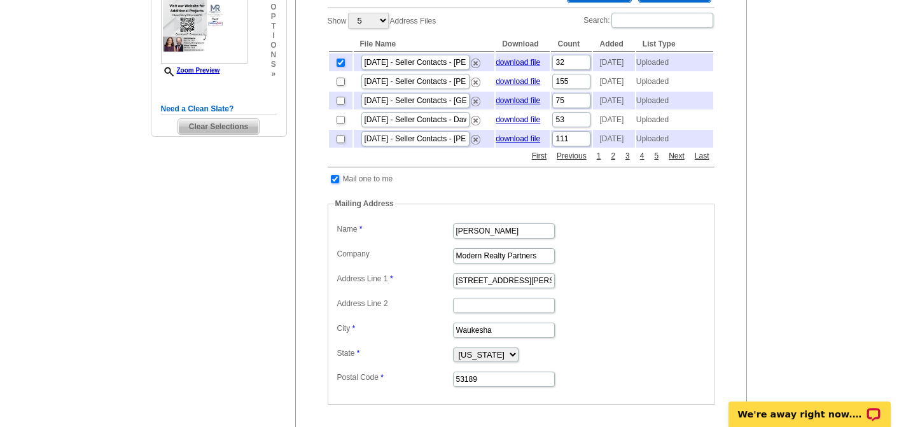
click at [332, 183] on input "checkbox" at bounding box center [335, 179] width 8 height 8
checkbox input "false"
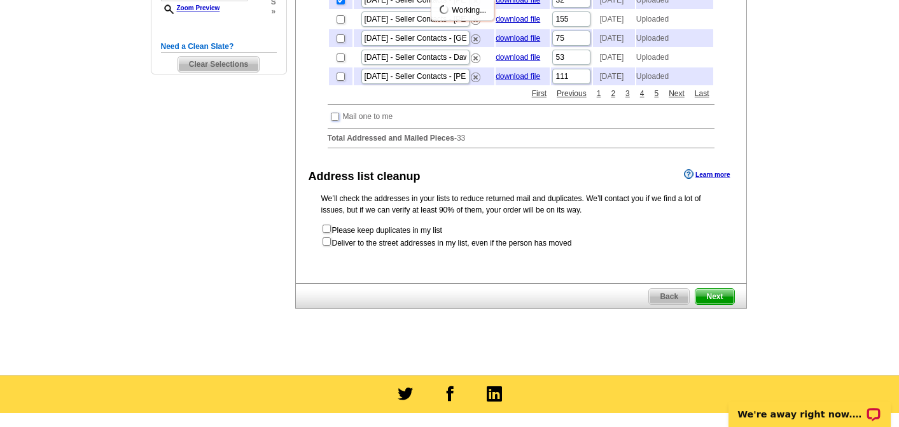
scroll to position [382, 0]
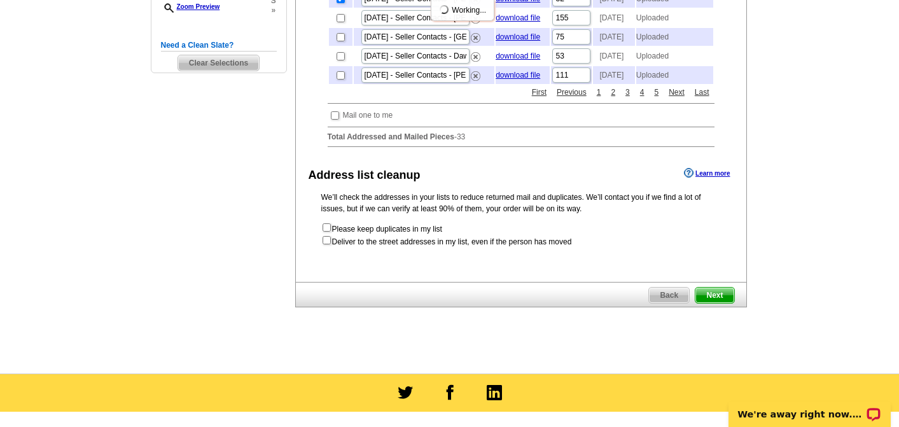
click at [718, 303] on span "Next" at bounding box center [714, 295] width 38 height 15
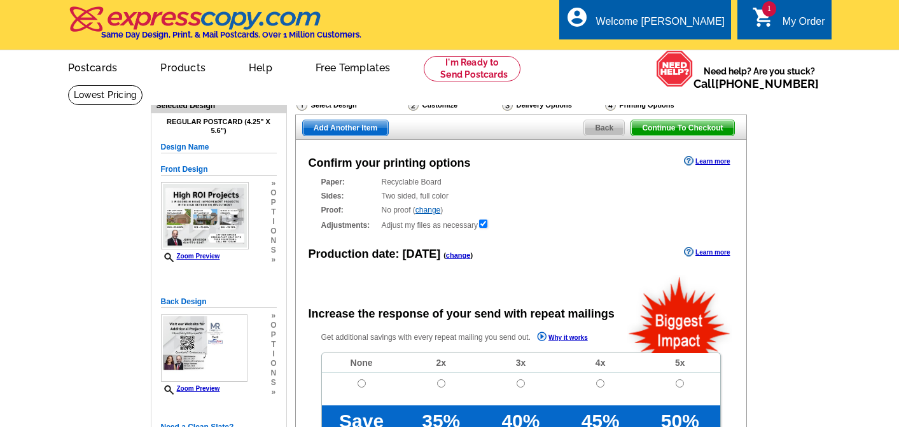
radio input "false"
click at [449, 254] on link "change" at bounding box center [458, 255] width 25 height 8
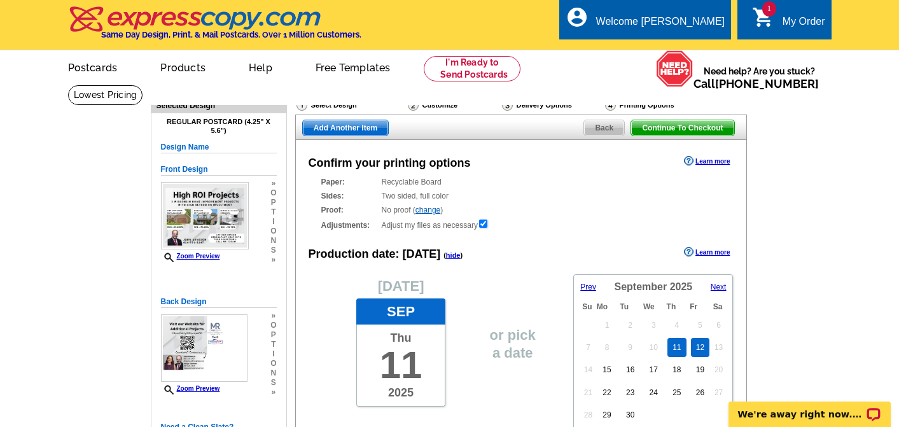
click at [697, 348] on link "12" at bounding box center [700, 347] width 18 height 19
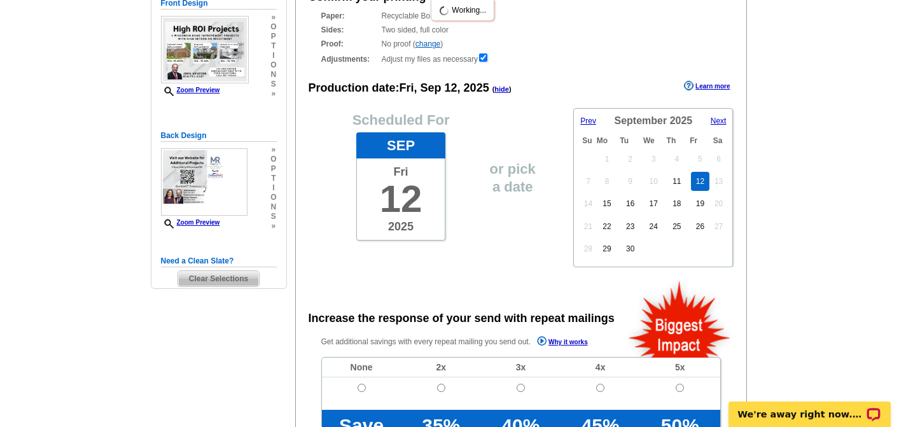
scroll to position [255, 0]
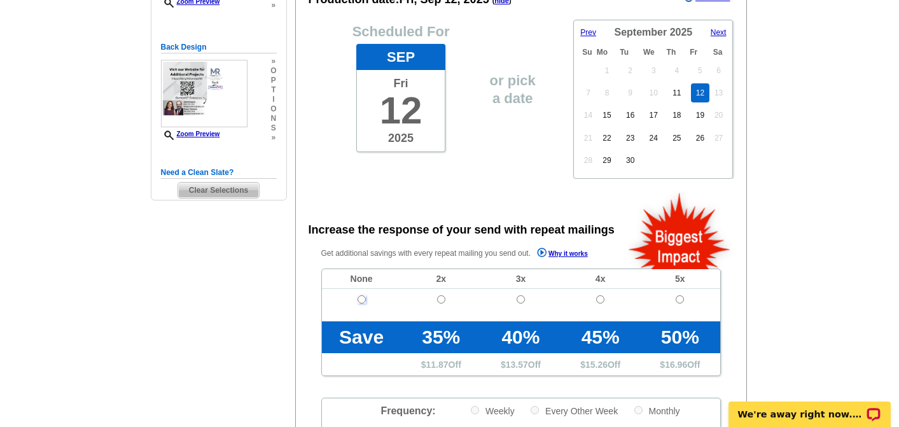
click at [360, 303] on input "radio" at bounding box center [362, 299] width 8 height 8
radio input "true"
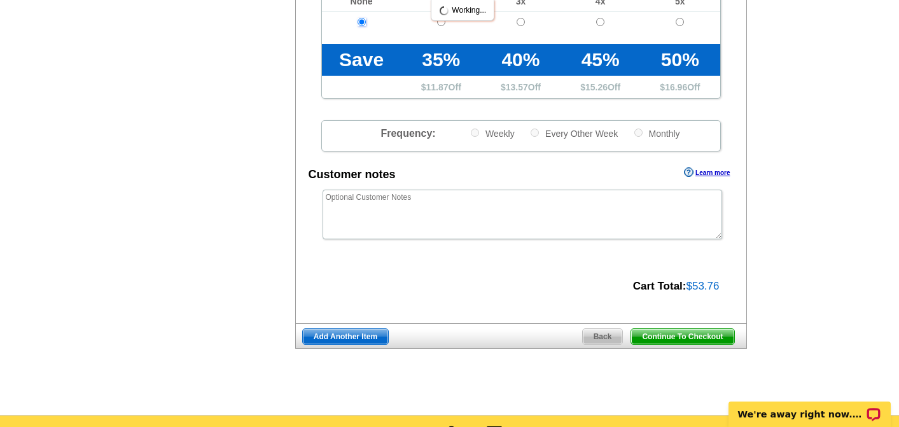
scroll to position [573, 0]
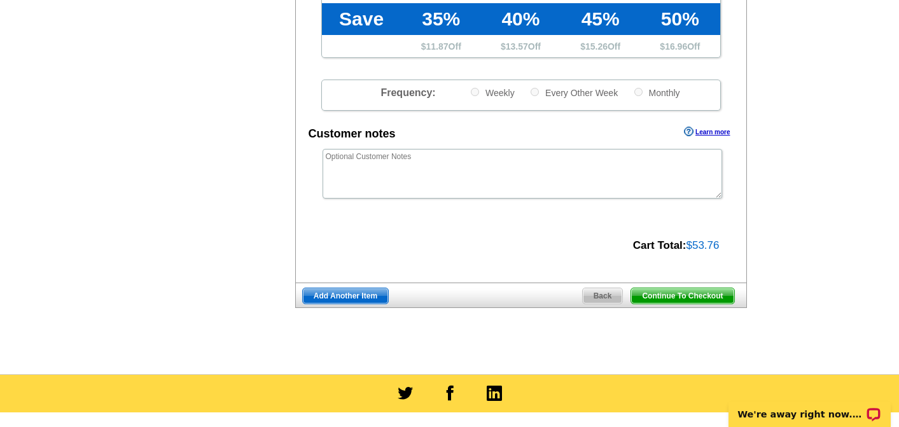
click at [331, 304] on span "Add Another Item" at bounding box center [345, 295] width 85 height 15
click at [332, 299] on span "Add Another Item" at bounding box center [345, 295] width 85 height 15
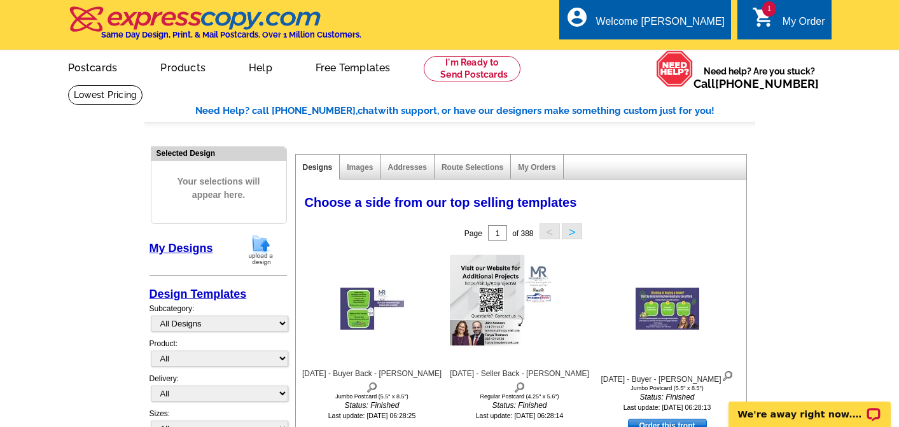
click at [256, 249] on img at bounding box center [260, 250] width 33 height 32
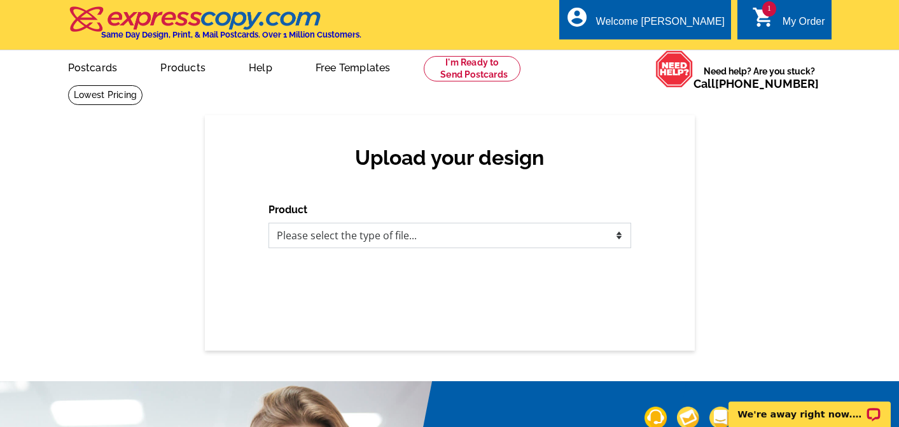
click at [340, 240] on select "Please select the type of file... Postcards Business Cards Letters and flyers G…" at bounding box center [450, 235] width 363 height 25
select select "1"
click at [269, 223] on select "Please select the type of file... Postcards Business Cards Letters and flyers G…" at bounding box center [450, 235] width 363 height 25
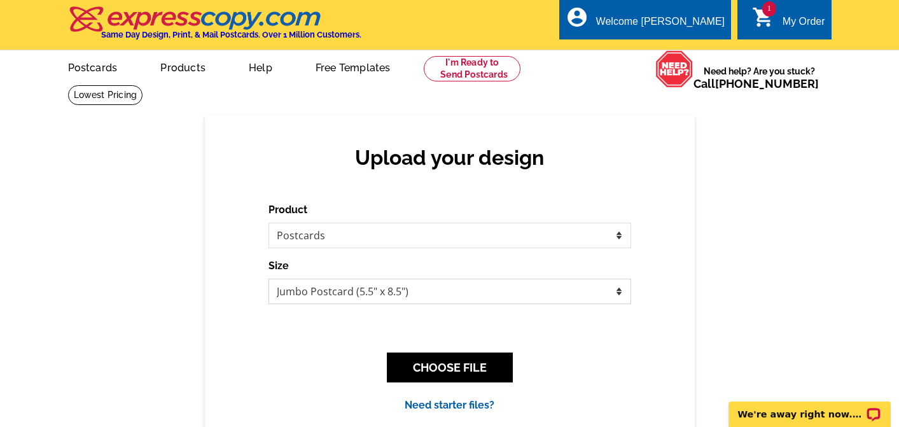
click at [327, 297] on select "Jumbo Postcard (5.5" x 8.5") Regular Postcard (4.25" x 5.6") Panoramic Postcard…" at bounding box center [450, 291] width 363 height 25
select select "1"
click at [269, 279] on select "Jumbo Postcard (5.5" x 8.5") Regular Postcard (4.25" x 5.6") Panoramic Postcard…" at bounding box center [450, 291] width 363 height 25
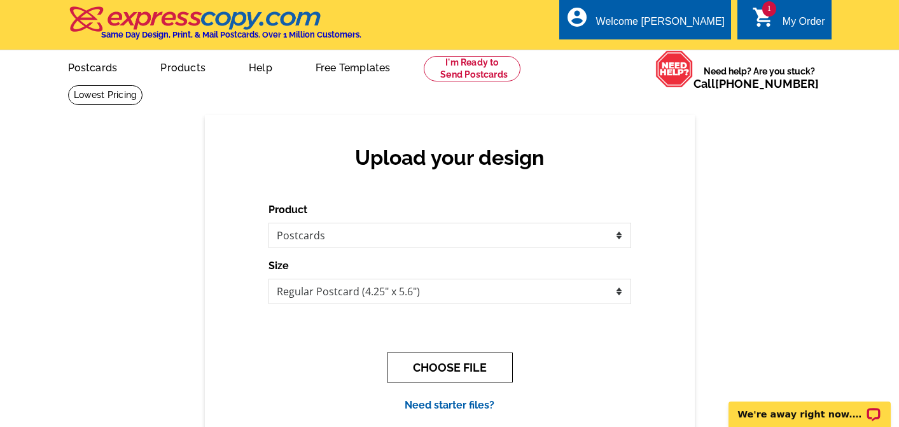
click at [433, 378] on button "CHOOSE FILE" at bounding box center [450, 368] width 126 height 30
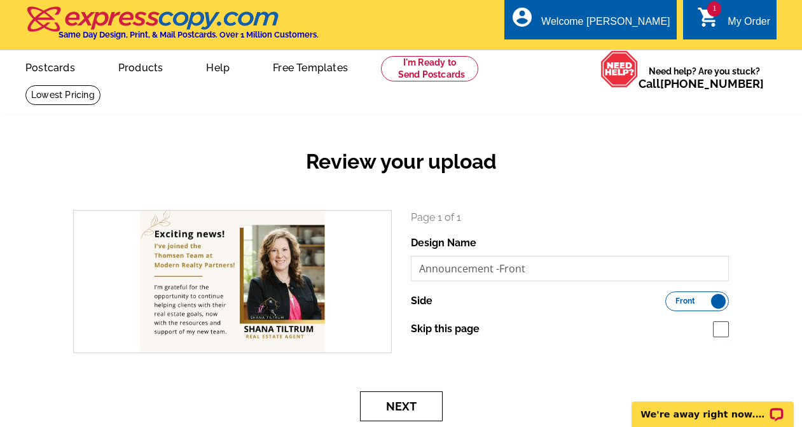
click at [407, 408] on button "Next" at bounding box center [401, 406] width 83 height 30
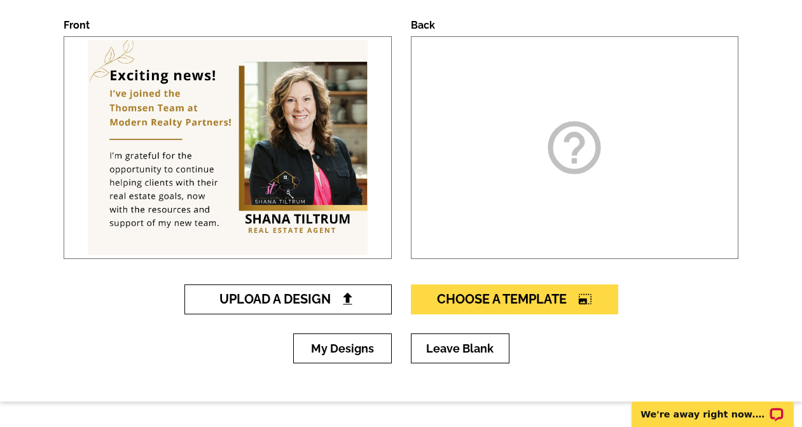
click at [312, 305] on span "Upload A Design" at bounding box center [288, 298] width 137 height 15
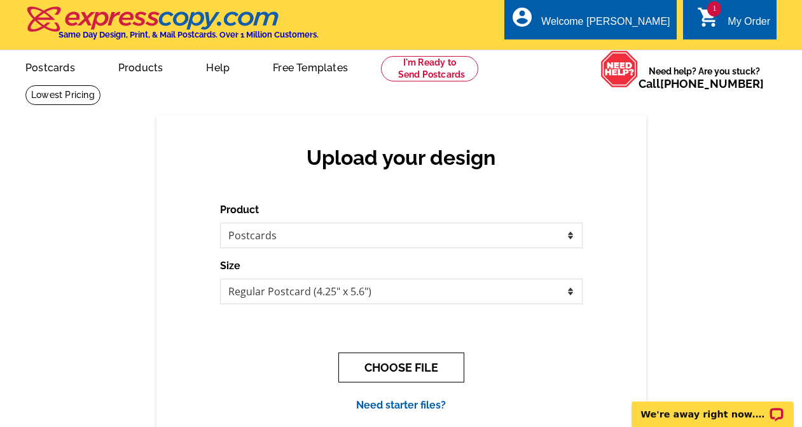
click at [389, 374] on button "CHOOSE FILE" at bounding box center [402, 368] width 126 height 30
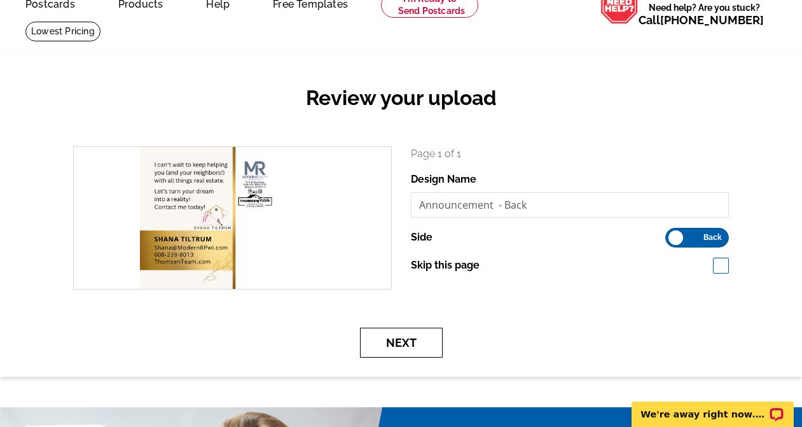
click at [407, 339] on button "Next" at bounding box center [401, 343] width 83 height 30
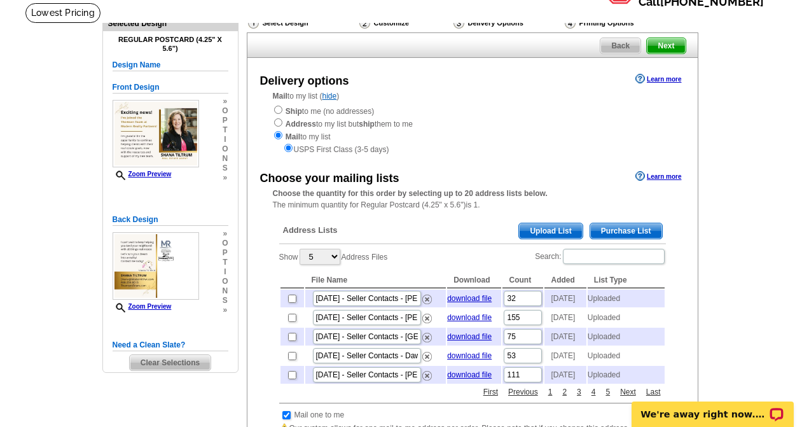
scroll to position [127, 0]
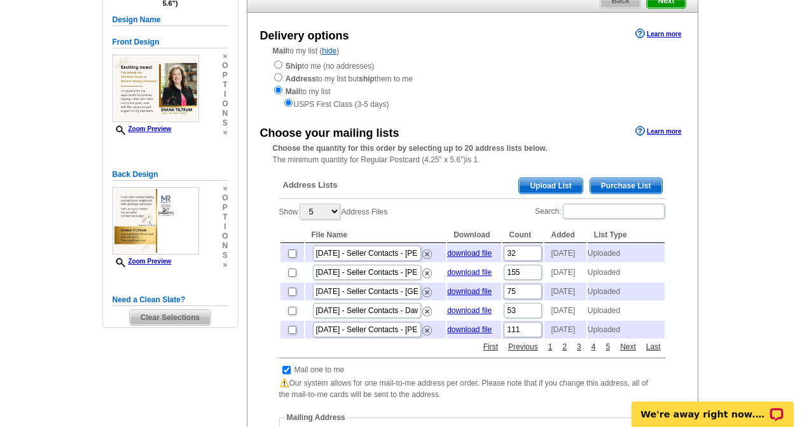
click at [545, 185] on span "Upload List" at bounding box center [550, 185] width 63 height 15
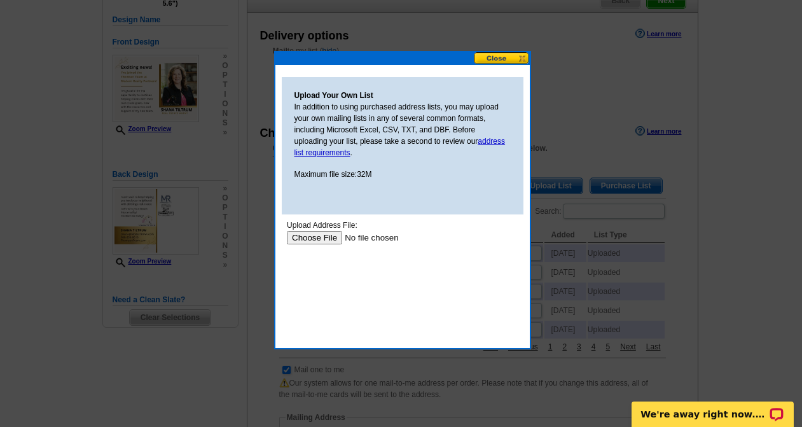
scroll to position [0, 0]
click at [307, 240] on input "file" at bounding box center [366, 237] width 161 height 13
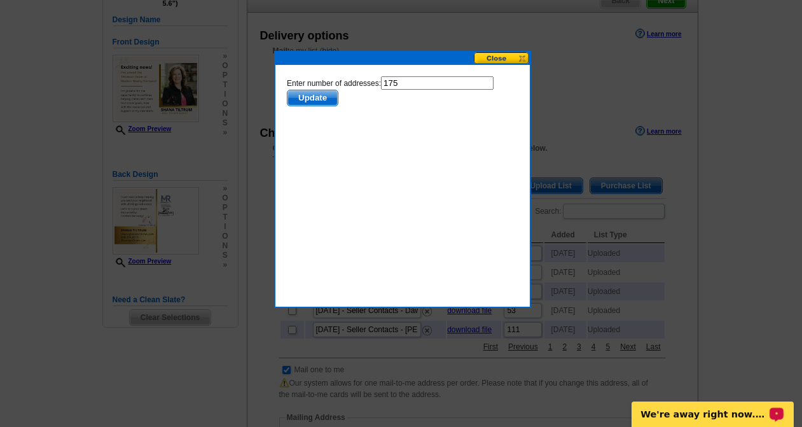
click at [415, 82] on input "175" at bounding box center [437, 82] width 113 height 13
type input "174"
click at [319, 101] on span "Update" at bounding box center [312, 97] width 50 height 15
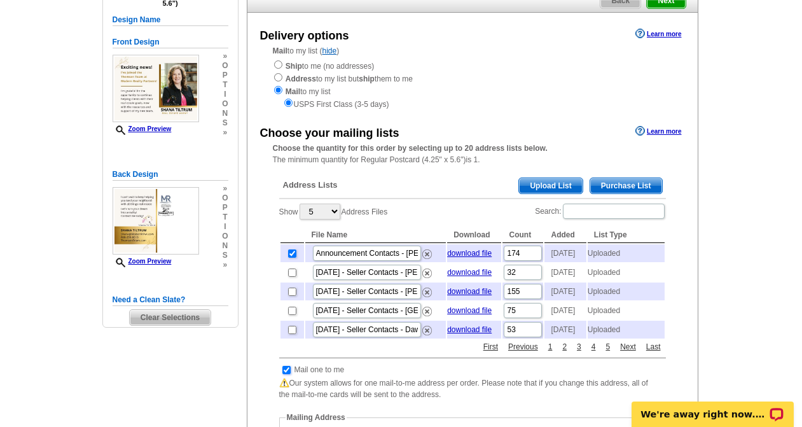
click at [286, 374] on input "checkbox" at bounding box center [287, 370] width 8 height 8
checkbox input "false"
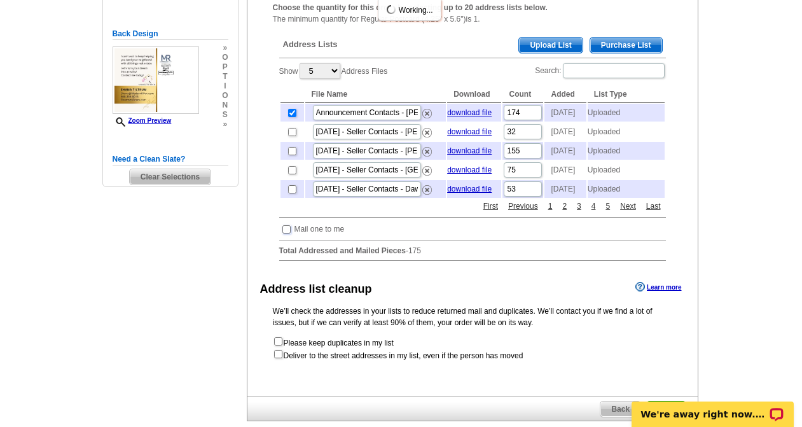
scroll to position [382, 0]
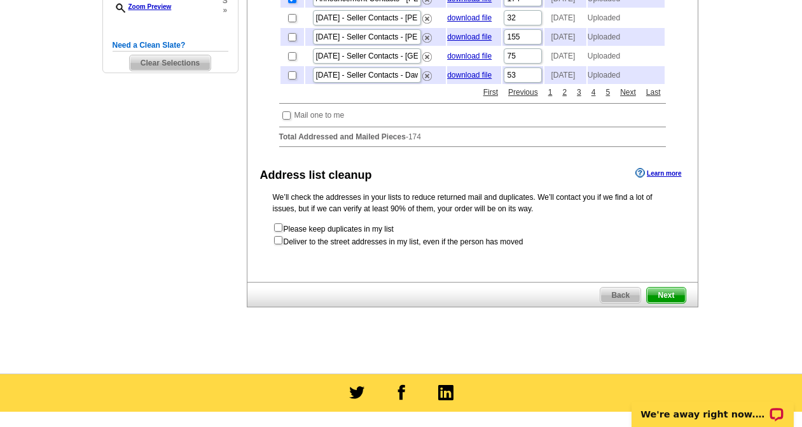
click at [676, 303] on span "Next" at bounding box center [666, 295] width 38 height 15
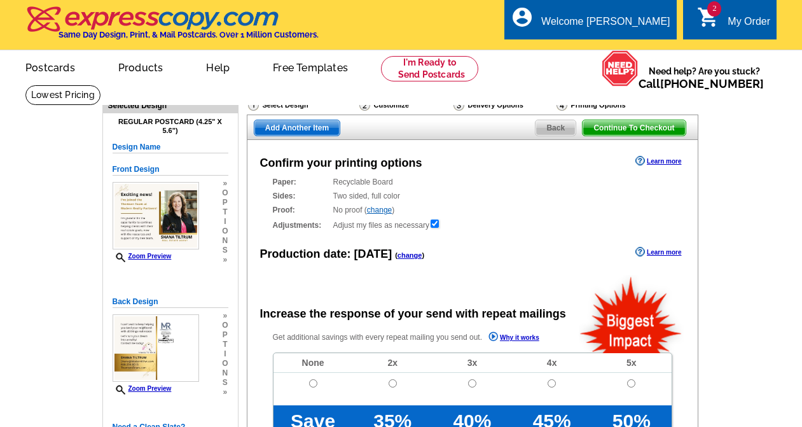
radio input "false"
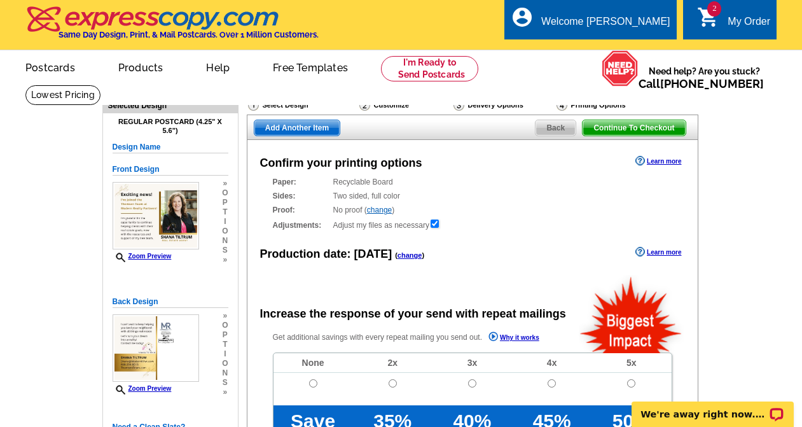
click at [412, 257] on link "change" at bounding box center [410, 255] width 25 height 8
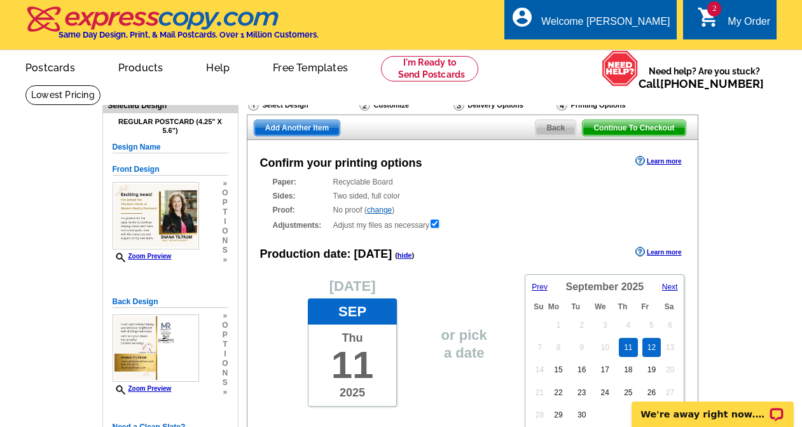
click at [650, 346] on link "12" at bounding box center [652, 347] width 18 height 19
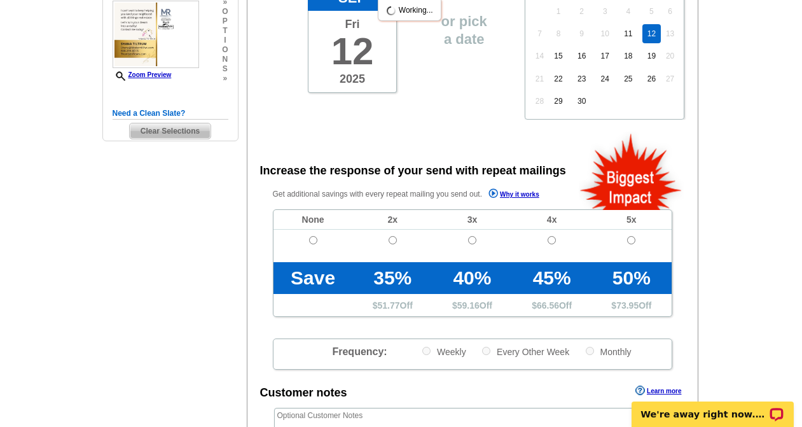
scroll to position [318, 0]
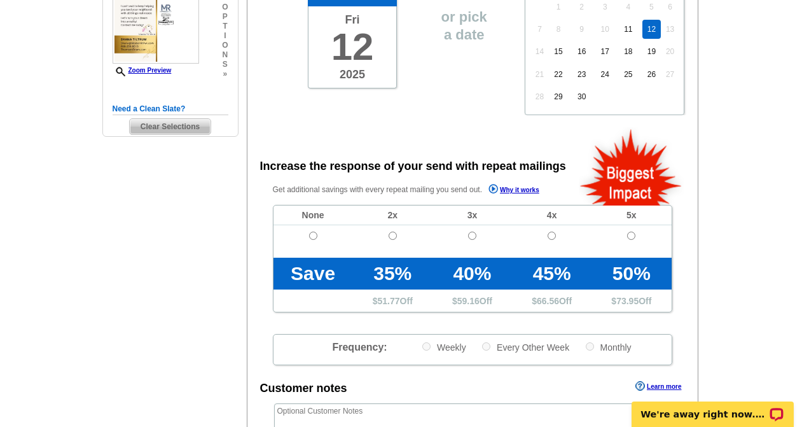
click at [307, 235] on td at bounding box center [314, 241] width 80 height 32
click at [311, 237] on input "radio" at bounding box center [313, 236] width 8 height 8
radio input "true"
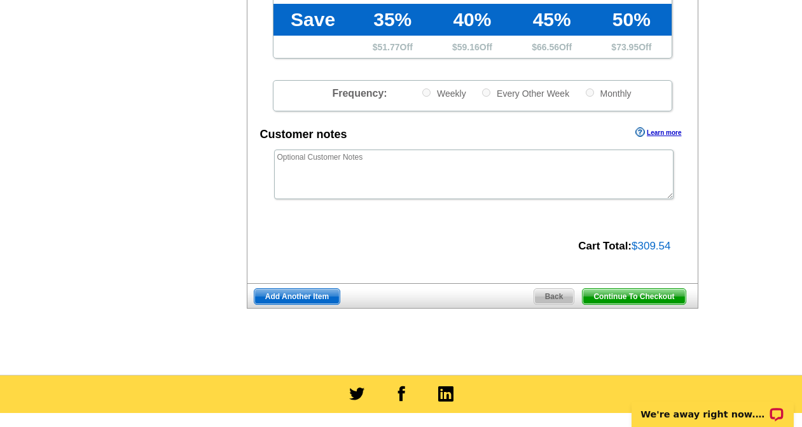
scroll to position [573, 0]
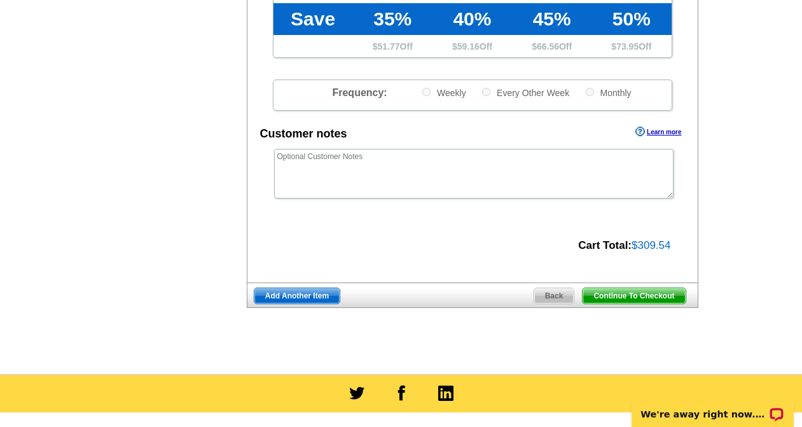
click at [611, 294] on span "Continue To Checkout" at bounding box center [634, 295] width 102 height 15
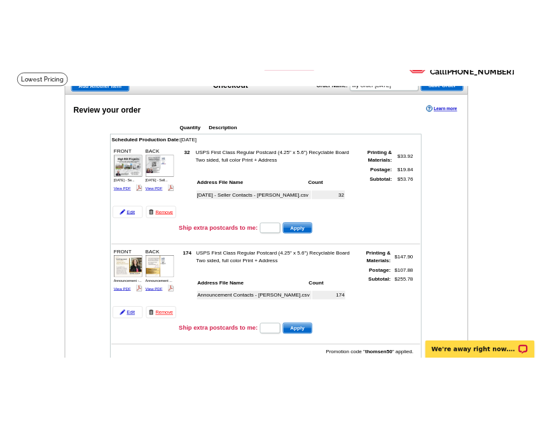
scroll to position [127, 0]
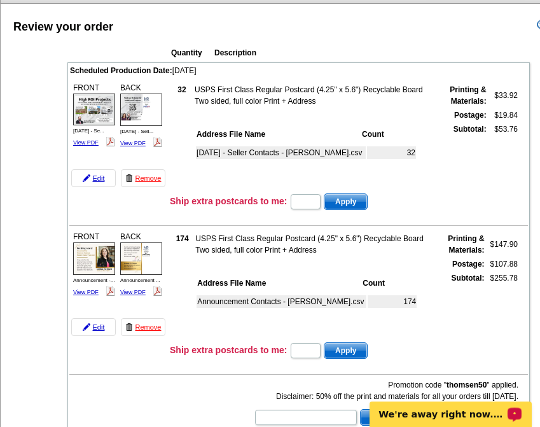
click at [447, 197] on td "Ship extra postcards to me: Apply" at bounding box center [348, 201] width 359 height 19
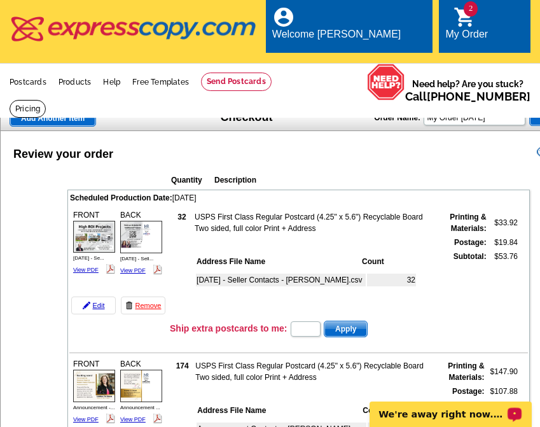
scroll to position [0, 0]
drag, startPoint x: 507, startPoint y: 103, endPoint x: 386, endPoint y: 104, distance: 120.9
click at [386, 106] on div "Order Name: My Order 2025-09-11 Save Order" at bounding box center [483, 116] width 218 height 20
type input "Sept Seller 2025 -3"
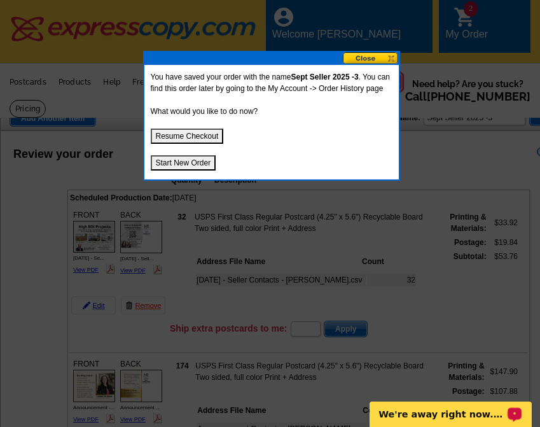
click at [185, 164] on button "Start New Order" at bounding box center [184, 162] width 66 height 15
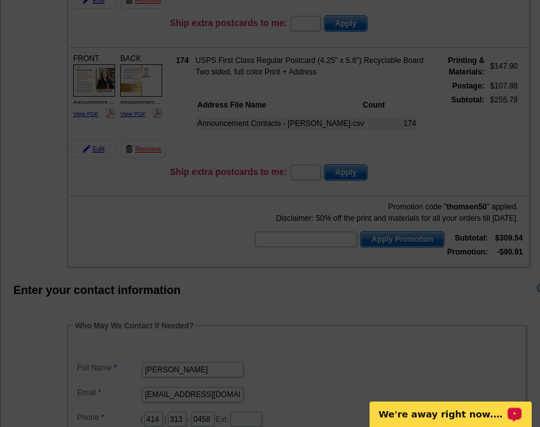
scroll to position [318, 0]
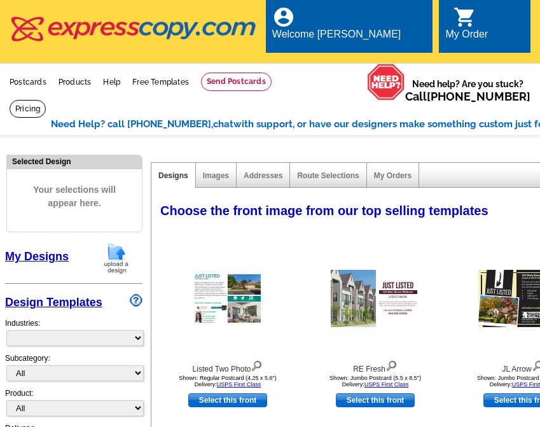
select select "785"
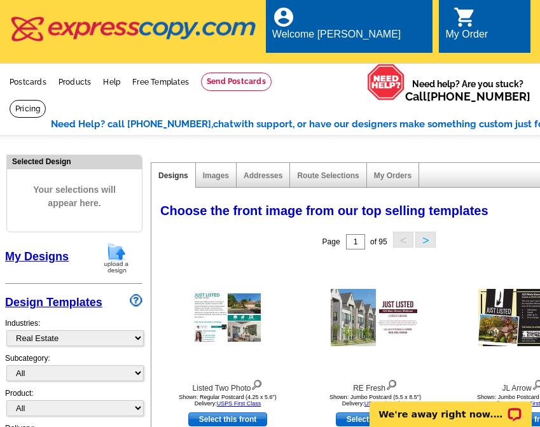
click at [349, 81] on div "picture_in_picture Postcards store_mall_directory Products keyboard_arrow_down …" at bounding box center [270, 91] width 540 height 54
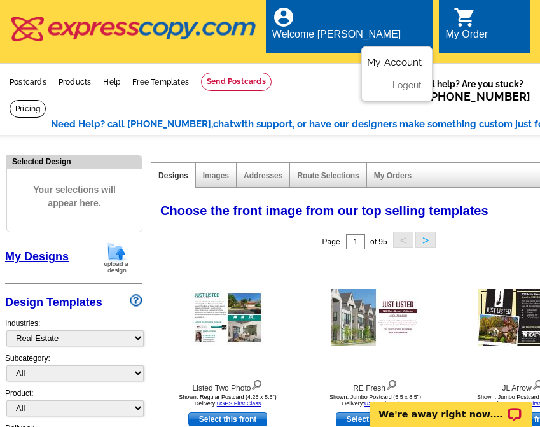
click at [390, 56] on link "My Account" at bounding box center [395, 61] width 55 height 11
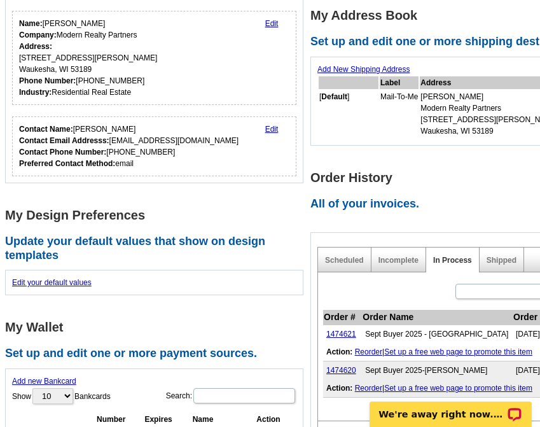
scroll to position [318, 0]
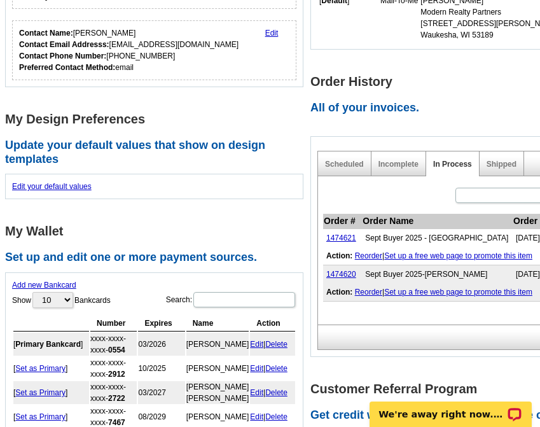
click at [484, 111] on div "Order History All of your invoices. Scheduled Incomplete In Process Shipped Sea…" at bounding box center [463, 216] width 305 height 283
click at [403, 158] on div "Incomplete" at bounding box center [399, 163] width 55 height 25
click at [403, 160] on link "Incomplete" at bounding box center [399, 164] width 40 height 9
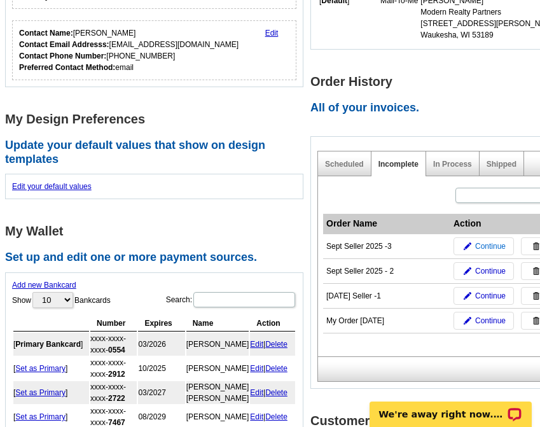
click at [492, 241] on span "Continue" at bounding box center [490, 246] width 31 height 11
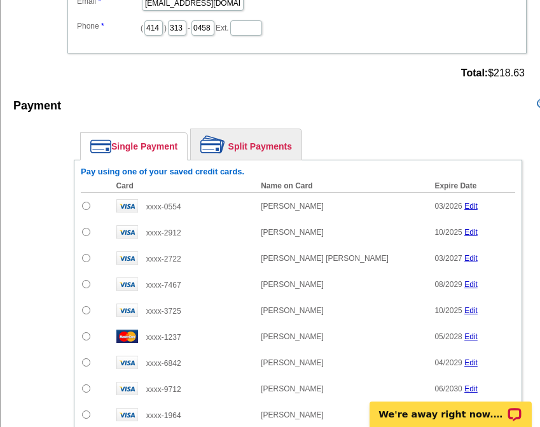
scroll to position [700, 0]
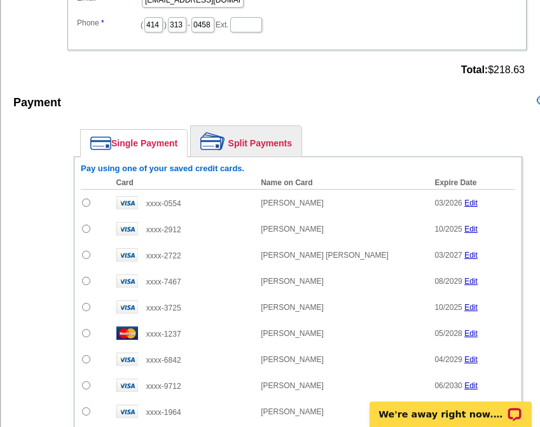
click at [85, 225] on input "radio" at bounding box center [86, 229] width 8 height 8
radio input "true"
click at [234, 135] on link "Split Payments" at bounding box center [246, 141] width 111 height 31
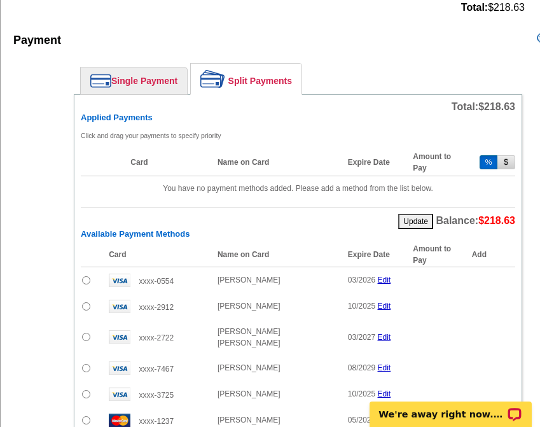
scroll to position [764, 0]
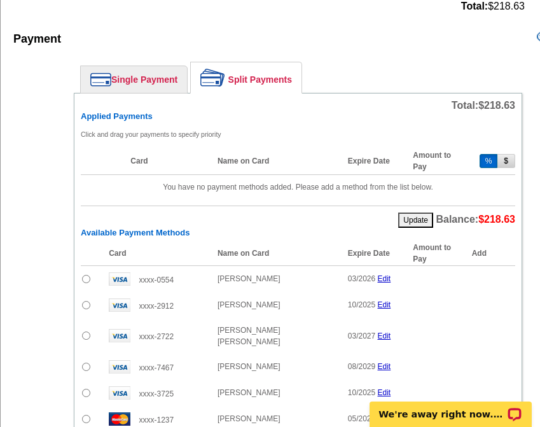
click at [88, 301] on input "radio" at bounding box center [86, 305] width 8 height 8
radio input "true"
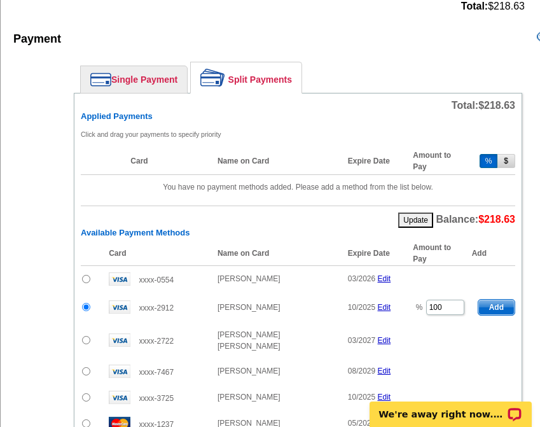
click at [505, 154] on button "$" at bounding box center [507, 161] width 18 height 14
type input "218.63"
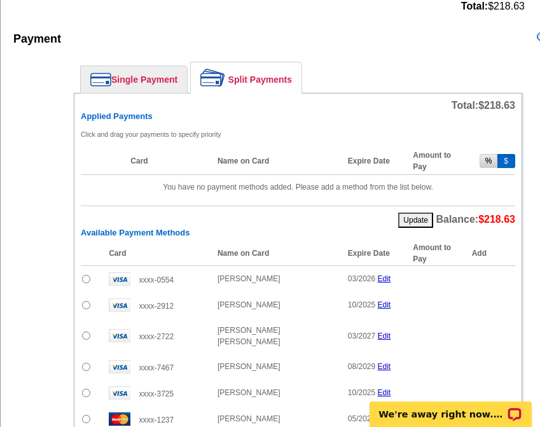
click at [85, 301] on input "radio" at bounding box center [86, 305] width 8 height 8
radio input "true"
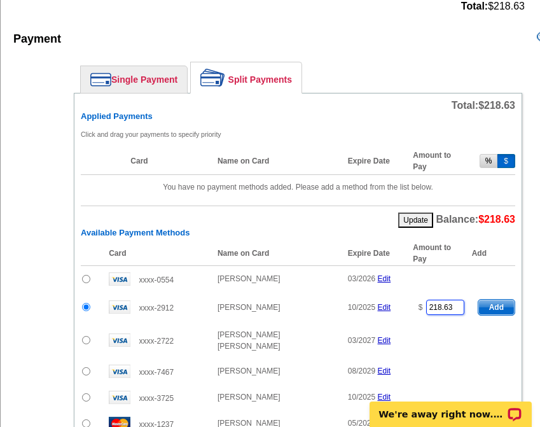
click at [452, 300] on input "218.63" at bounding box center [445, 307] width 38 height 15
drag, startPoint x: 454, startPoint y: 295, endPoint x: 415, endPoint y: 296, distance: 38.8
click at [415, 296] on td "$ 218.63" at bounding box center [439, 307] width 65 height 31
click at [497, 300] on span "Add" at bounding box center [496, 307] width 36 height 15
type input "218.63"
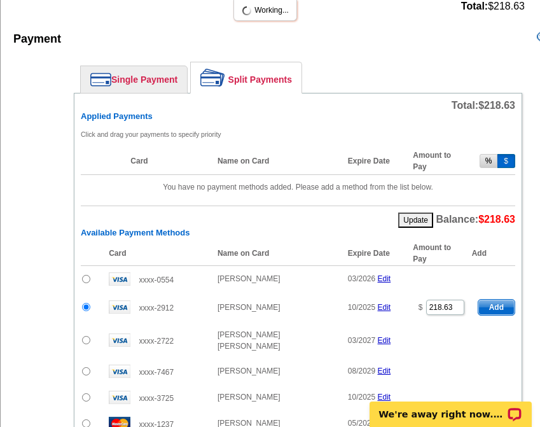
radio input "false"
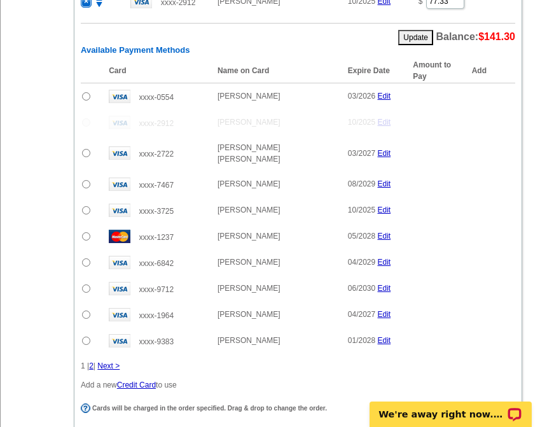
scroll to position [954, 0]
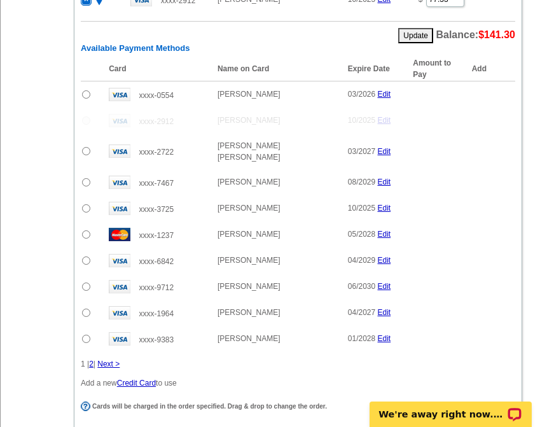
click at [111, 360] on link "Next >" at bounding box center [108, 364] width 22 height 9
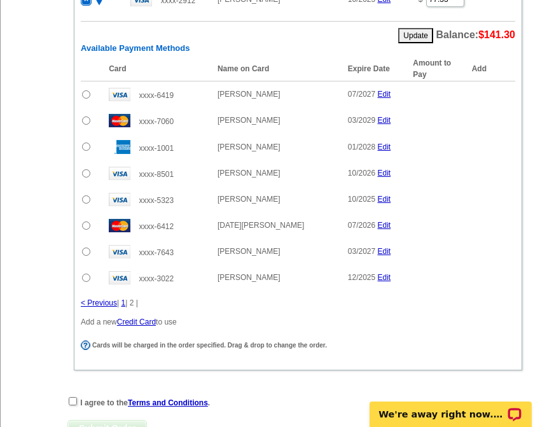
click at [84, 248] on input "radio" at bounding box center [86, 252] width 8 height 8
radio input "true"
type input "141.3"
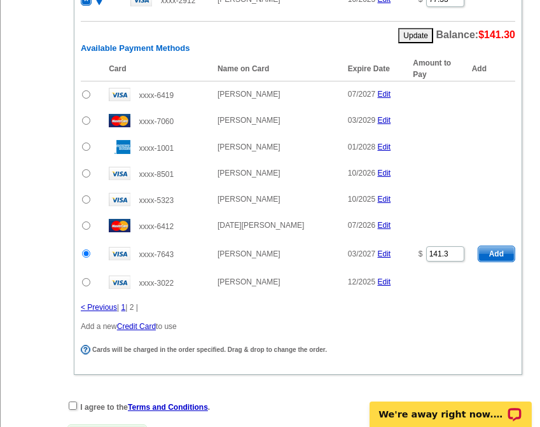
click at [492, 246] on span "Add" at bounding box center [496, 253] width 36 height 15
radio input "false"
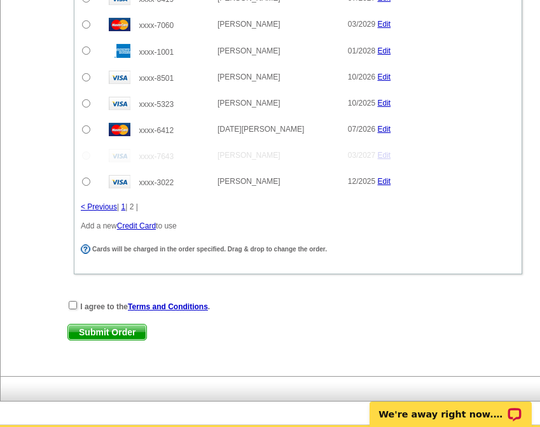
scroll to position [1082, 0]
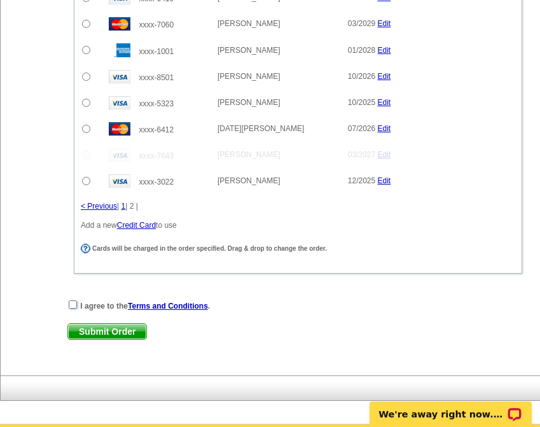
click at [70, 300] on input "checkbox" at bounding box center [73, 304] width 8 height 8
checkbox input "true"
click at [111, 324] on span "Submit Order" at bounding box center [107, 331] width 78 height 15
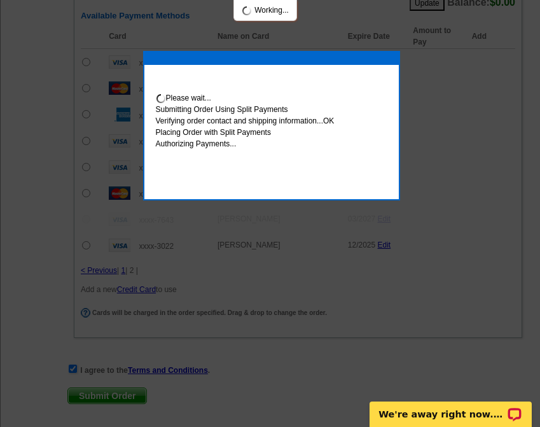
scroll to position [1146, 0]
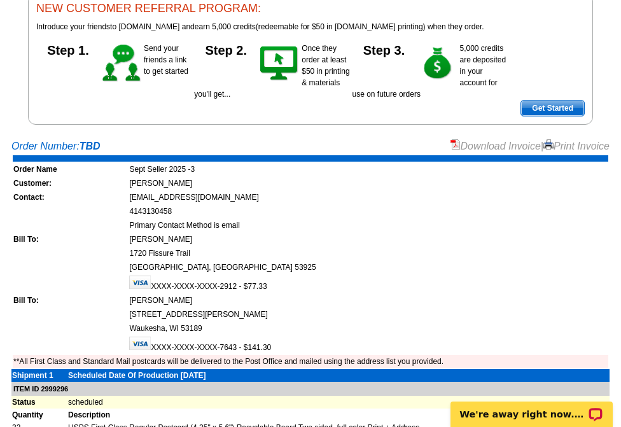
click at [540, 149] on link "Print Invoice" at bounding box center [576, 146] width 66 height 11
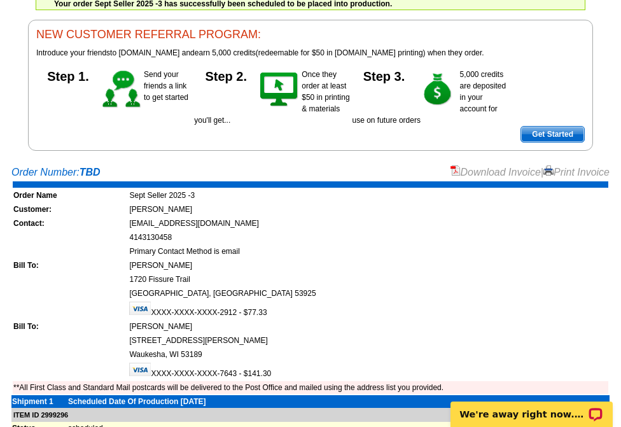
scroll to position [127, 0]
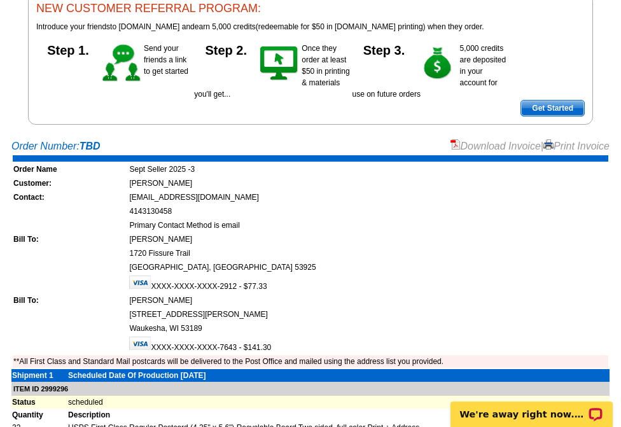
click at [111, 243] on td "Bill To:" at bounding box center [70, 239] width 115 height 13
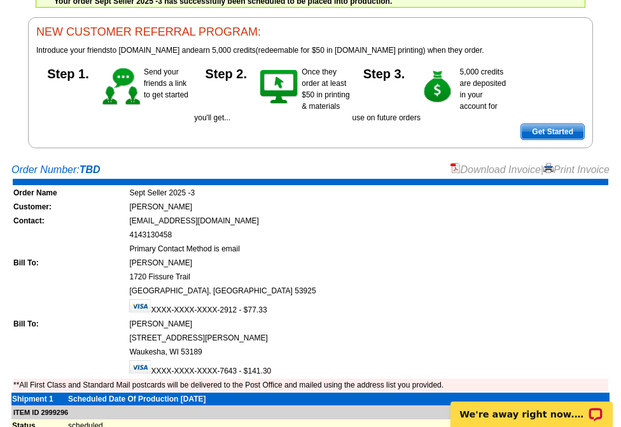
scroll to position [0, 0]
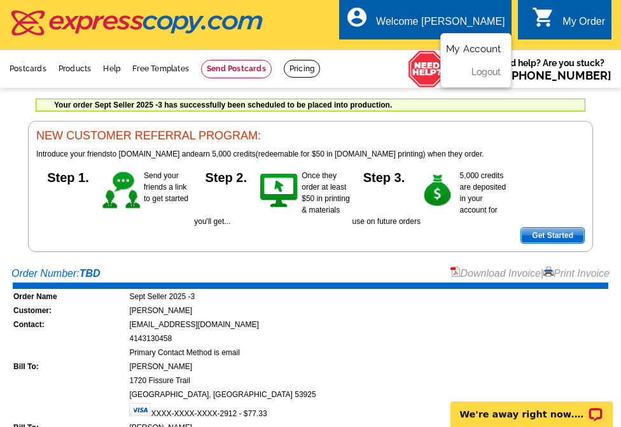
click at [468, 52] on link "My Account" at bounding box center [473, 48] width 55 height 11
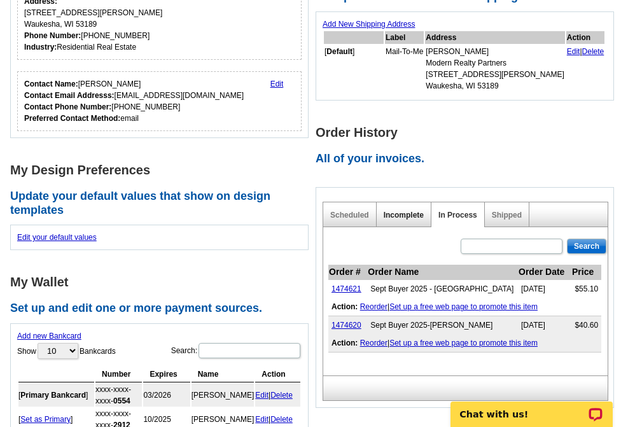
click at [406, 218] on link "Incomplete" at bounding box center [404, 215] width 40 height 9
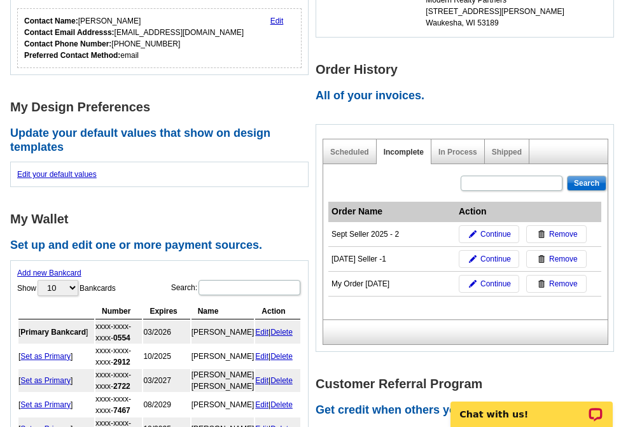
scroll to position [318, 0]
